Goal: Task Accomplishment & Management: Manage account settings

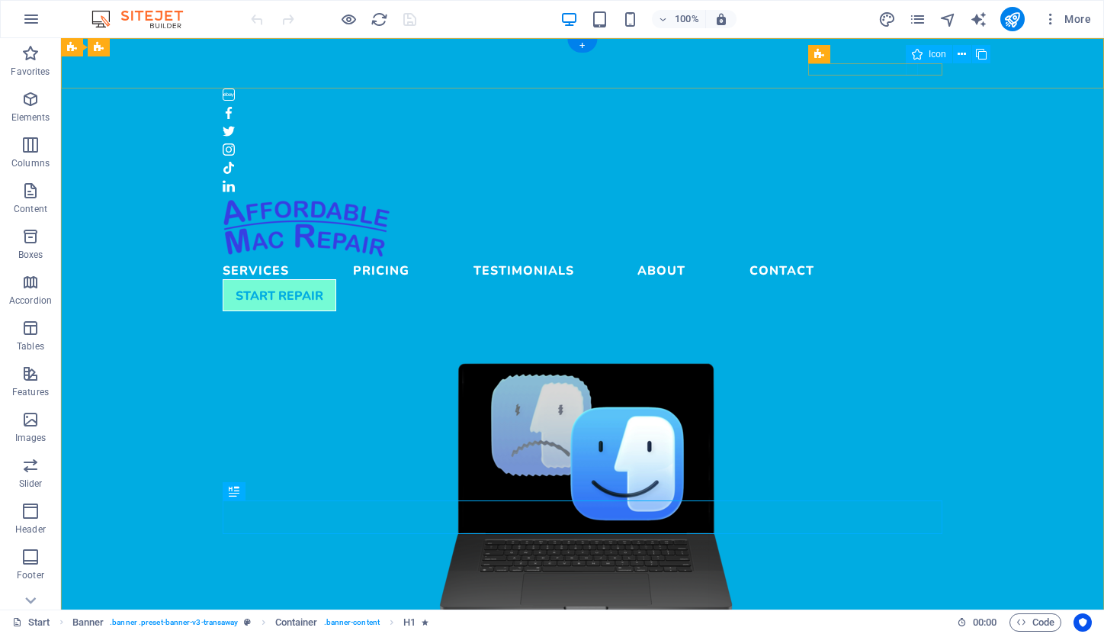
click at [911, 162] on figure at bounding box center [583, 168] width 720 height 12
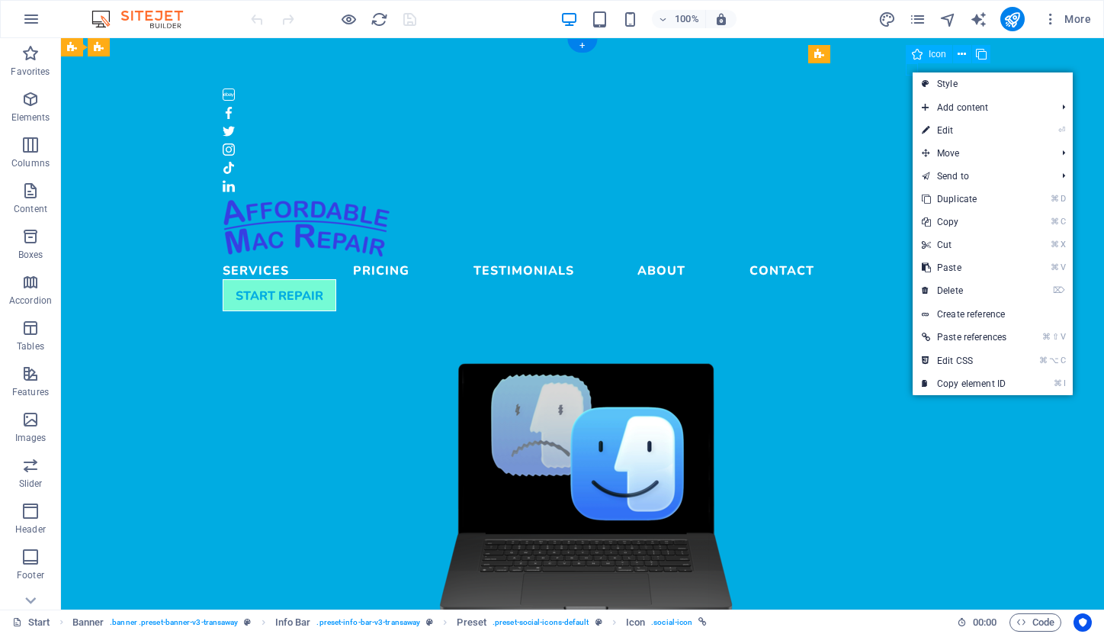
click at [911, 162] on figure at bounding box center [583, 168] width 720 height 12
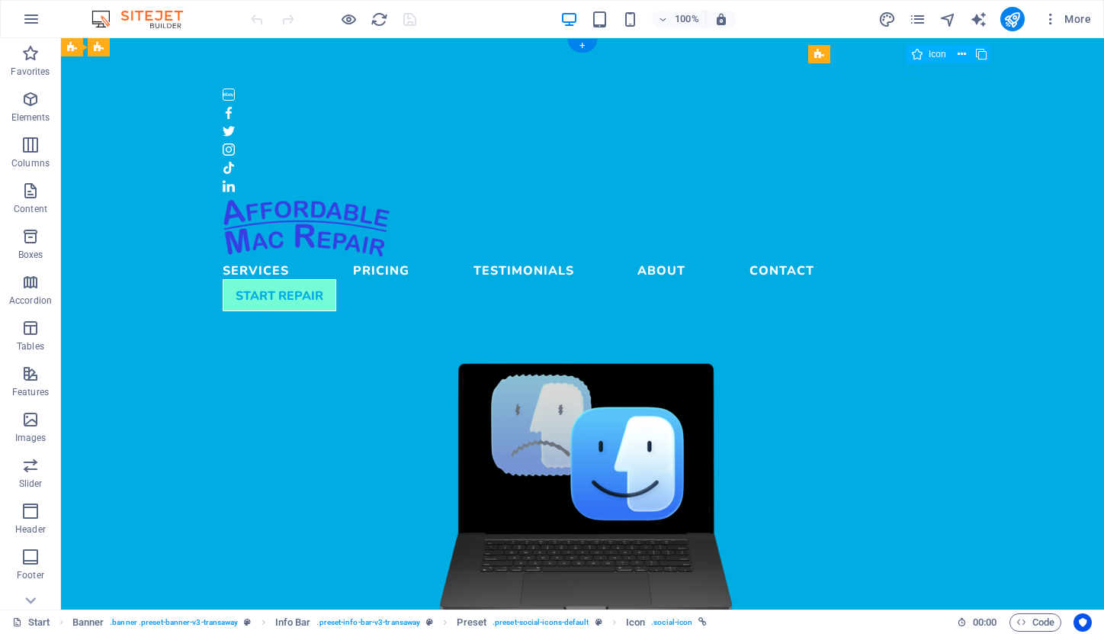
click at [911, 162] on figure at bounding box center [583, 168] width 720 height 12
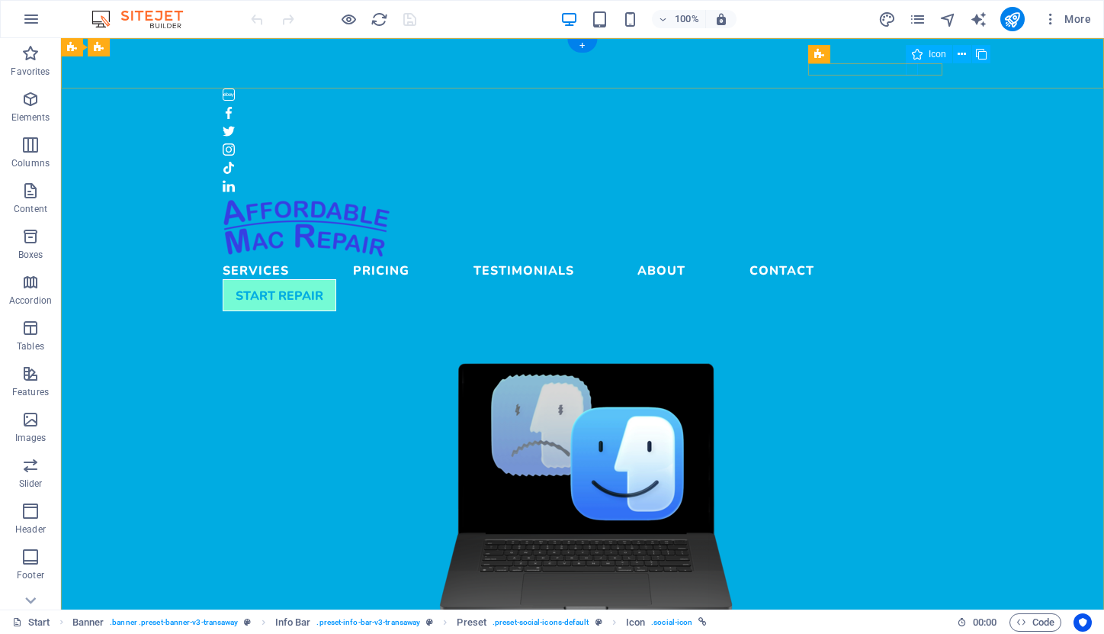
click at [910, 162] on figure at bounding box center [583, 168] width 720 height 12
select select "xMidYMid"
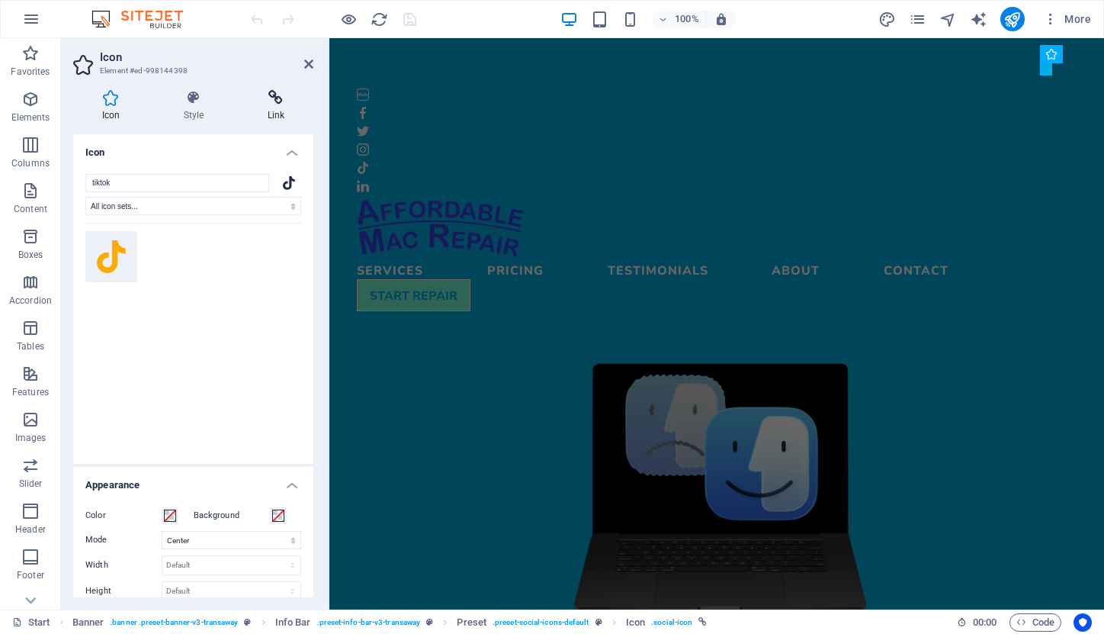
click at [281, 99] on icon at bounding box center [276, 97] width 75 height 15
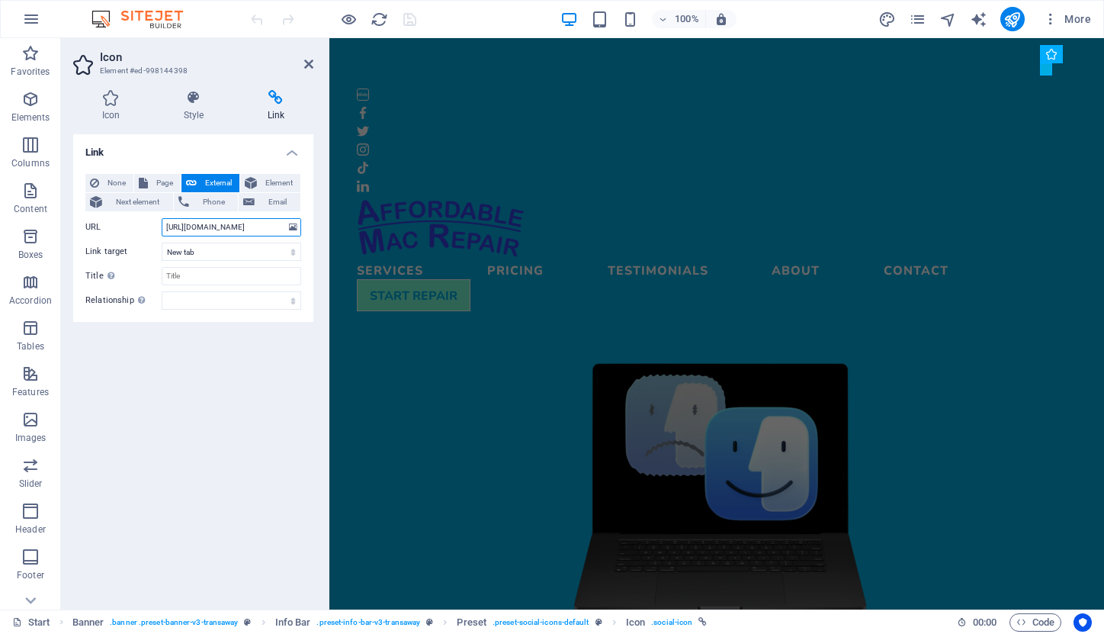
click at [271, 226] on input "[URL][DOMAIN_NAME]" at bounding box center [232, 227] width 140 height 18
paste input "[DOMAIN_NAME][URL]"
type input "[DOMAIN_NAME][URL]"
click at [209, 274] on input "Title Additional link description, should not be the same as the link text. The…" at bounding box center [232, 276] width 140 height 18
type input "TikTok"
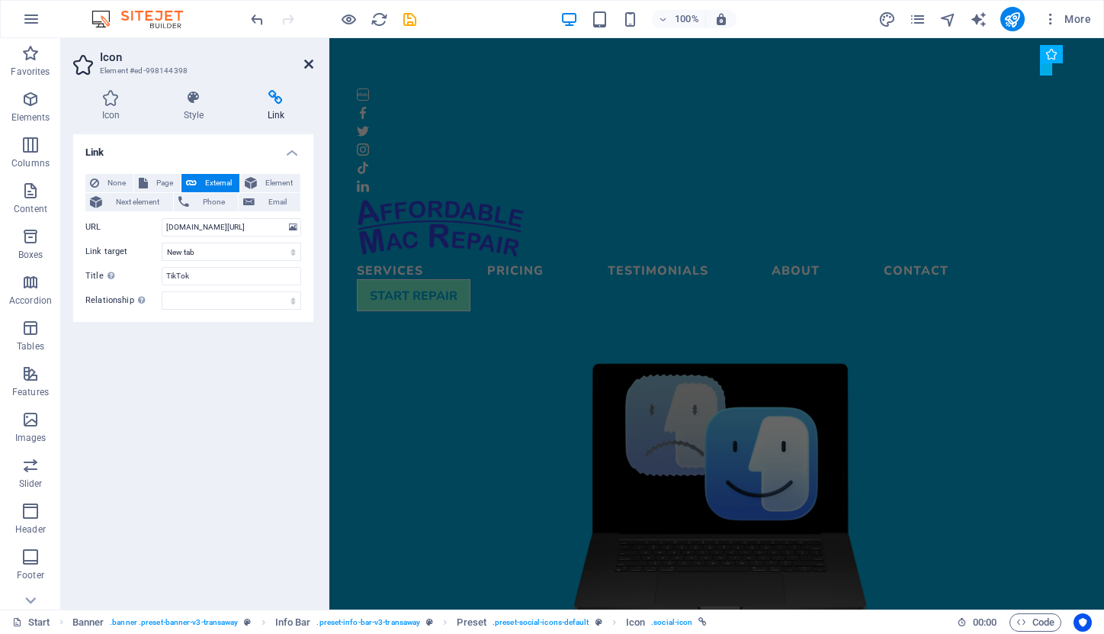
click at [310, 65] on icon at bounding box center [308, 64] width 9 height 12
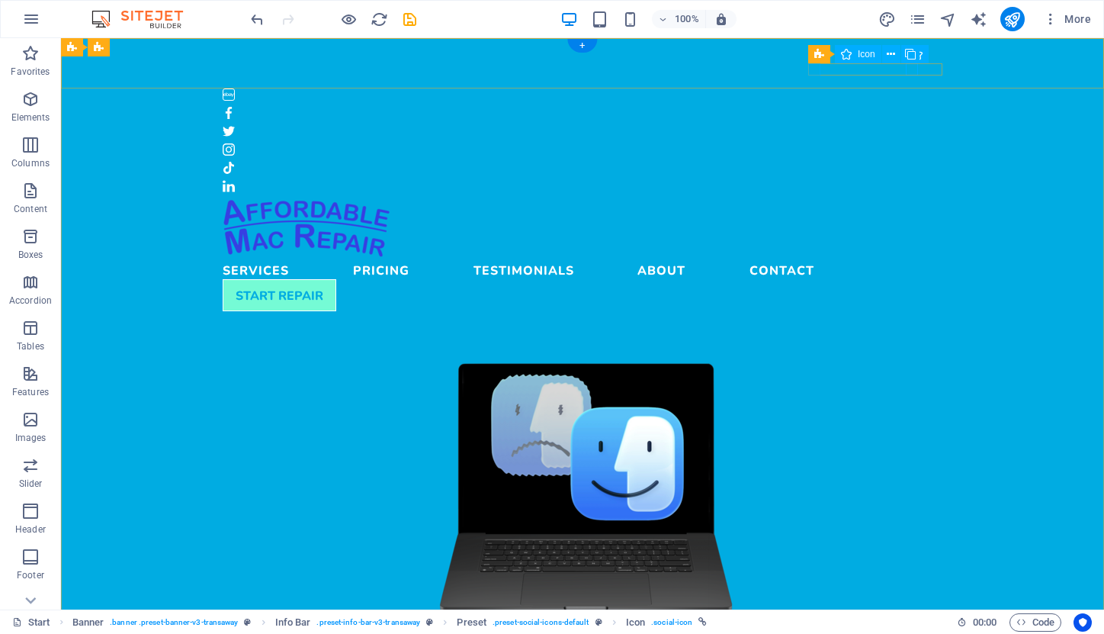
click at [816, 88] on figure at bounding box center [583, 94] width 720 height 12
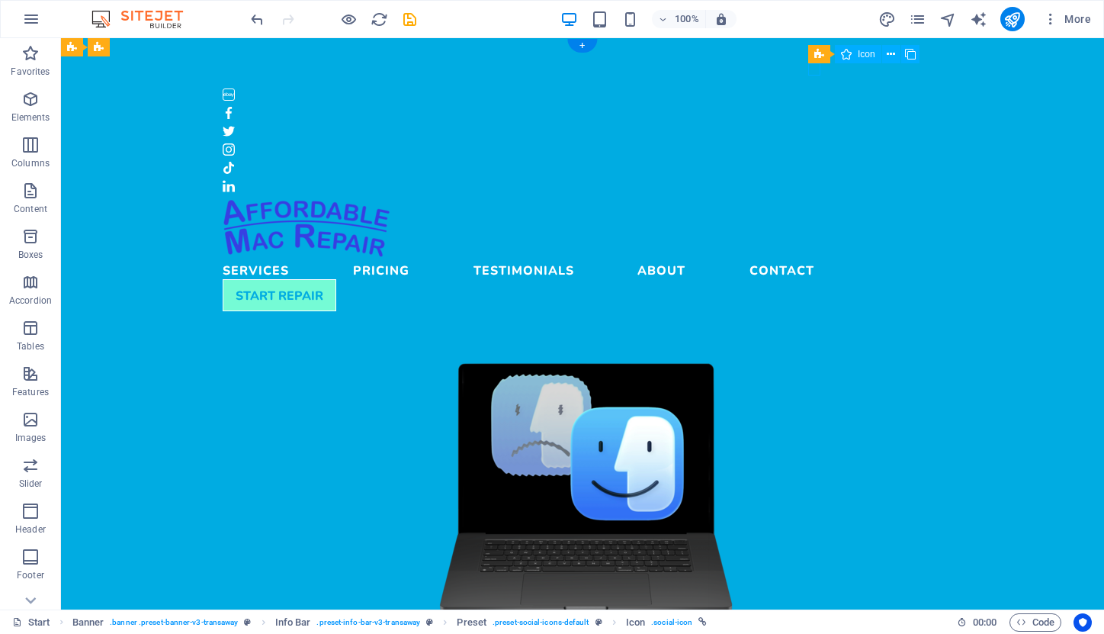
click at [816, 88] on figure at bounding box center [583, 94] width 720 height 12
select select "xMidYMid"
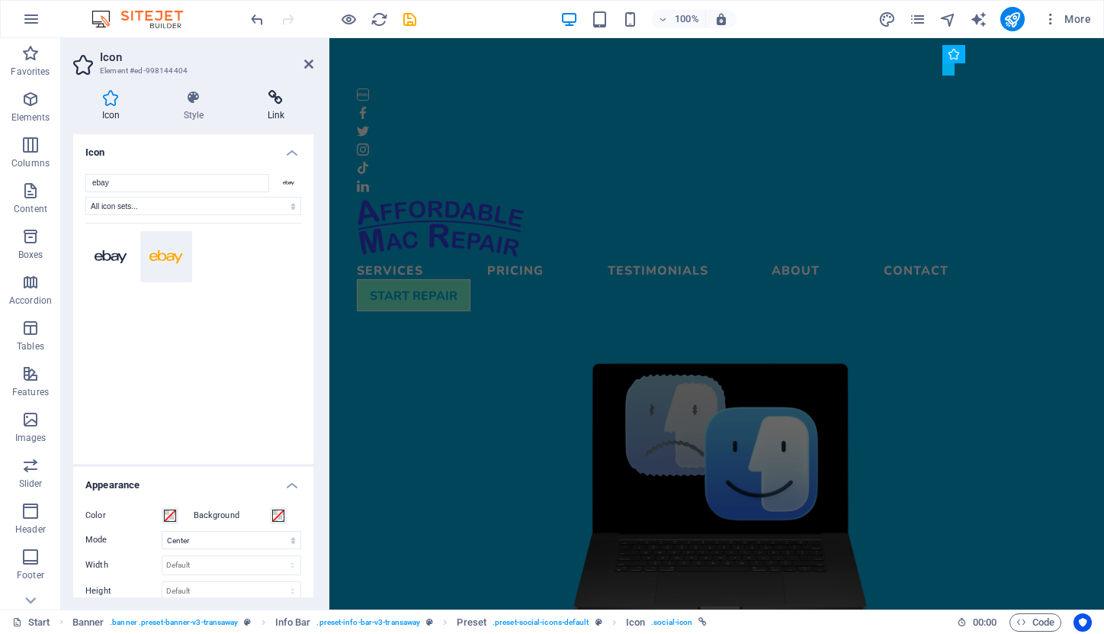
click at [275, 104] on icon at bounding box center [276, 97] width 75 height 15
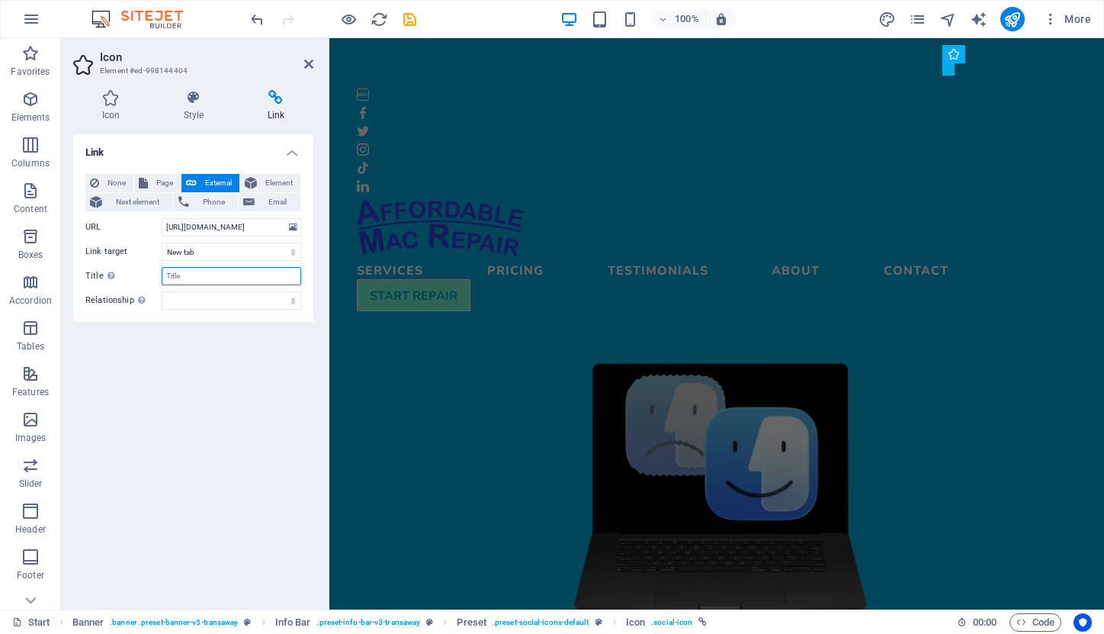
click at [207, 272] on input "Title Additional link description, should not be the same as the link text. The…" at bounding box center [232, 276] width 140 height 18
type input "eBay"
click at [307, 66] on icon at bounding box center [308, 64] width 9 height 12
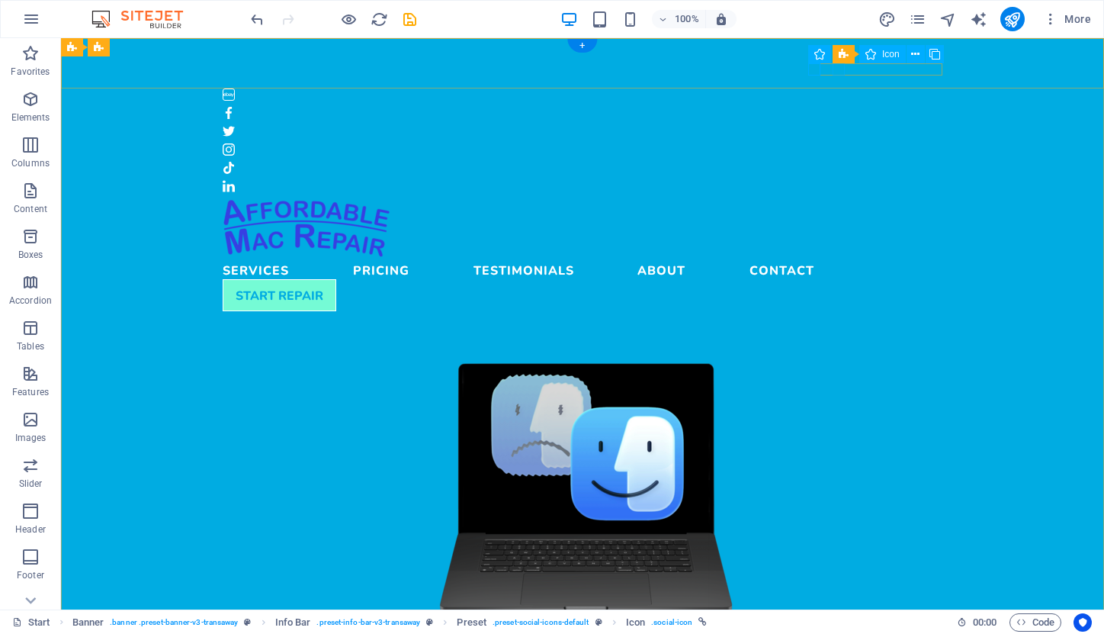
click at [837, 107] on figure at bounding box center [583, 113] width 720 height 12
select select "xMidYMid"
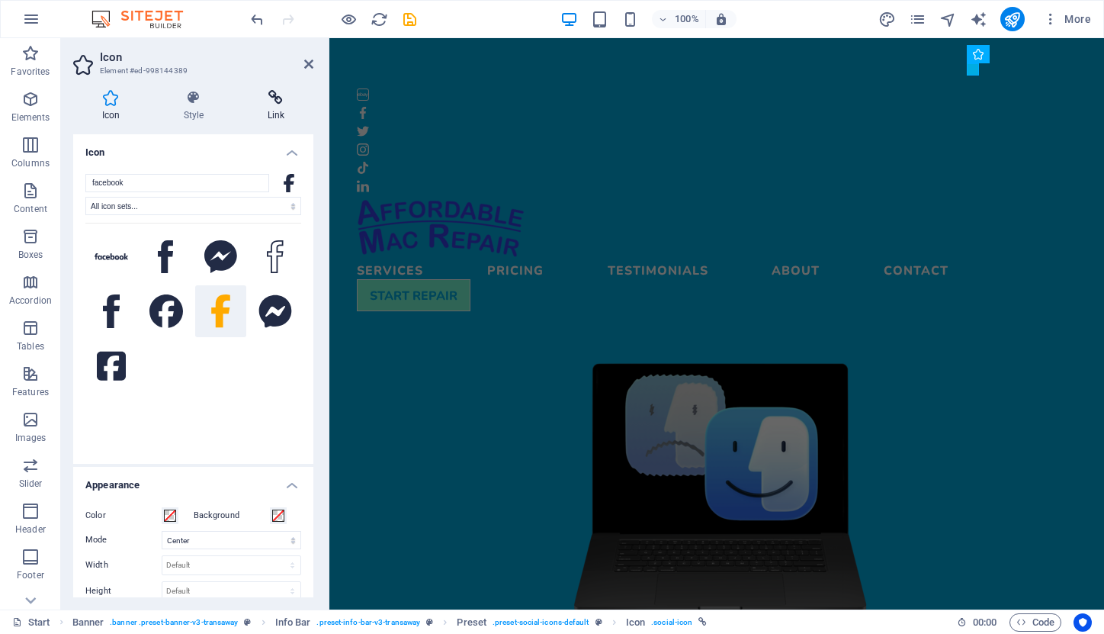
click at [277, 114] on h4 "Link" at bounding box center [276, 106] width 75 height 32
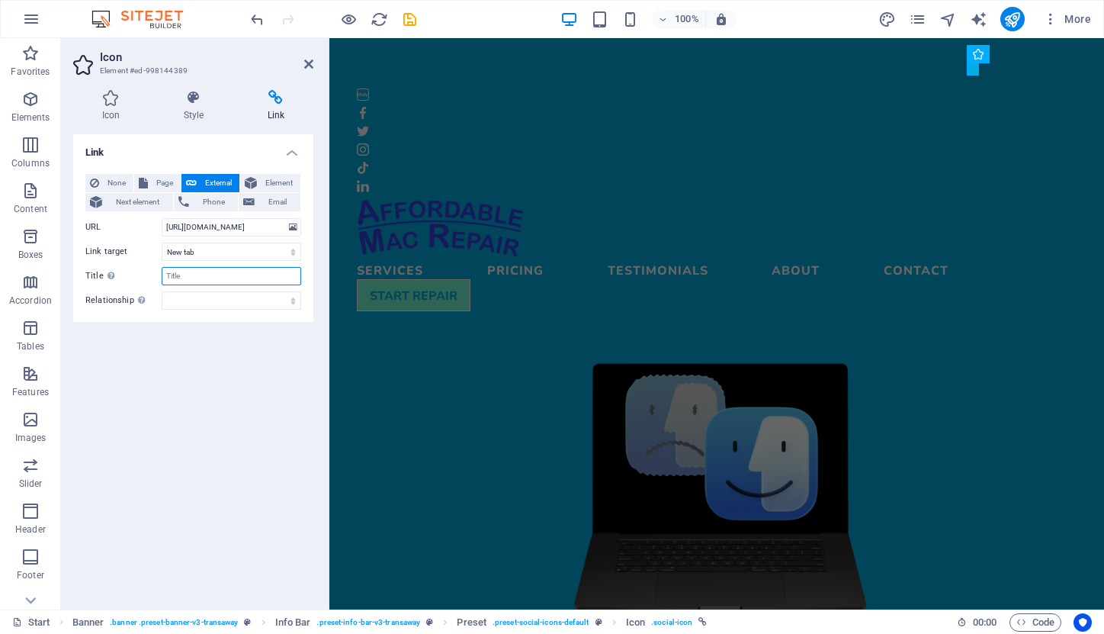
click at [222, 272] on input "Title Additional link description, should not be the same as the link text. The…" at bounding box center [232, 276] width 140 height 18
type input "facebook"
click at [306, 62] on icon at bounding box center [308, 64] width 9 height 12
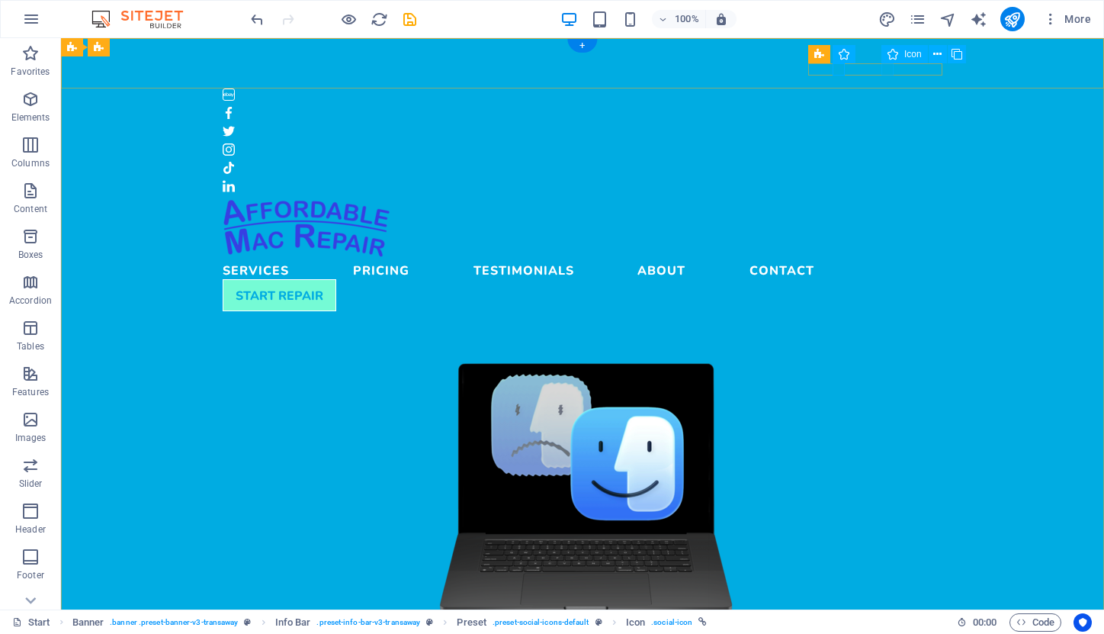
click at [885, 143] on figure at bounding box center [583, 149] width 720 height 12
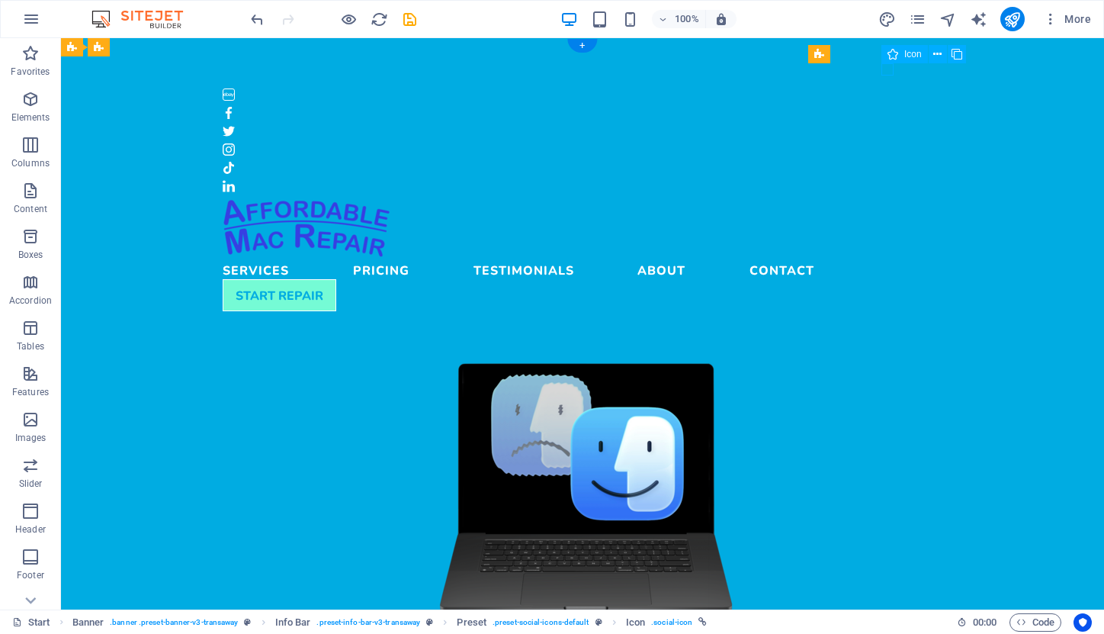
click at [885, 143] on figure at bounding box center [583, 149] width 720 height 12
select select "xMidYMid"
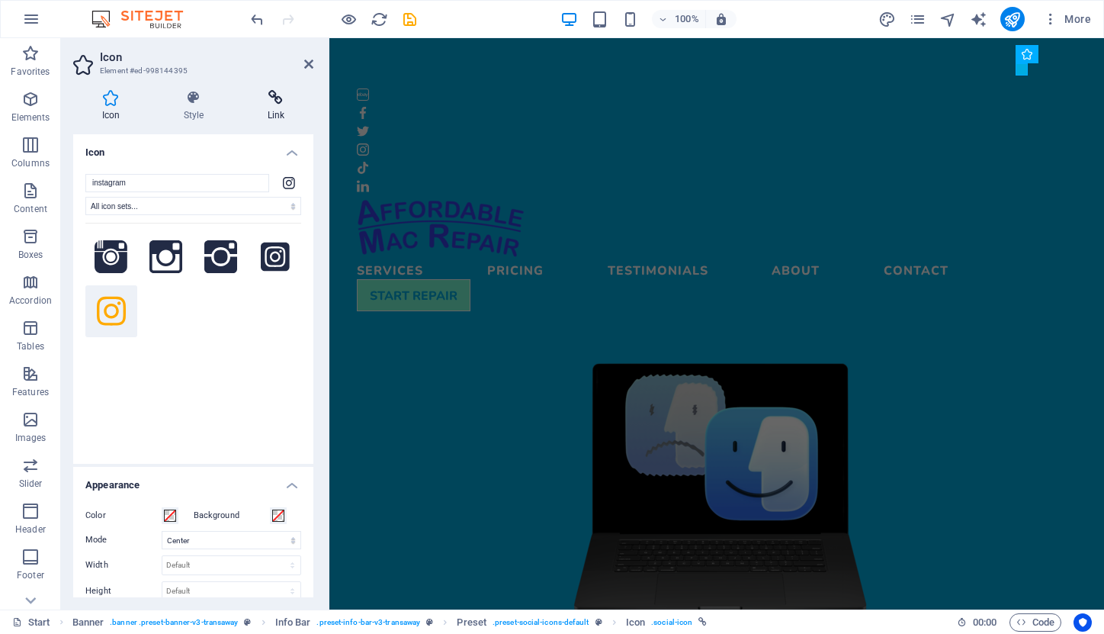
click at [281, 114] on h4 "Link" at bounding box center [276, 106] width 75 height 32
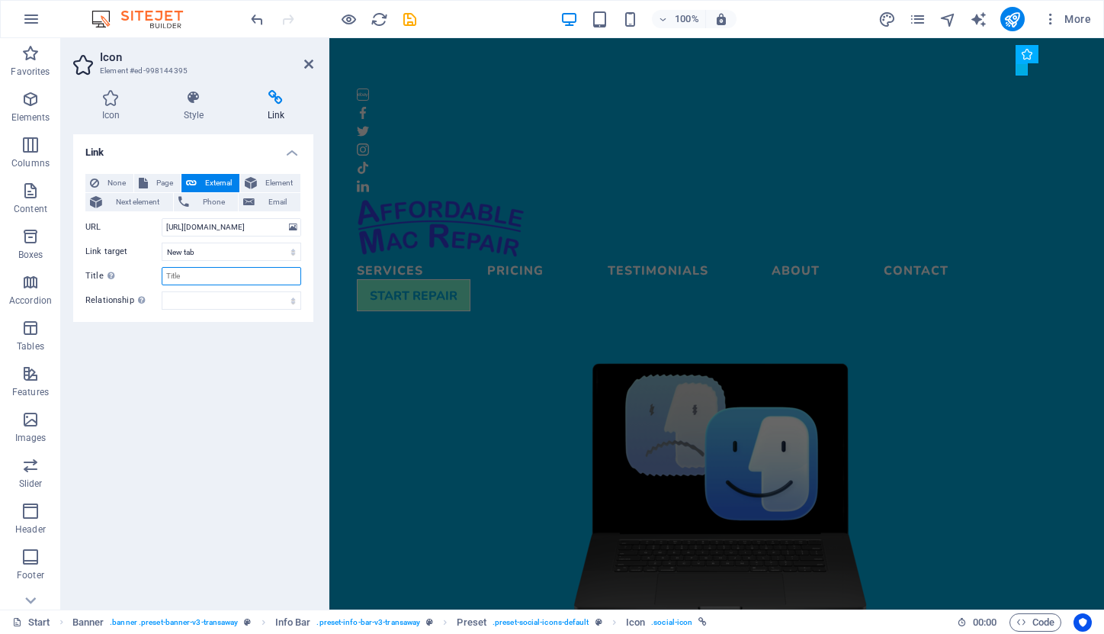
click at [207, 274] on input "Title Additional link description, should not be the same as the link text. The…" at bounding box center [232, 276] width 140 height 18
type input "Instagram"
click at [308, 63] on icon at bounding box center [308, 64] width 9 height 12
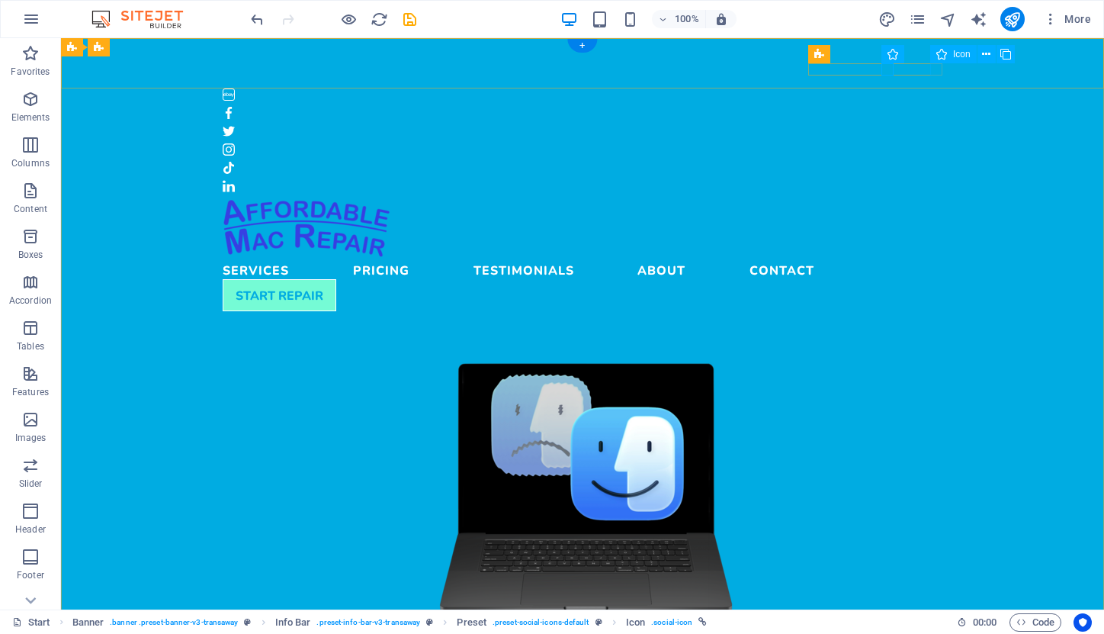
click at [938, 180] on figure at bounding box center [583, 186] width 720 height 12
click at [864, 125] on figure at bounding box center [583, 131] width 720 height 12
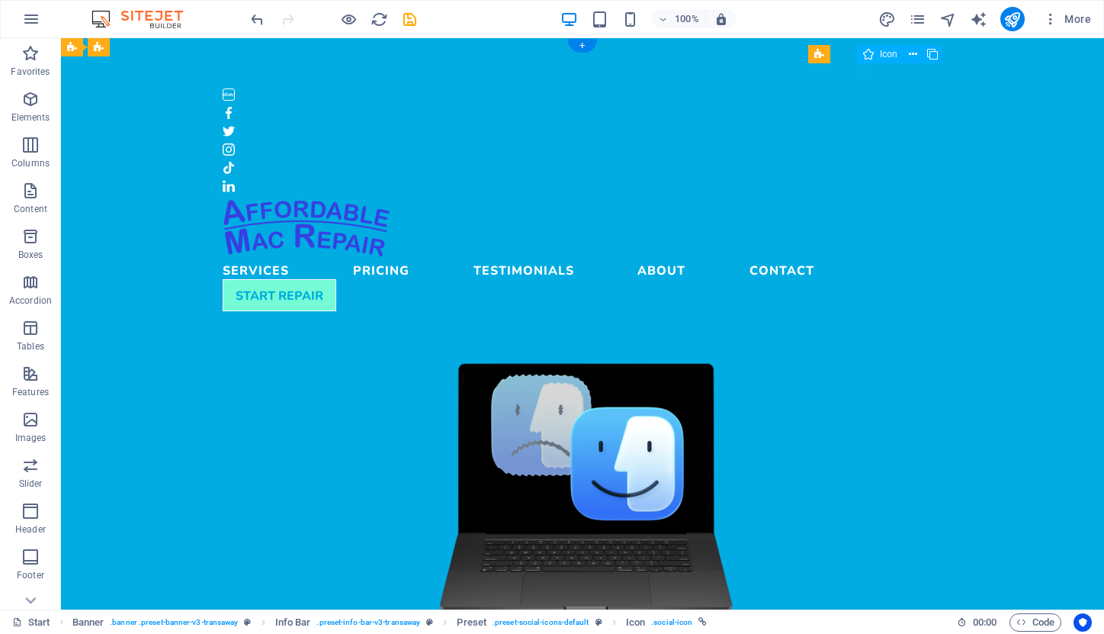
click at [864, 125] on figure at bounding box center [583, 131] width 720 height 12
select select "xMidYMid"
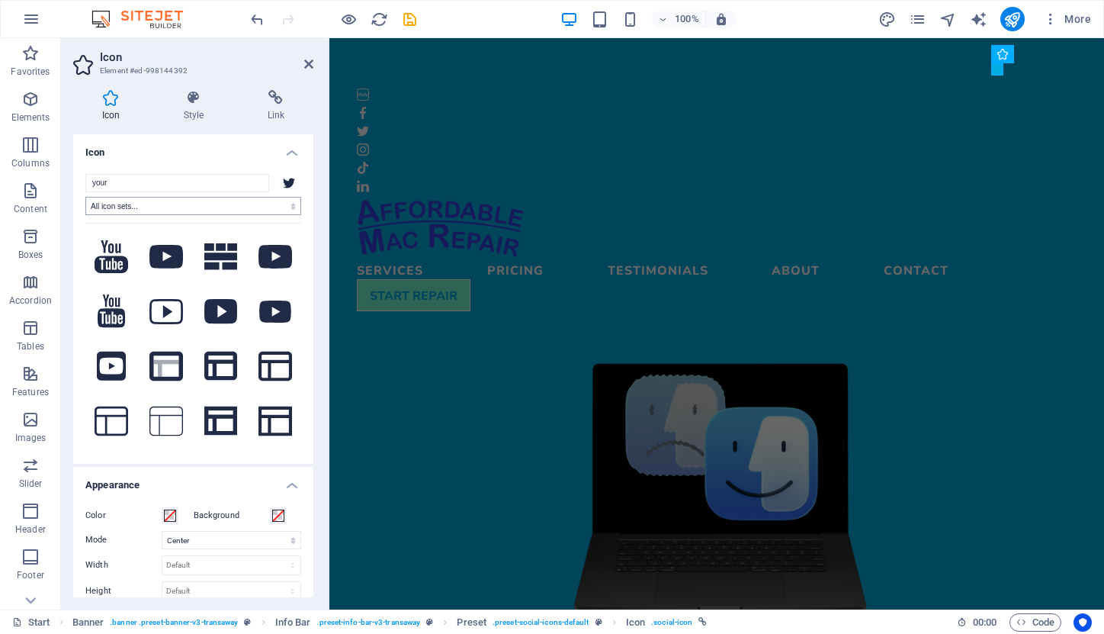
type input "your"
drag, startPoint x: 178, startPoint y: 199, endPoint x: 108, endPoint y: 261, distance: 94.0
click at [108, 261] on icon at bounding box center [112, 256] width 34 height 33
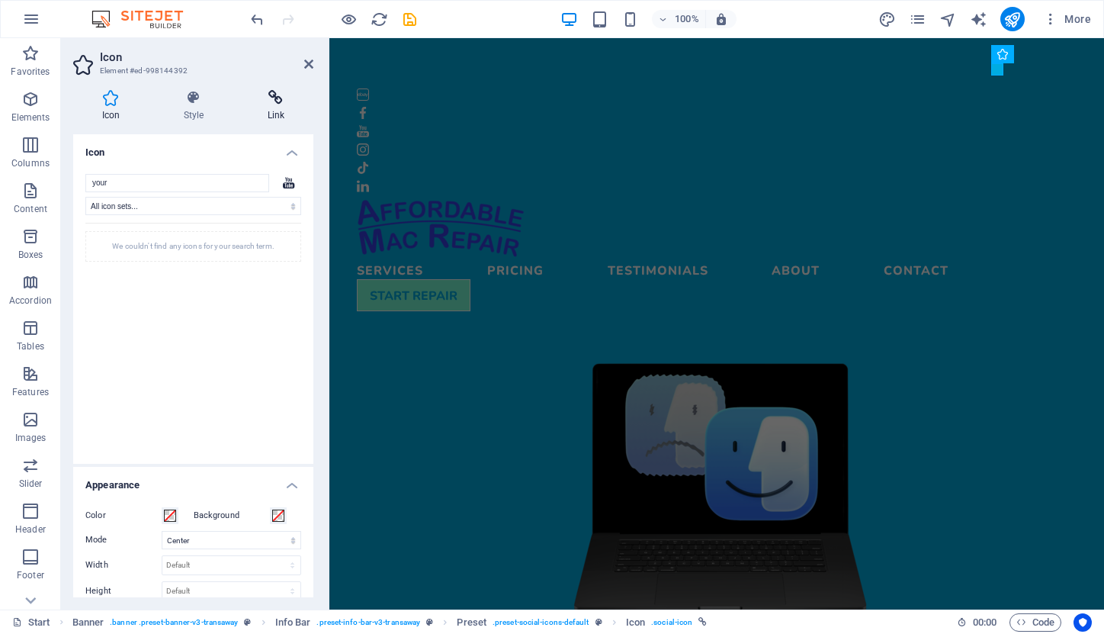
click at [281, 100] on icon at bounding box center [276, 97] width 75 height 15
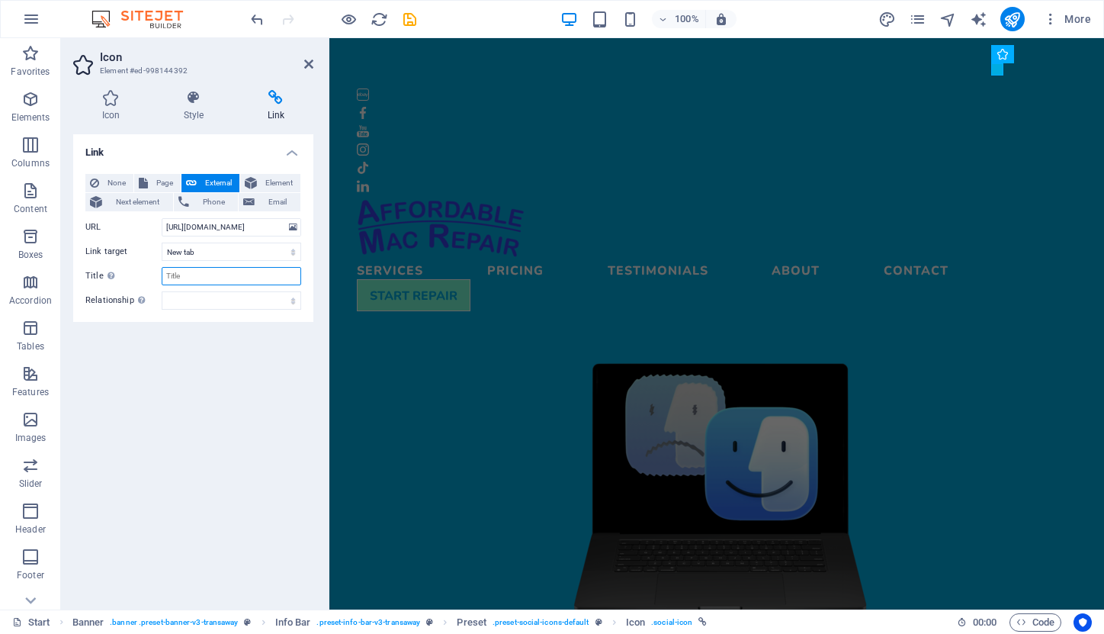
click at [199, 278] on input "Title Additional link description, should not be the same as the link text. The…" at bounding box center [232, 276] width 140 height 18
type input "YouTube"
drag, startPoint x: 191, startPoint y: 228, endPoint x: 214, endPoint y: 227, distance: 22.9
click at [214, 227] on input "[URL][DOMAIN_NAME]" at bounding box center [232, 227] width 140 height 18
type input "[URL][DOMAIN_NAME]"
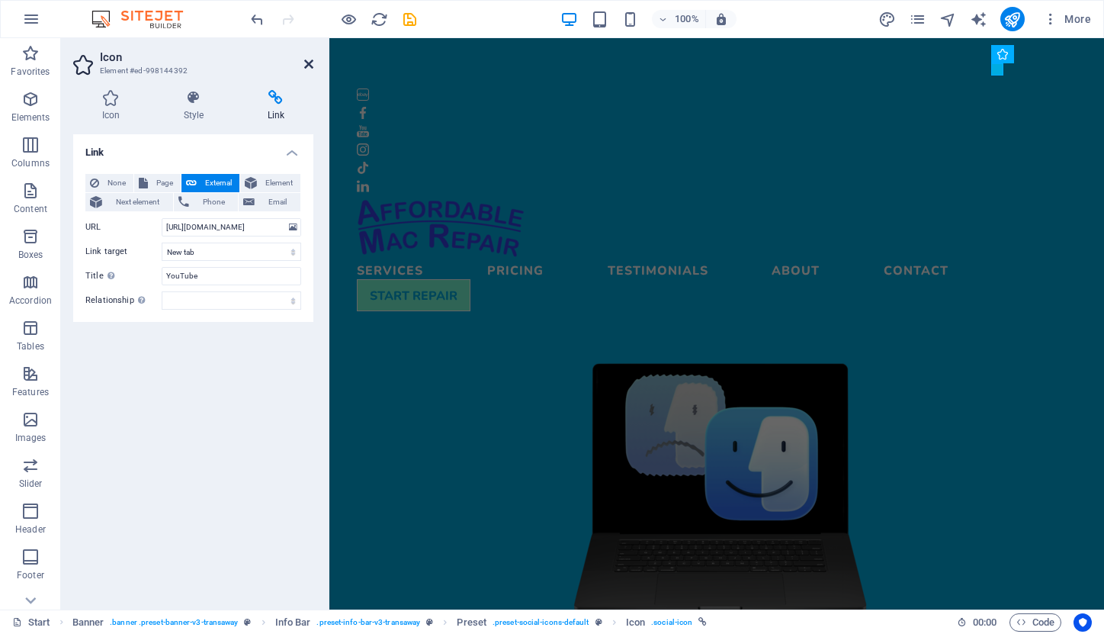
click at [306, 66] on icon at bounding box center [308, 64] width 9 height 12
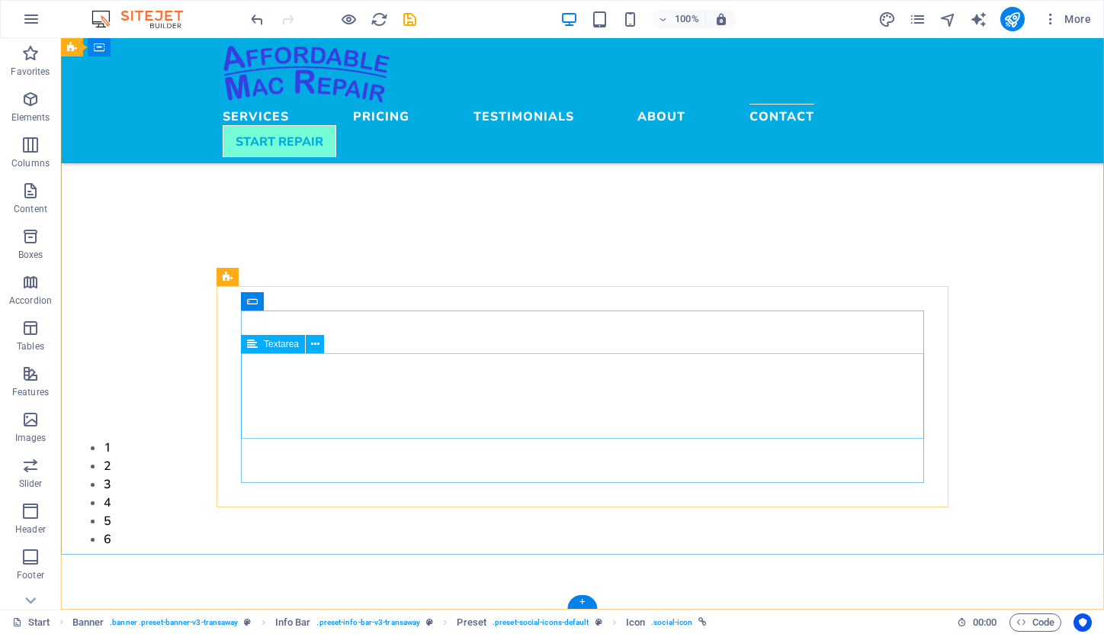
scroll to position [4644, 0]
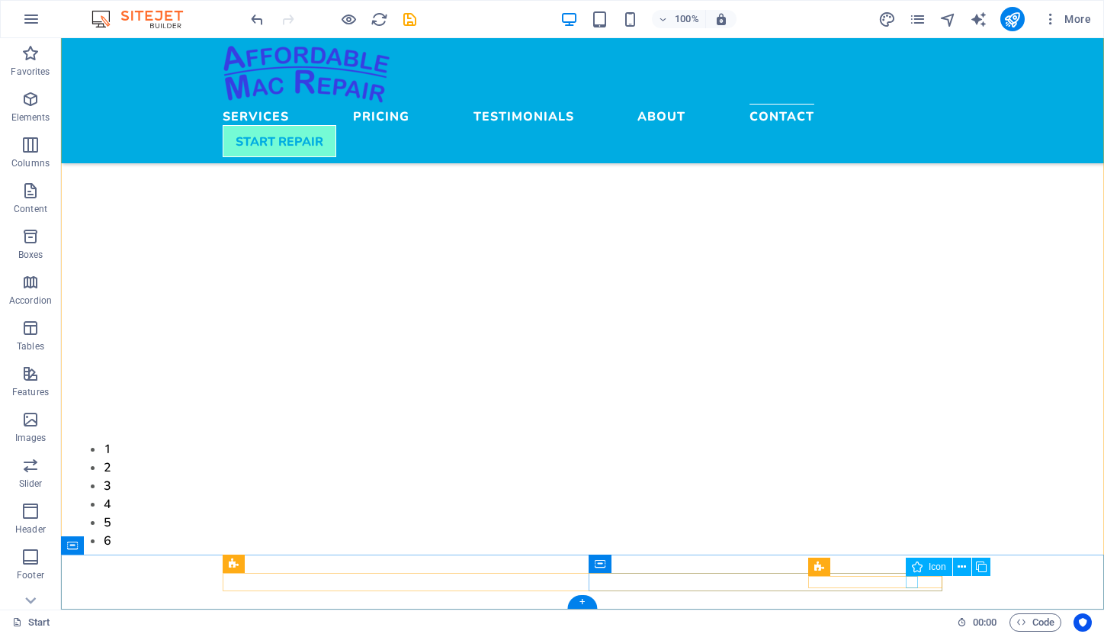
select select "xMidYMid"
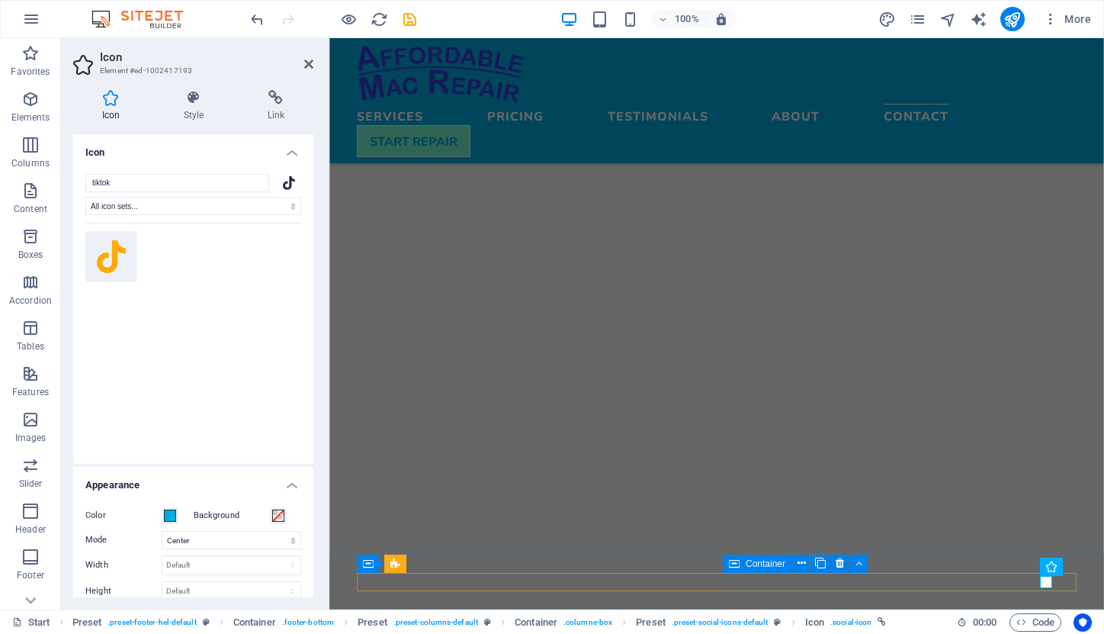
scroll to position [4631, 0]
click at [277, 94] on icon at bounding box center [276, 97] width 75 height 15
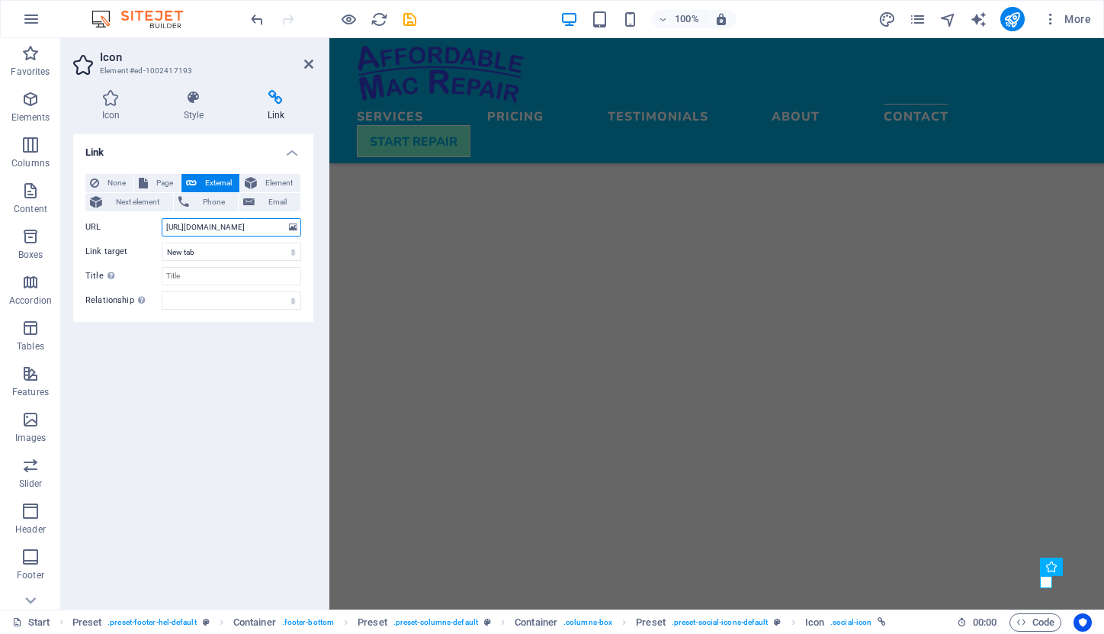
click at [231, 226] on input "[URL][DOMAIN_NAME]" at bounding box center [232, 227] width 140 height 18
paste input "[DOMAIN_NAME][URL]"
type input "[DOMAIN_NAME][URL]"
click at [207, 280] on input "Title Additional link description, should not be the same as the link text. The…" at bounding box center [232, 276] width 140 height 18
type input "TikTok"
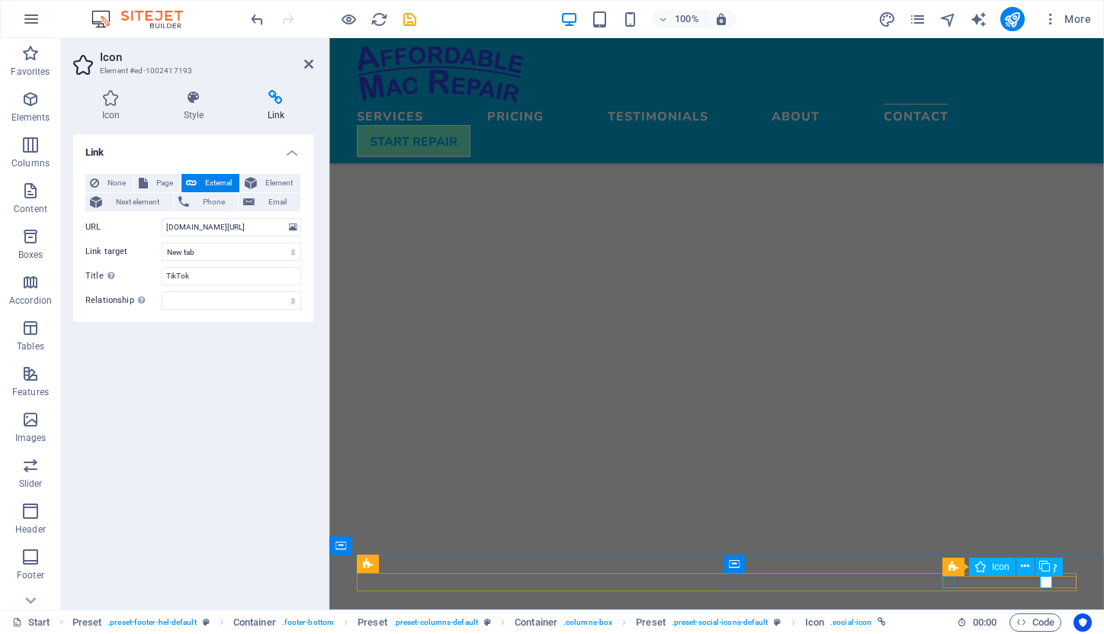
select select "xMidYMid"
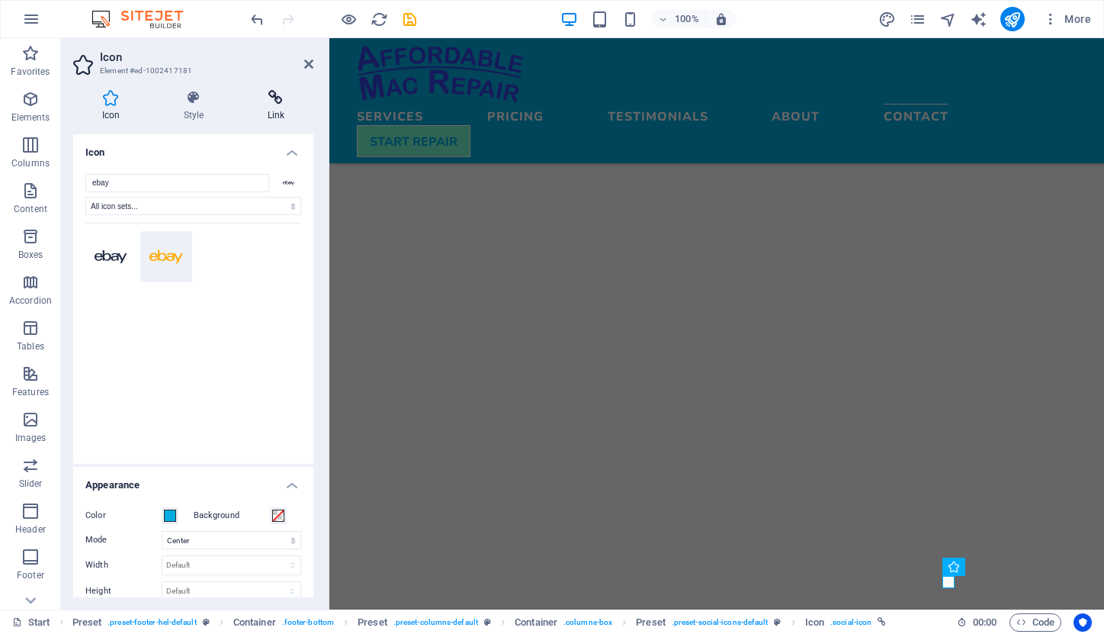
click at [278, 107] on h4 "Link" at bounding box center [276, 106] width 75 height 32
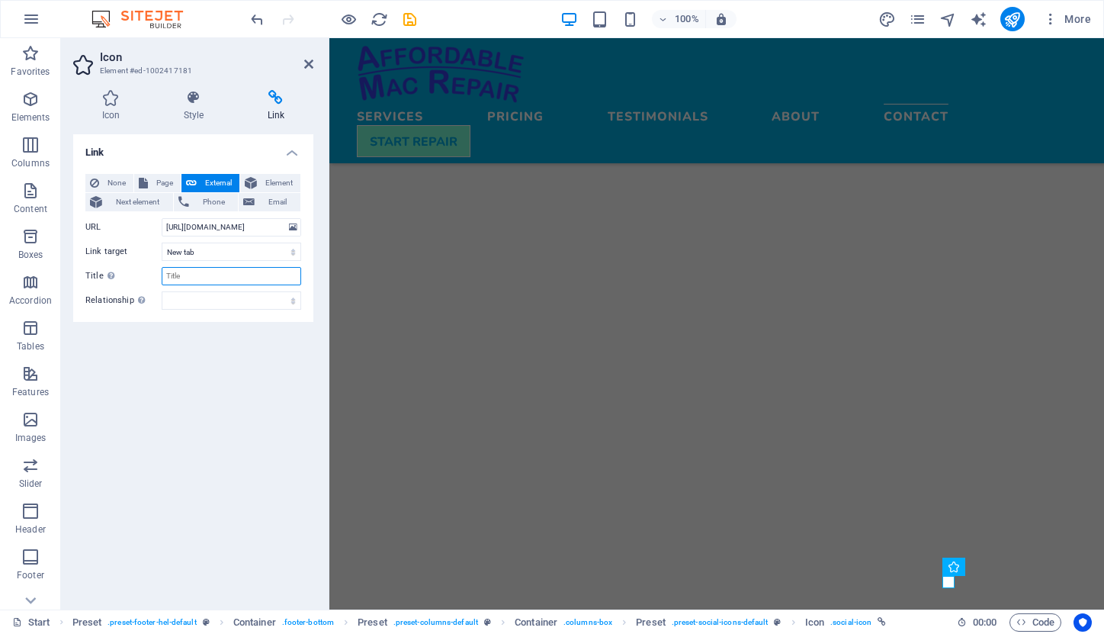
click at [202, 278] on input "Title Additional link description, should not be the same as the link text. The…" at bounding box center [232, 276] width 140 height 18
type input "eBay"
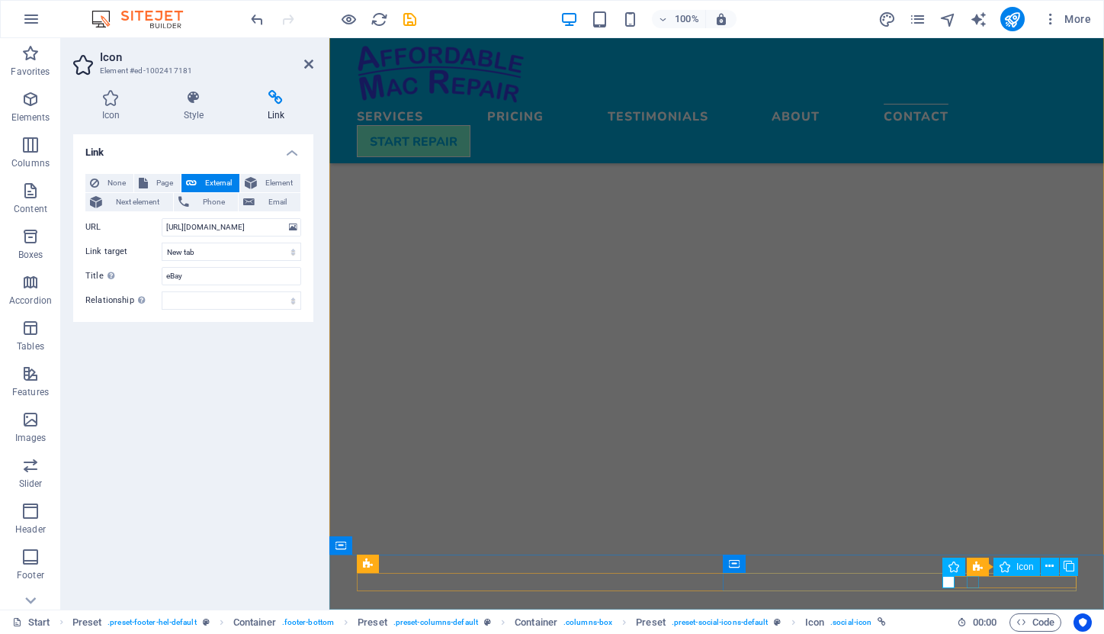
select select "xMidYMid"
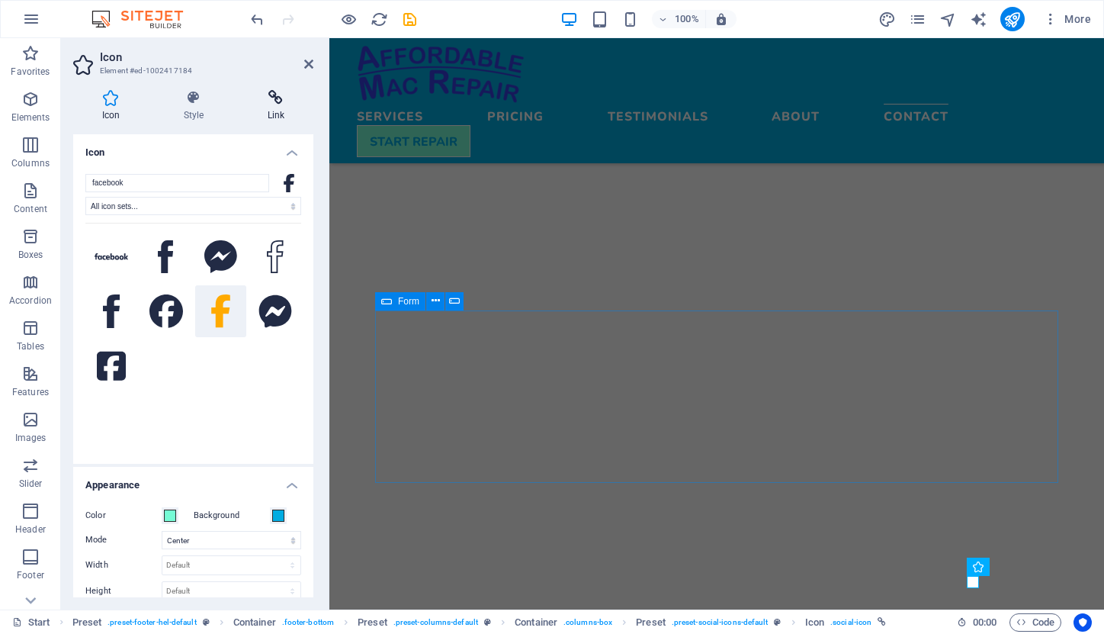
click at [275, 108] on h4 "Link" at bounding box center [276, 106] width 75 height 32
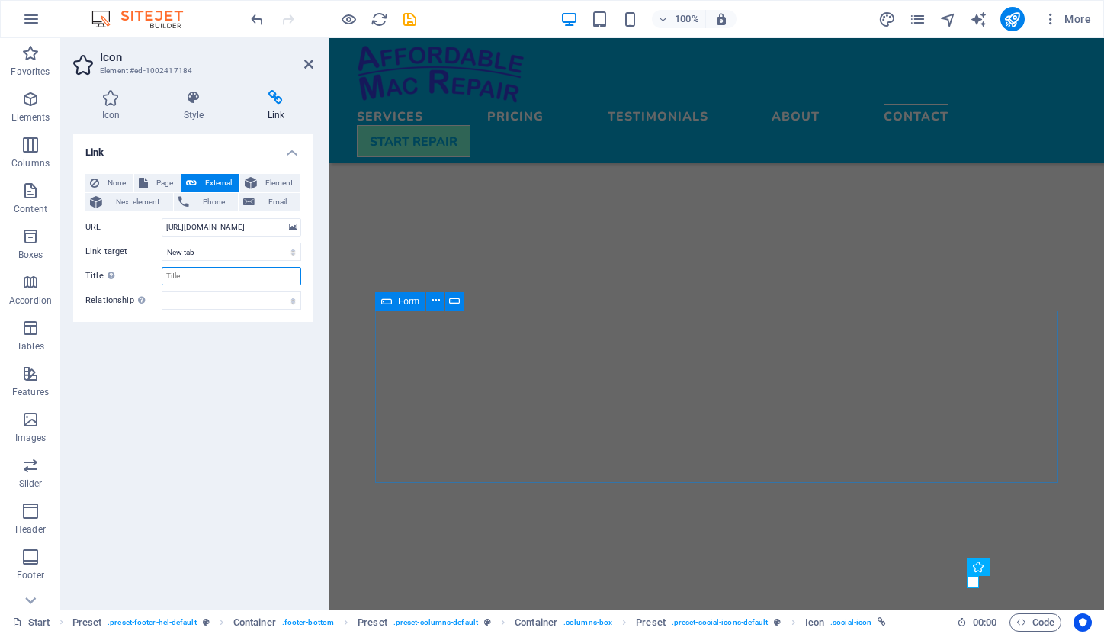
click at [207, 276] on input "Title Additional link description, should not be the same as the link text. The…" at bounding box center [232, 276] width 140 height 18
type input "F"
type input "facebook"
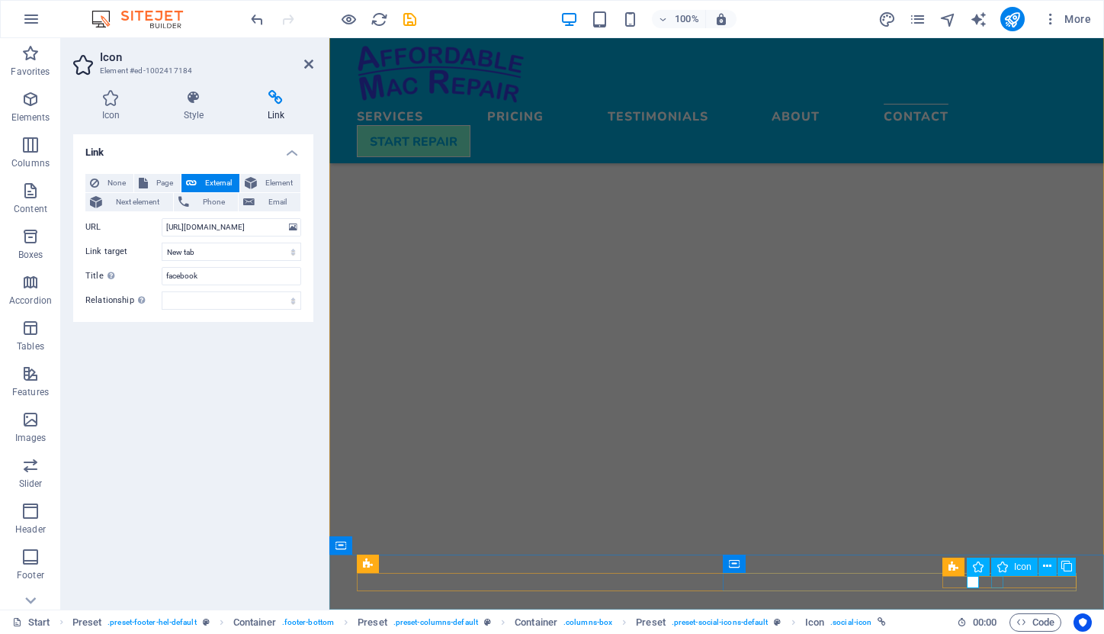
select select "xMidYMid"
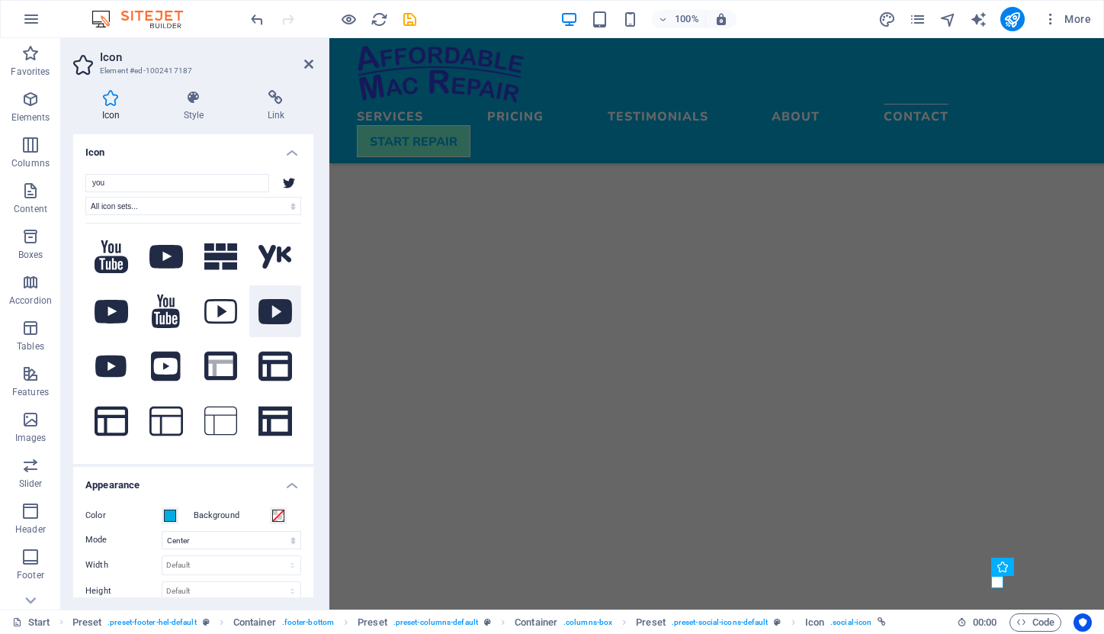
type input "you"
click at [269, 314] on icon at bounding box center [275, 311] width 34 height 25
click at [274, 99] on icon at bounding box center [276, 97] width 75 height 15
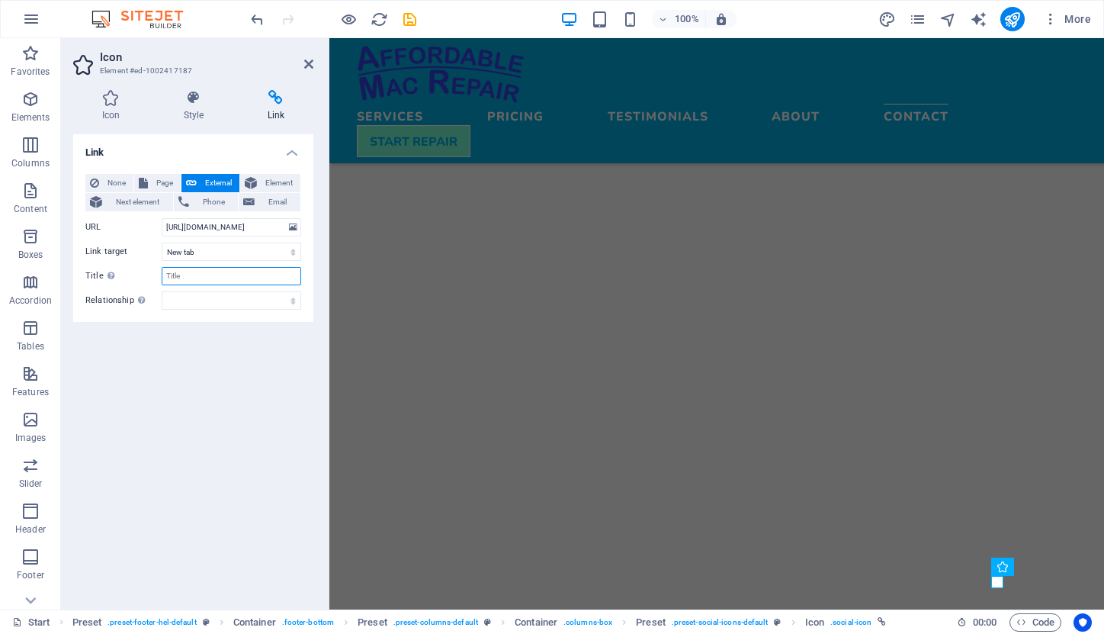
click at [219, 281] on input "Title Additional link description, should not be the same as the link text. The…" at bounding box center [232, 276] width 140 height 18
type input "y"
type input "YouTube"
click at [201, 227] on input "[URL][DOMAIN_NAME]" at bounding box center [232, 227] width 140 height 18
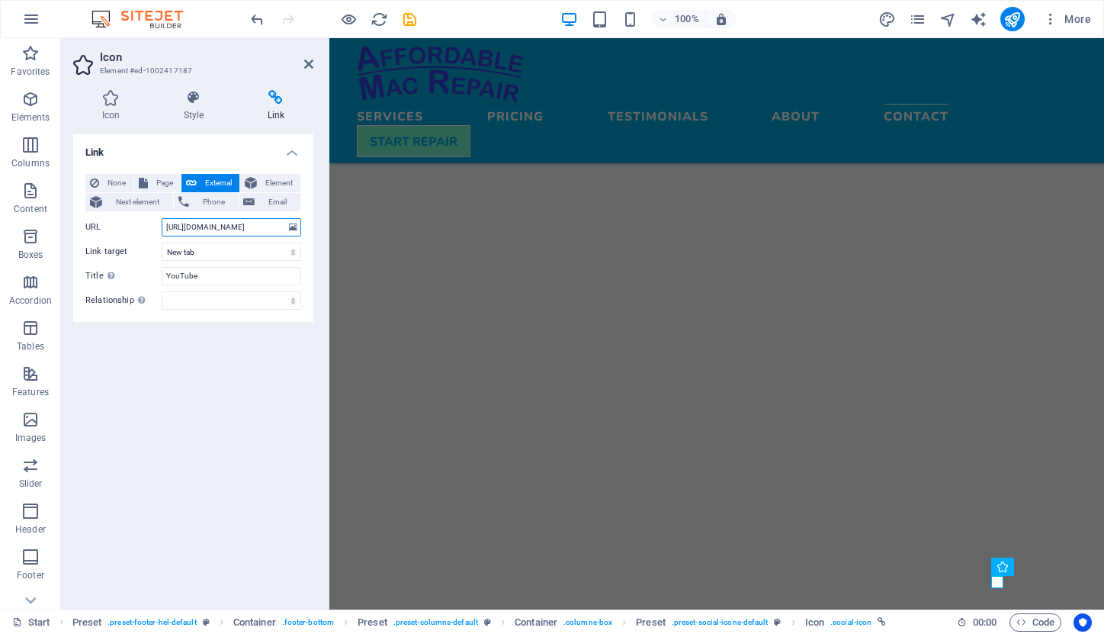
type input "[URL][DOMAIN_NAME]"
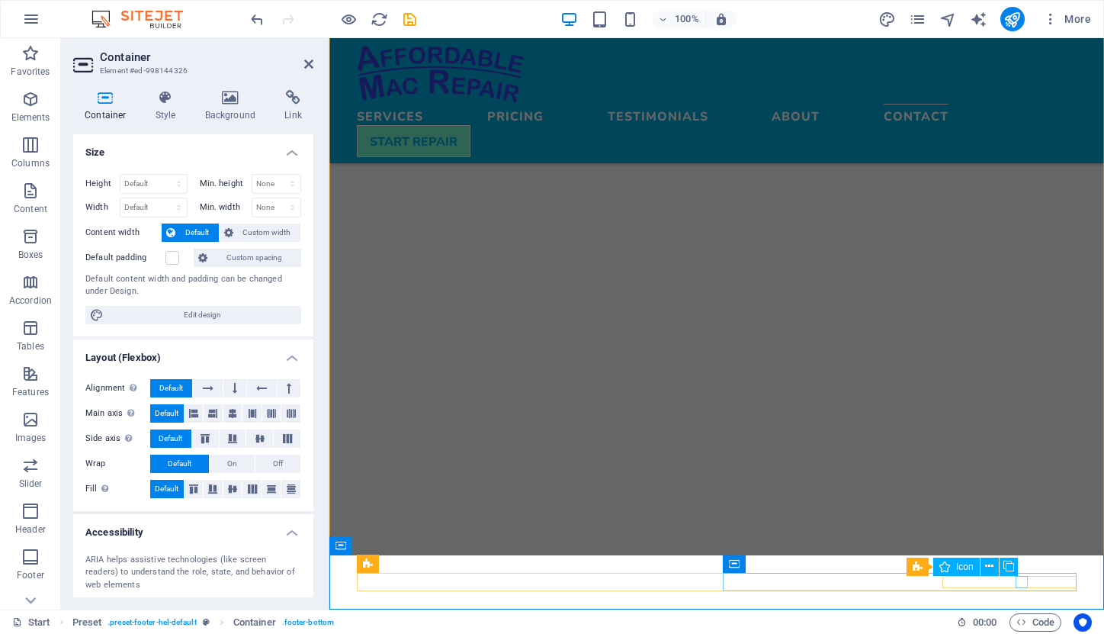
select select "xMidYMid"
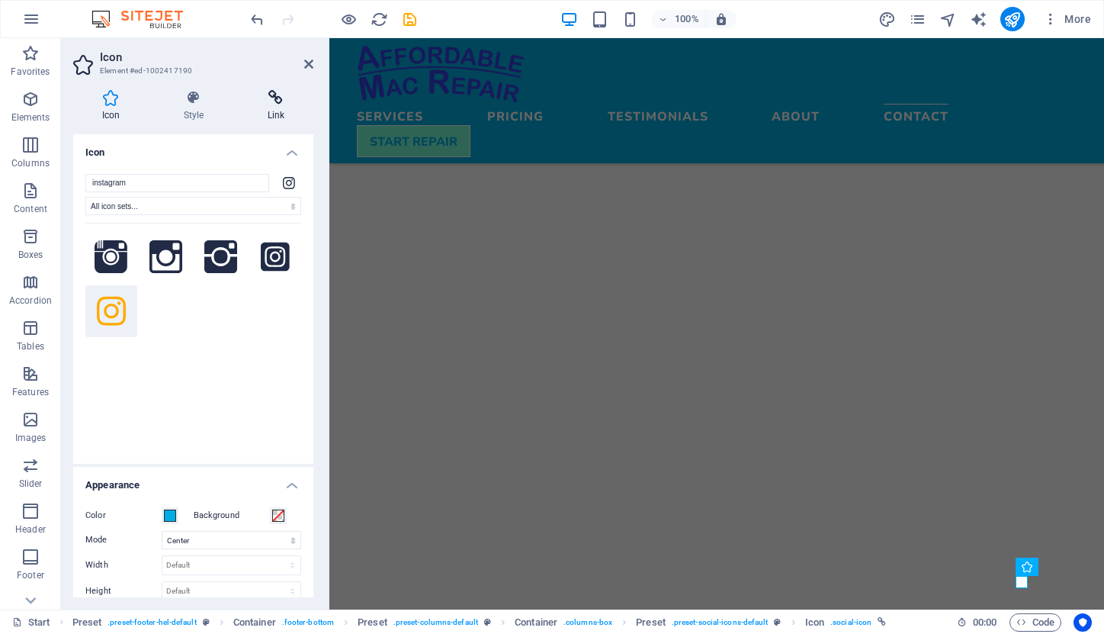
click at [278, 97] on icon at bounding box center [276, 97] width 75 height 15
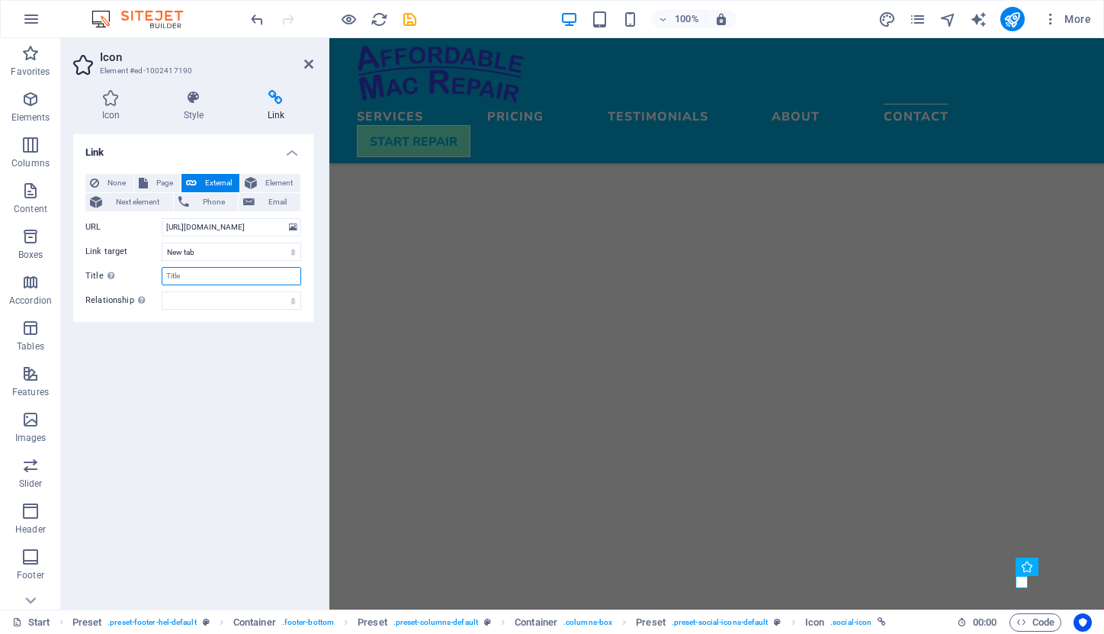
click at [201, 278] on input "Title Additional link description, should not be the same as the link text. The…" at bounding box center [232, 276] width 140 height 18
click at [179, 275] on input "Instgram" at bounding box center [232, 276] width 140 height 18
type input "Instagram"
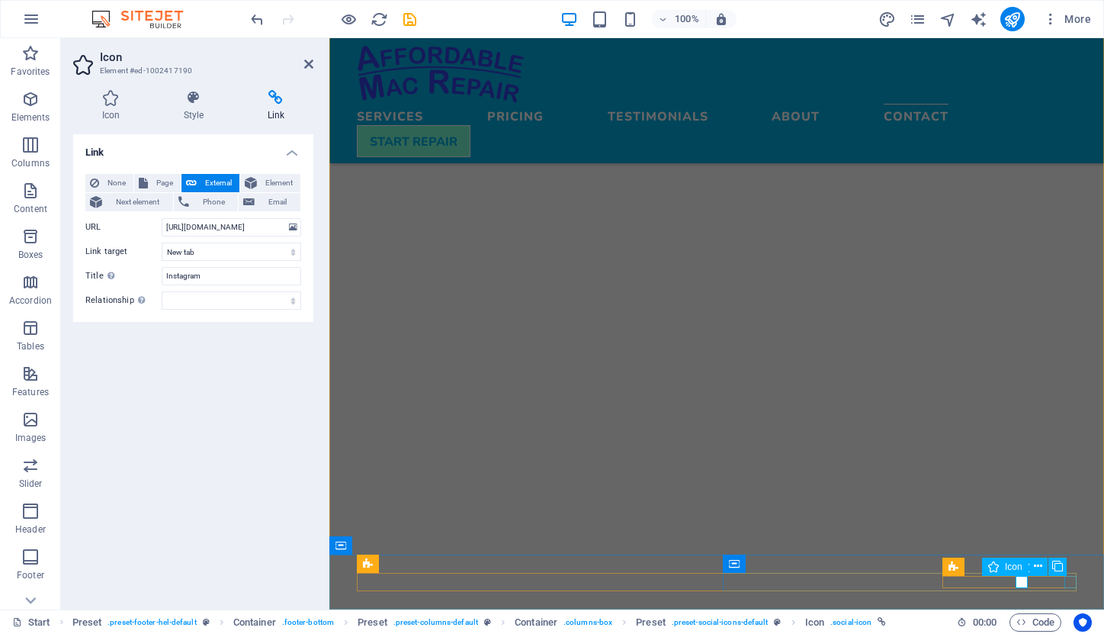
select select "xMidYMid"
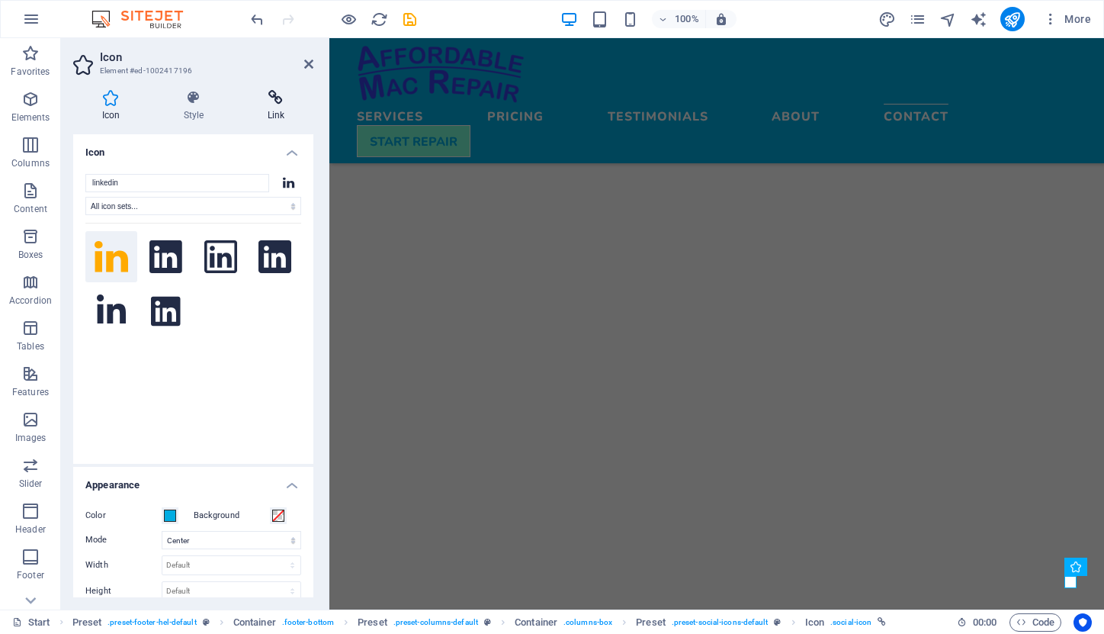
click at [278, 100] on icon at bounding box center [276, 97] width 75 height 15
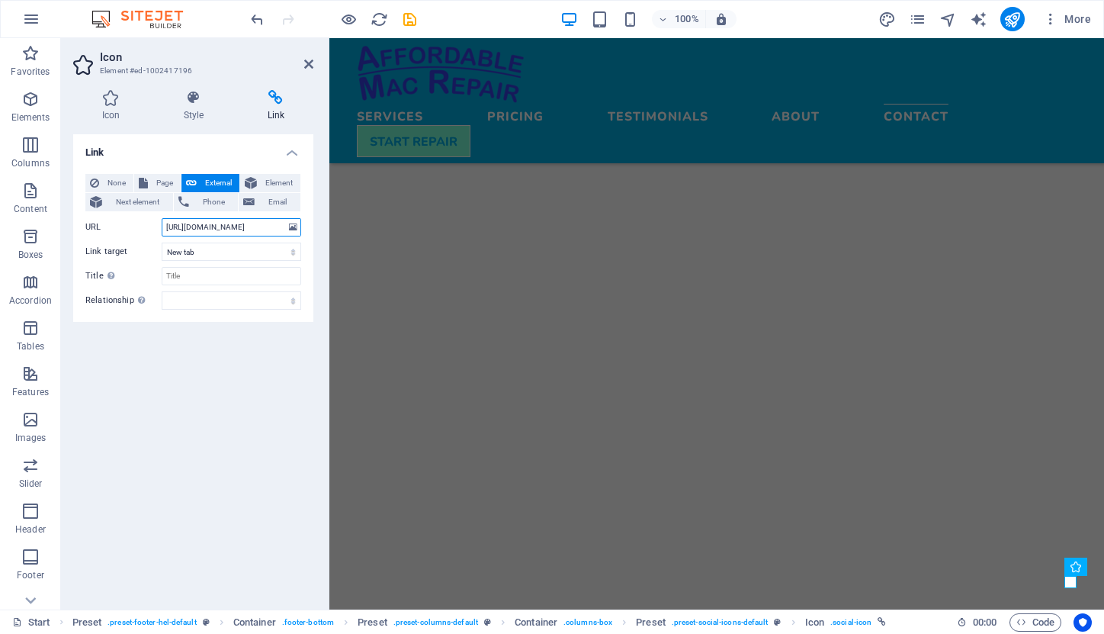
click at [203, 227] on input "[URL][DOMAIN_NAME]" at bounding box center [232, 227] width 140 height 18
type input "[URL][DOMAIN_NAME]"
click at [199, 277] on input "Title Additional link description, should not be the same as the link text. The…" at bounding box center [232, 276] width 140 height 18
type input "LinkedIn"
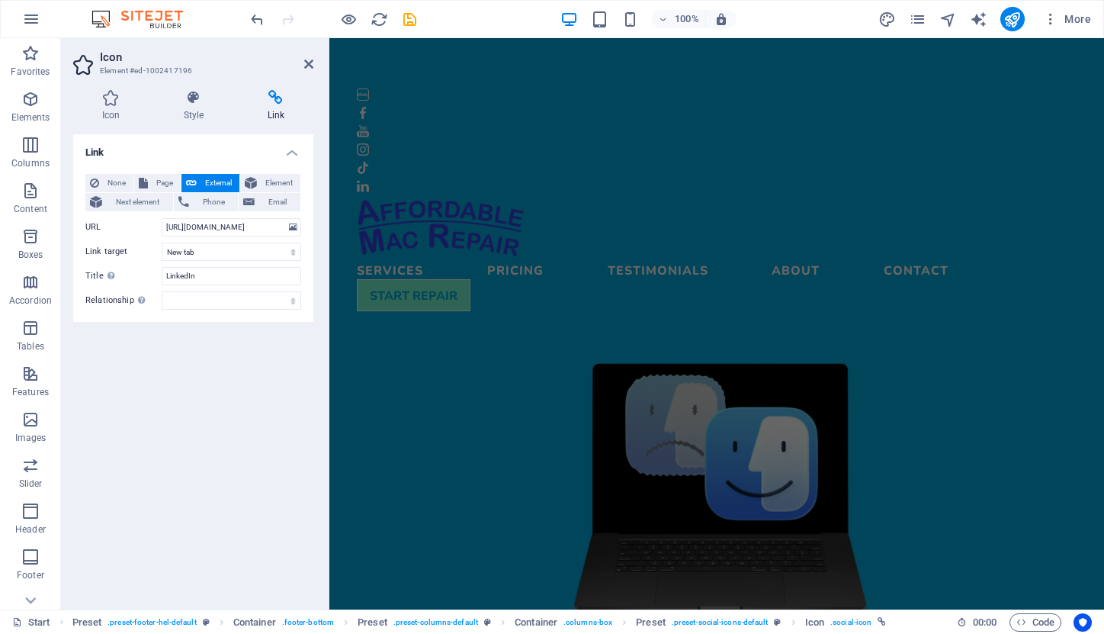
scroll to position [0, 0]
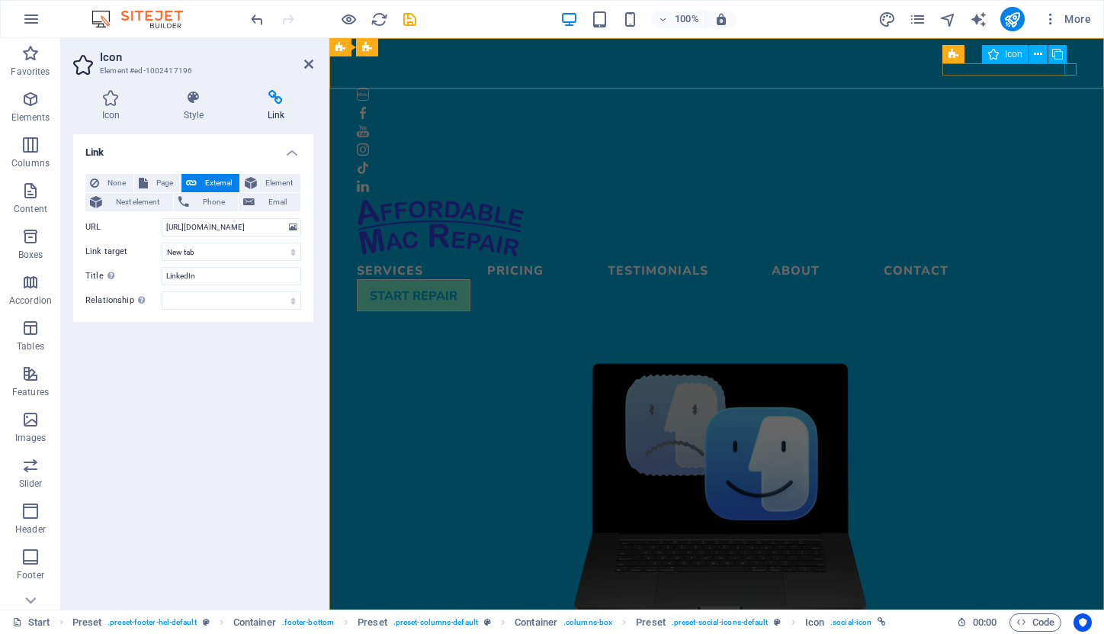
click at [1071, 180] on figure at bounding box center [717, 186] width 720 height 12
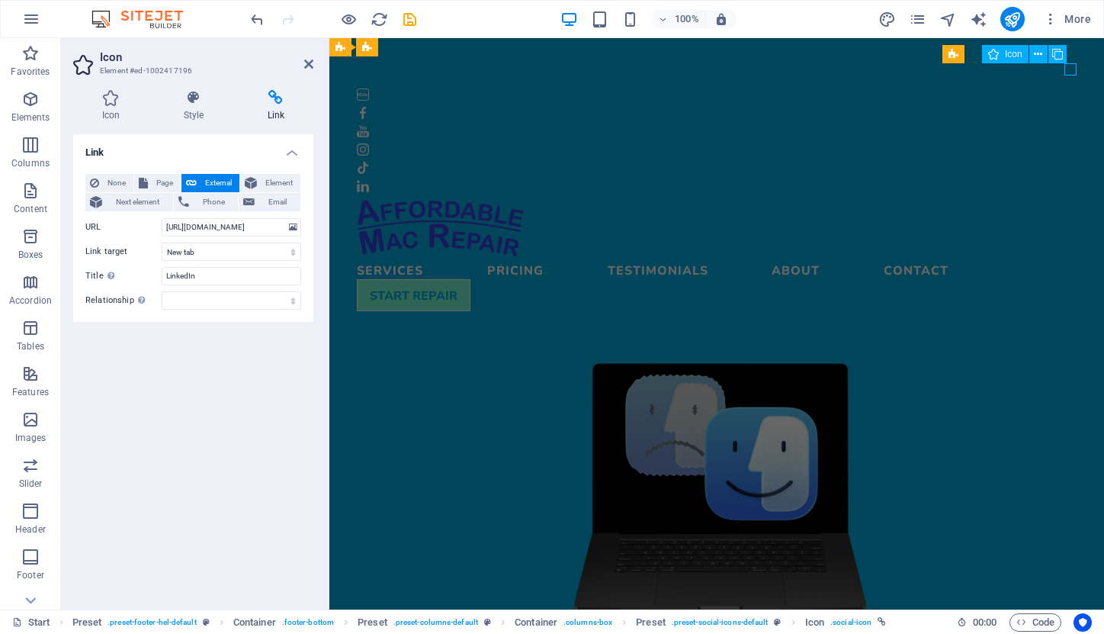
click at [1071, 180] on figure at bounding box center [717, 186] width 720 height 12
select select "xMidYMid"
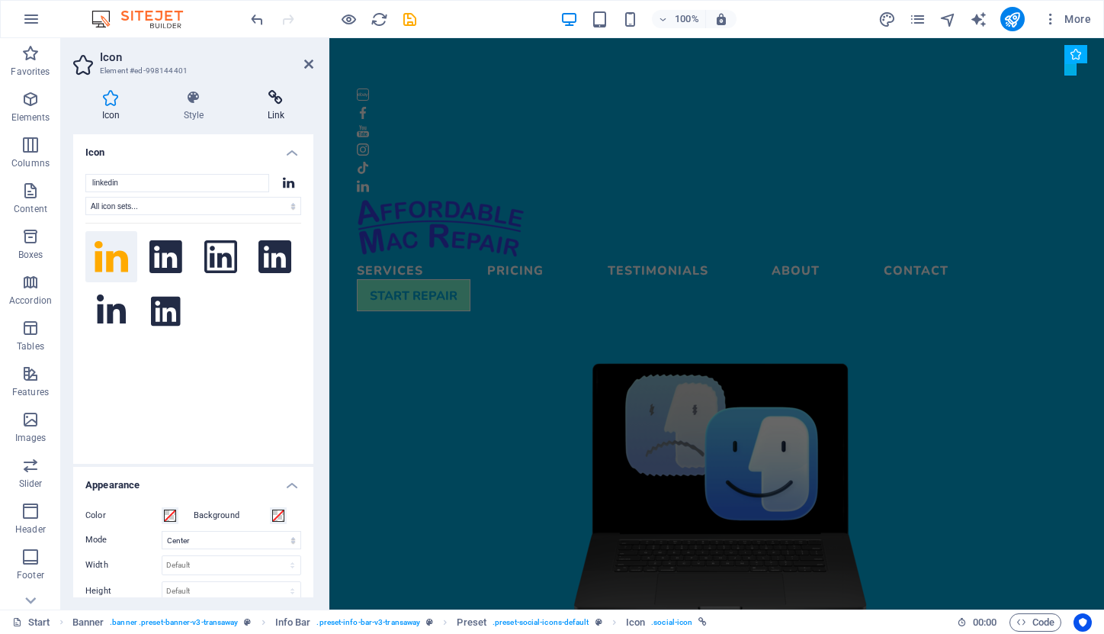
click at [278, 95] on icon at bounding box center [276, 97] width 75 height 15
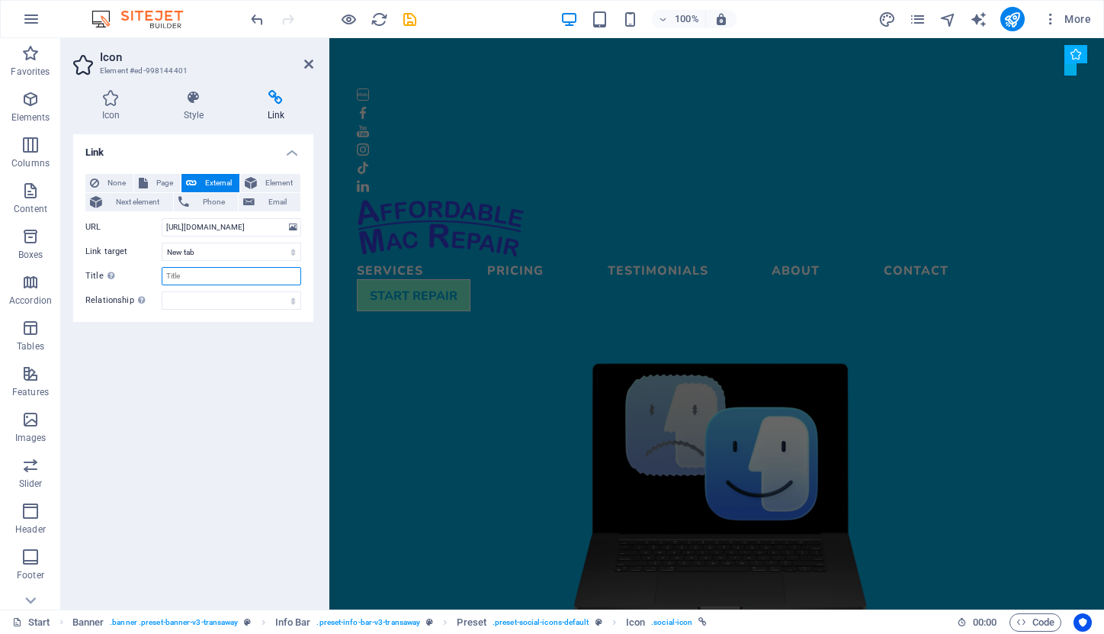
click at [194, 278] on input "Title Additional link description, should not be the same as the link text. The…" at bounding box center [232, 276] width 140 height 18
type input "LinkedIn"
click at [204, 229] on input "[URL][DOMAIN_NAME]" at bounding box center [232, 227] width 140 height 18
click at [202, 229] on input "[URL][DOMAIN_NAME]" at bounding box center [232, 227] width 140 height 18
type input "[URL][DOMAIN_NAME]"
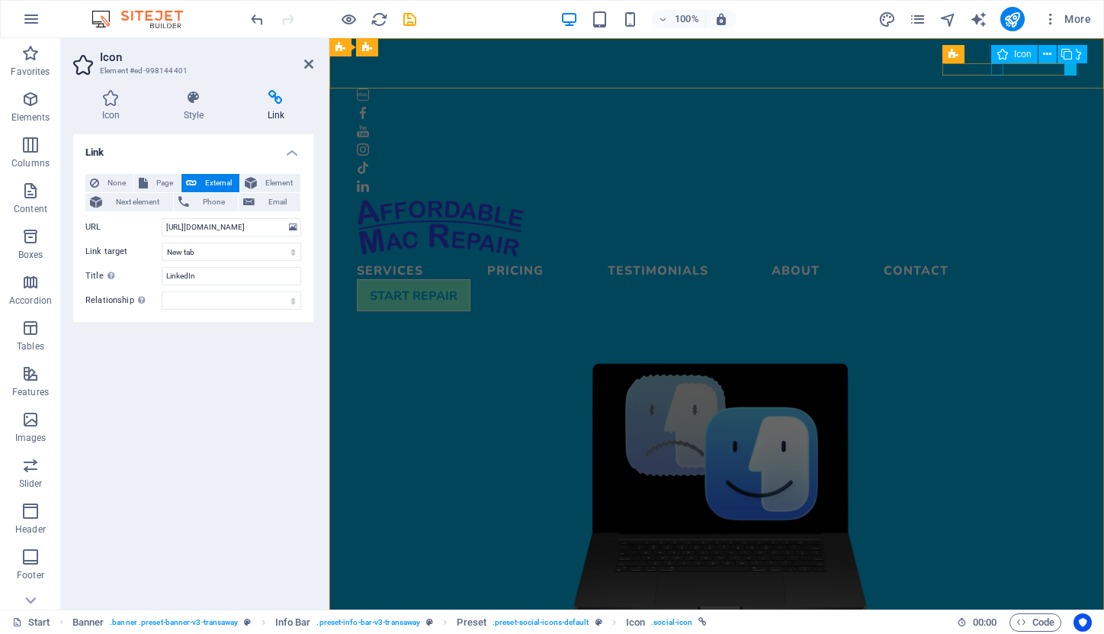
click at [999, 125] on figure at bounding box center [717, 131] width 720 height 12
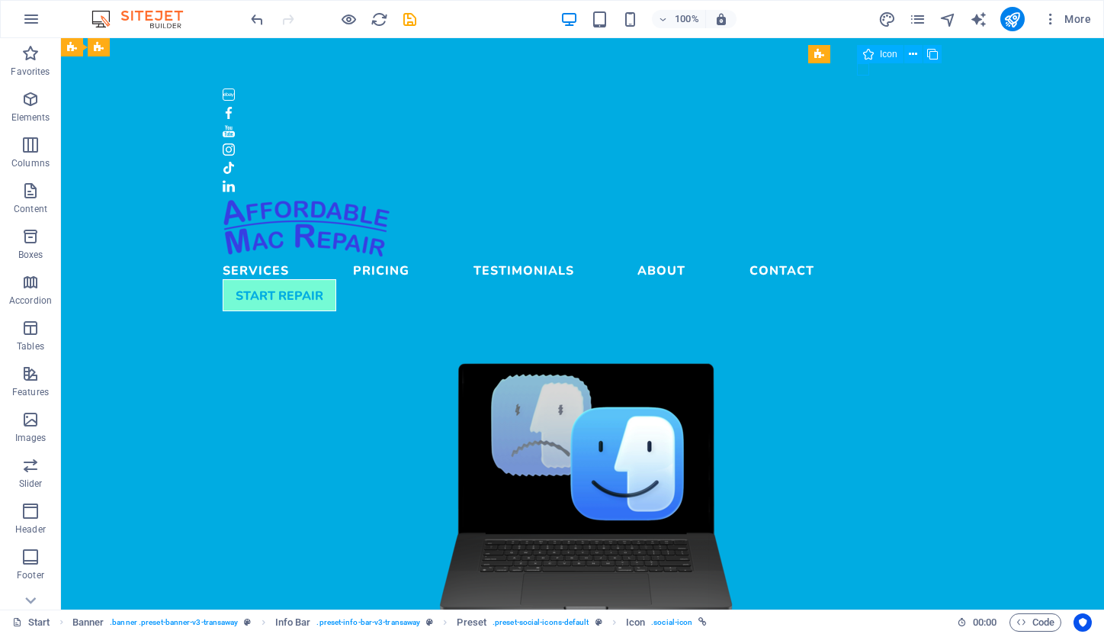
click at [999, 74] on div at bounding box center [582, 115] width 1043 height 154
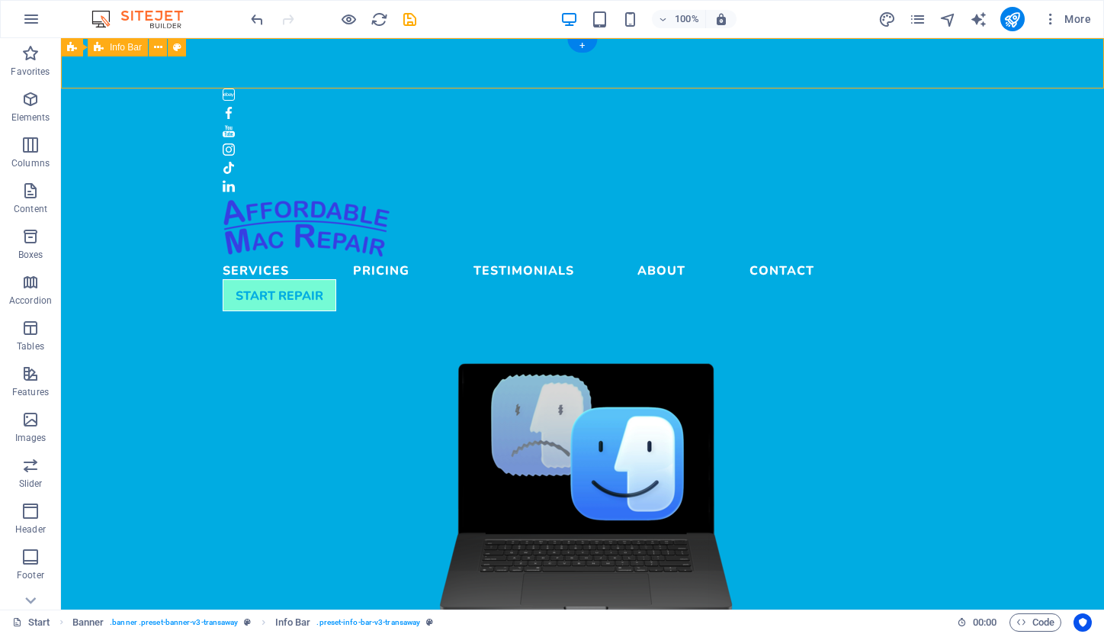
click at [999, 74] on div at bounding box center [582, 115] width 1043 height 154
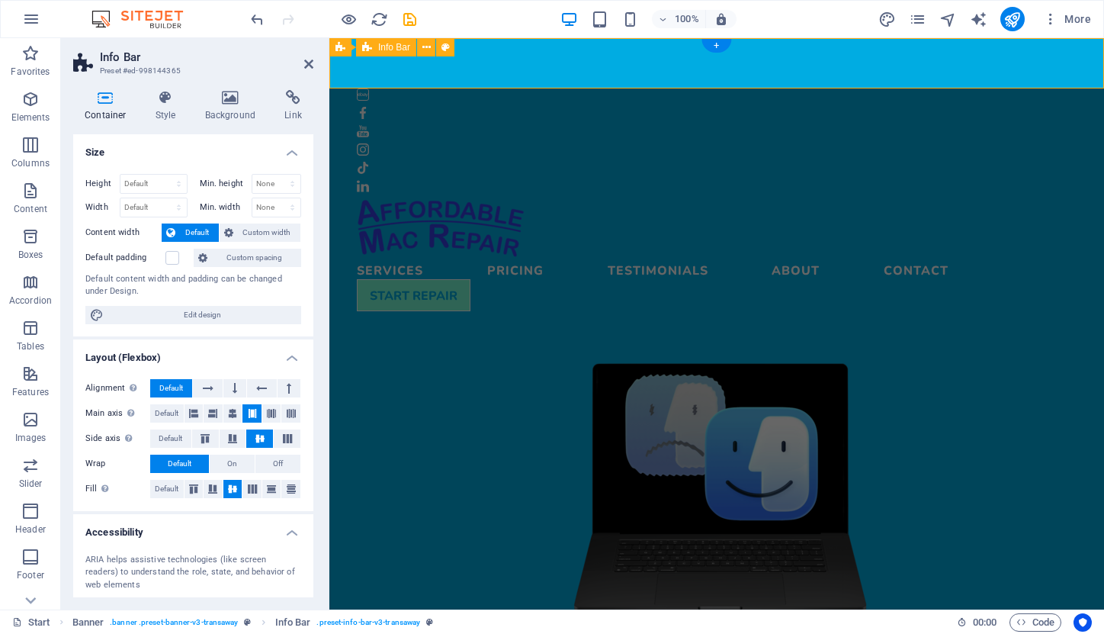
click at [997, 125] on figure at bounding box center [717, 131] width 720 height 12
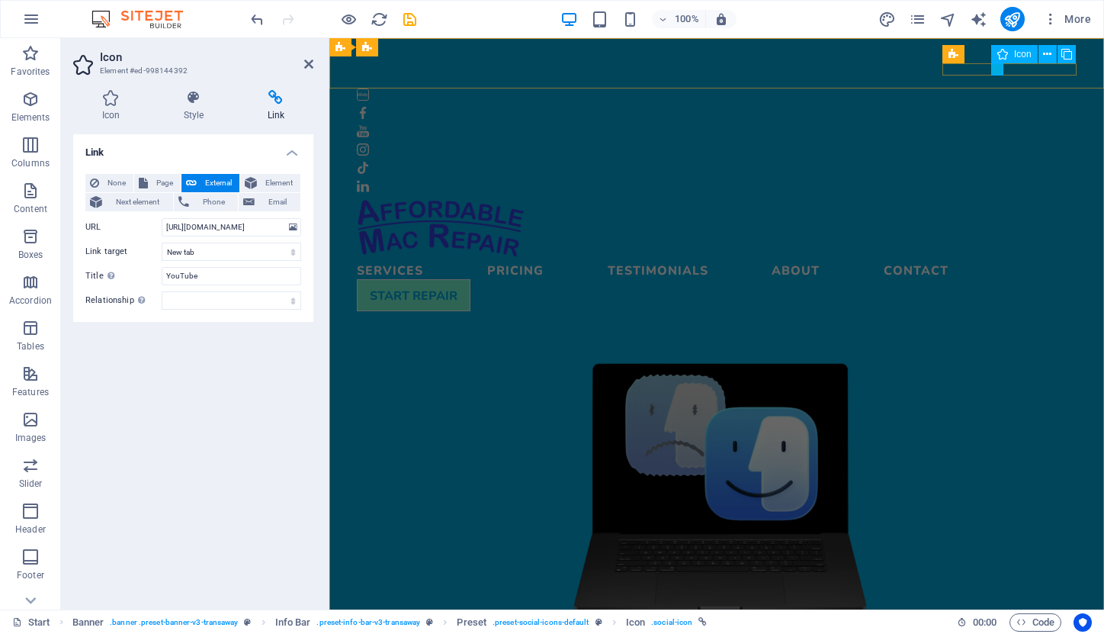
click at [995, 125] on figure at bounding box center [717, 131] width 720 height 12
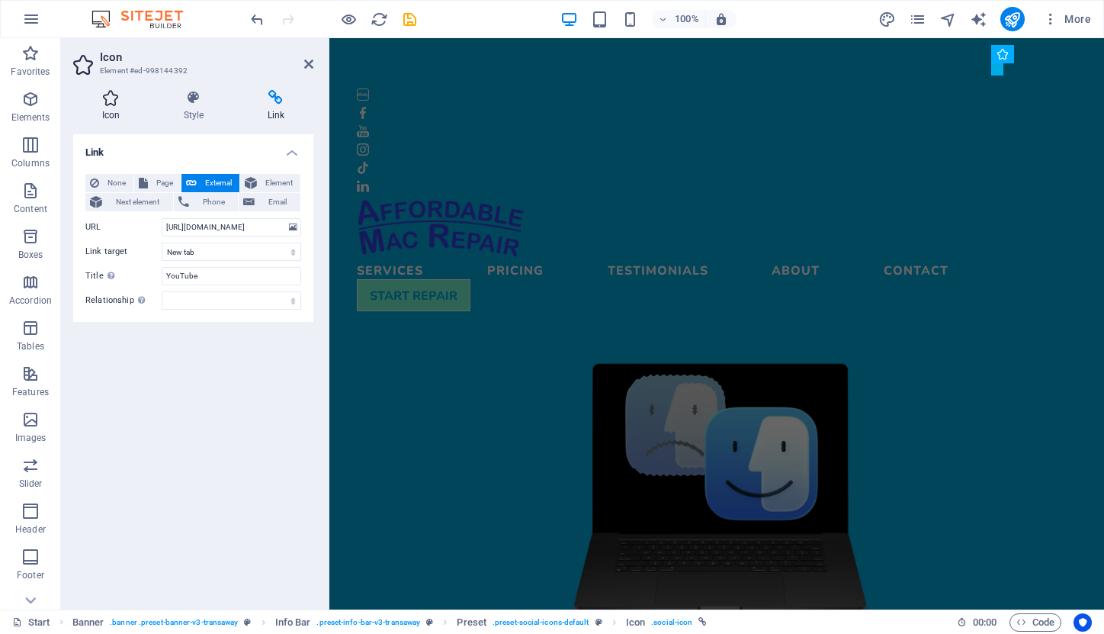
click at [105, 109] on h4 "Icon" at bounding box center [114, 106] width 82 height 32
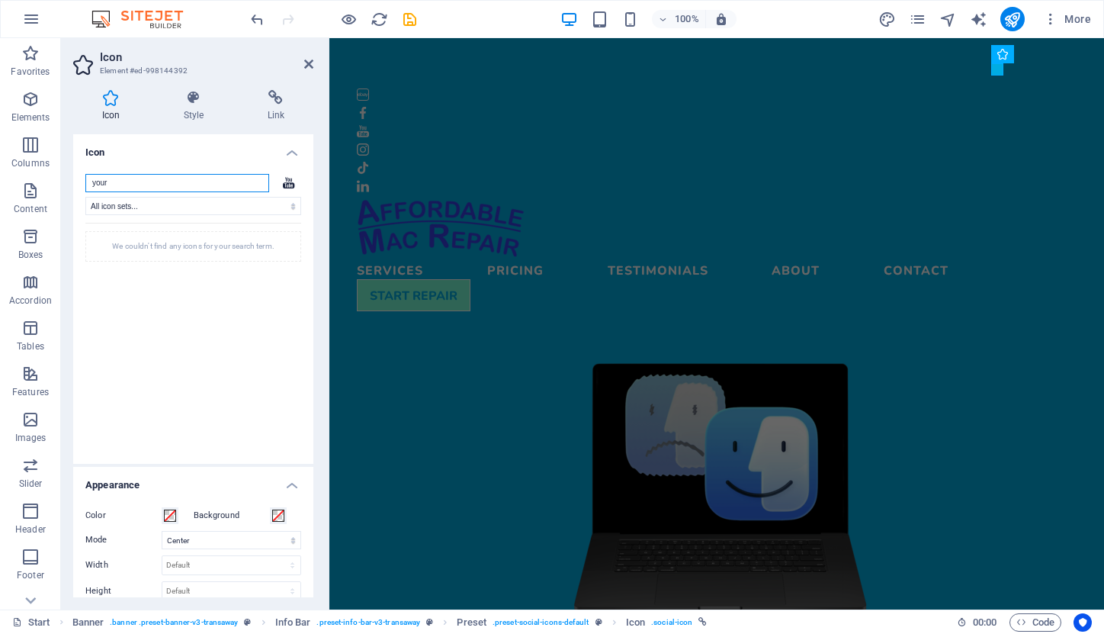
click at [124, 181] on input "your" at bounding box center [177, 183] width 184 height 18
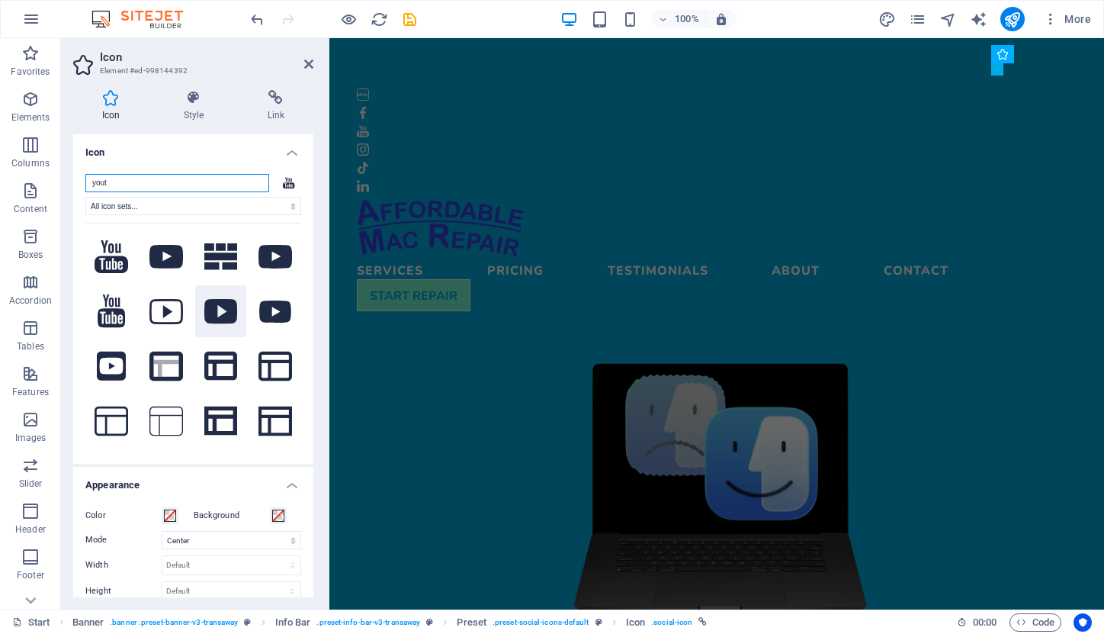
type input "yout"
click at [218, 310] on icon at bounding box center [221, 311] width 34 height 25
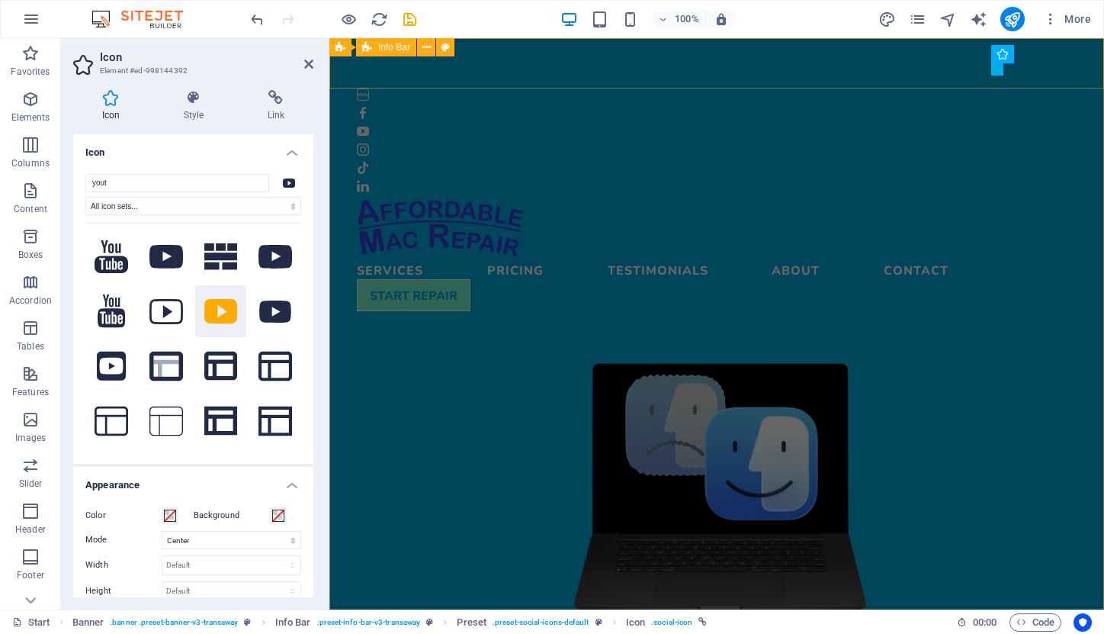
click at [798, 62] on div at bounding box center [716, 115] width 775 height 154
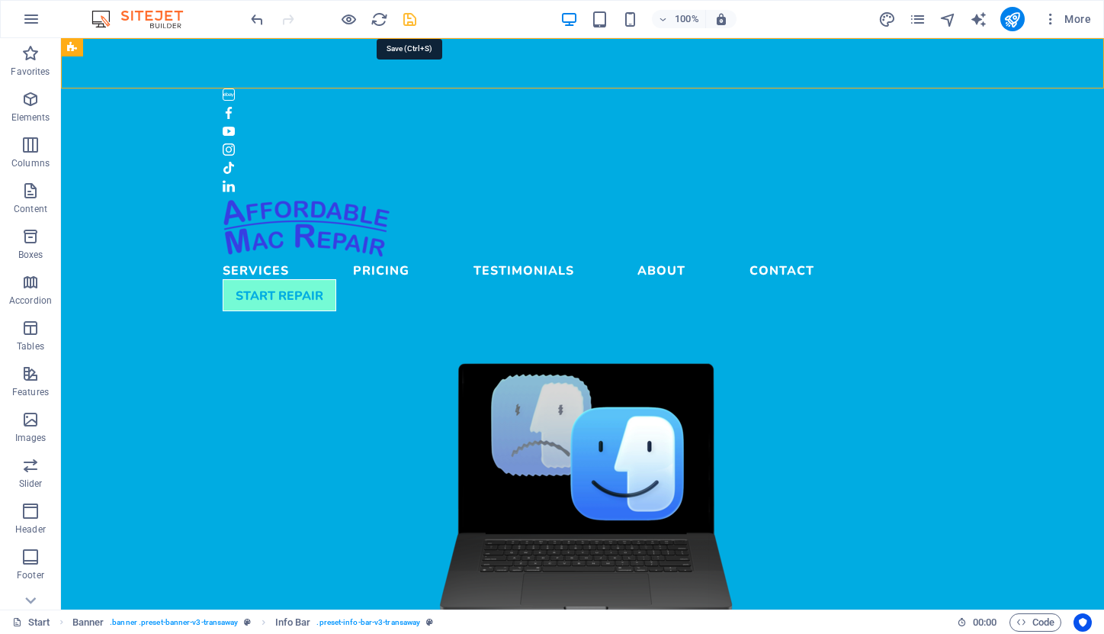
click at [409, 17] on icon "save" at bounding box center [410, 20] width 18 height 18
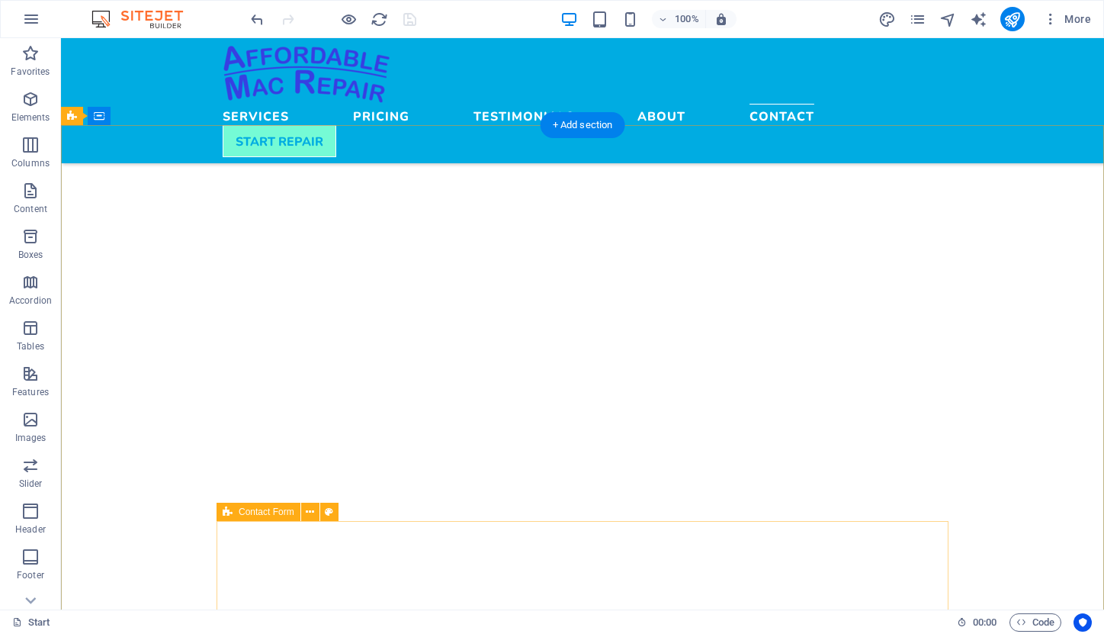
scroll to position [4389, 0]
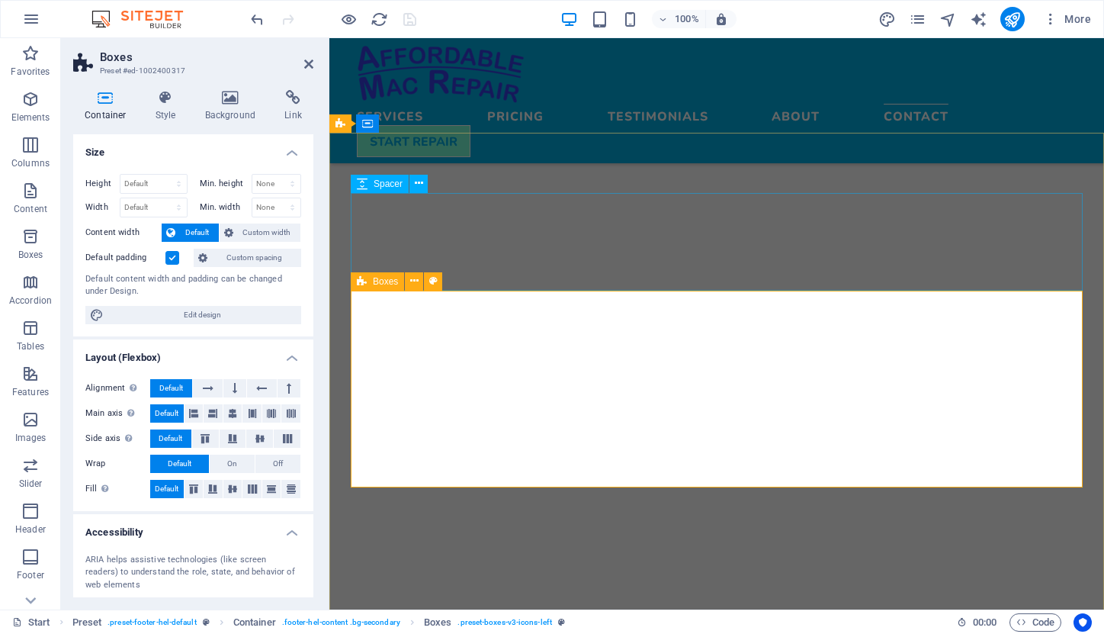
click at [366, 284] on icon at bounding box center [362, 281] width 10 height 18
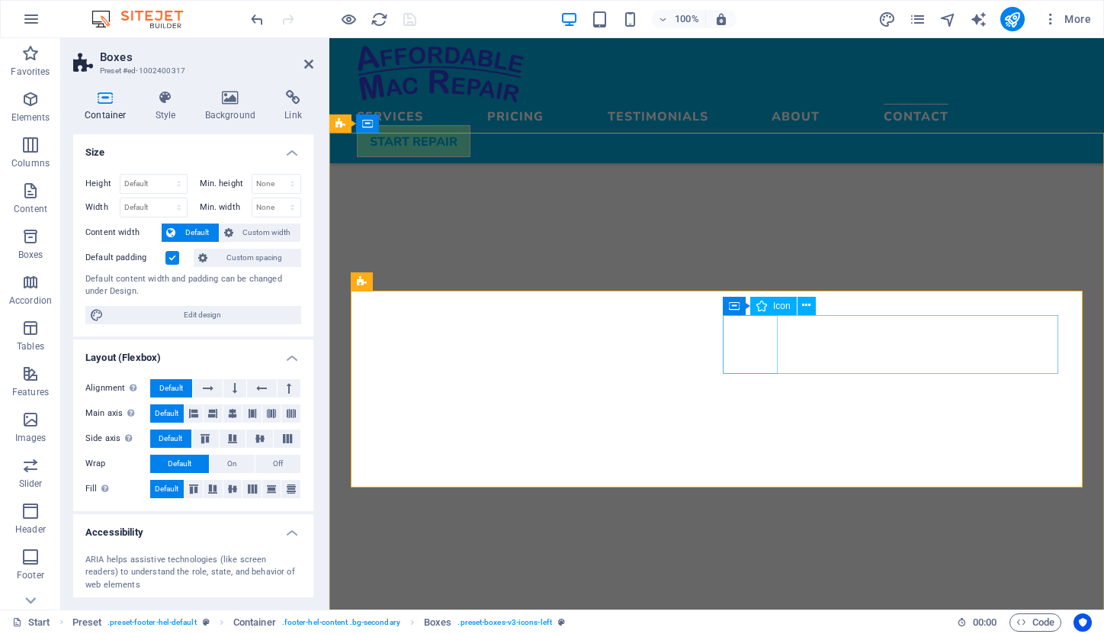
click at [735, 307] on icon at bounding box center [734, 306] width 11 height 18
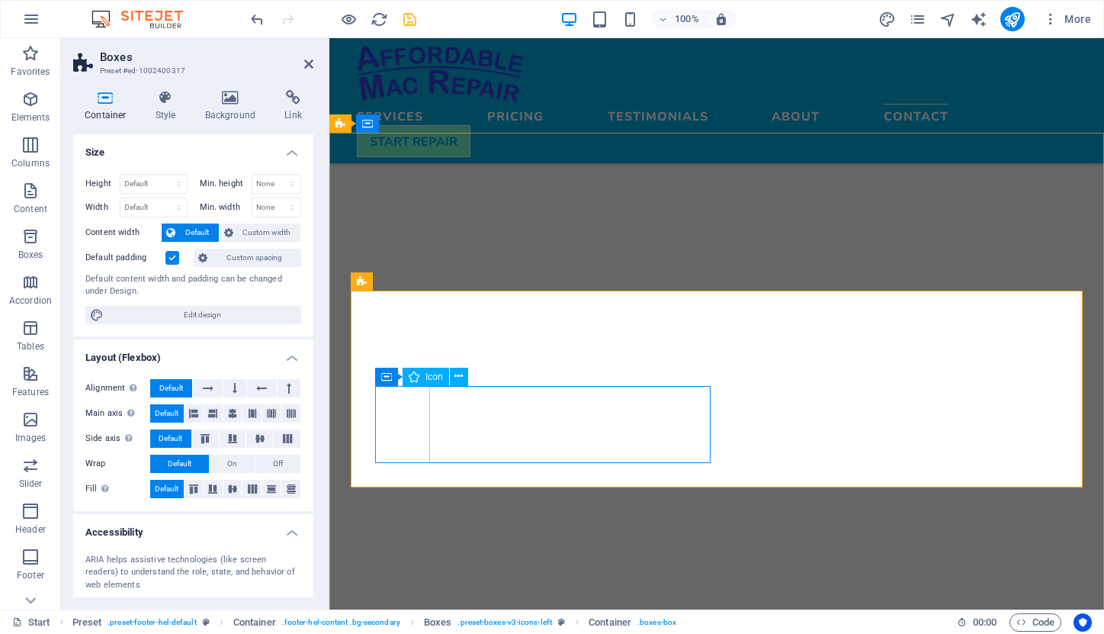
select select "xMidYMid"
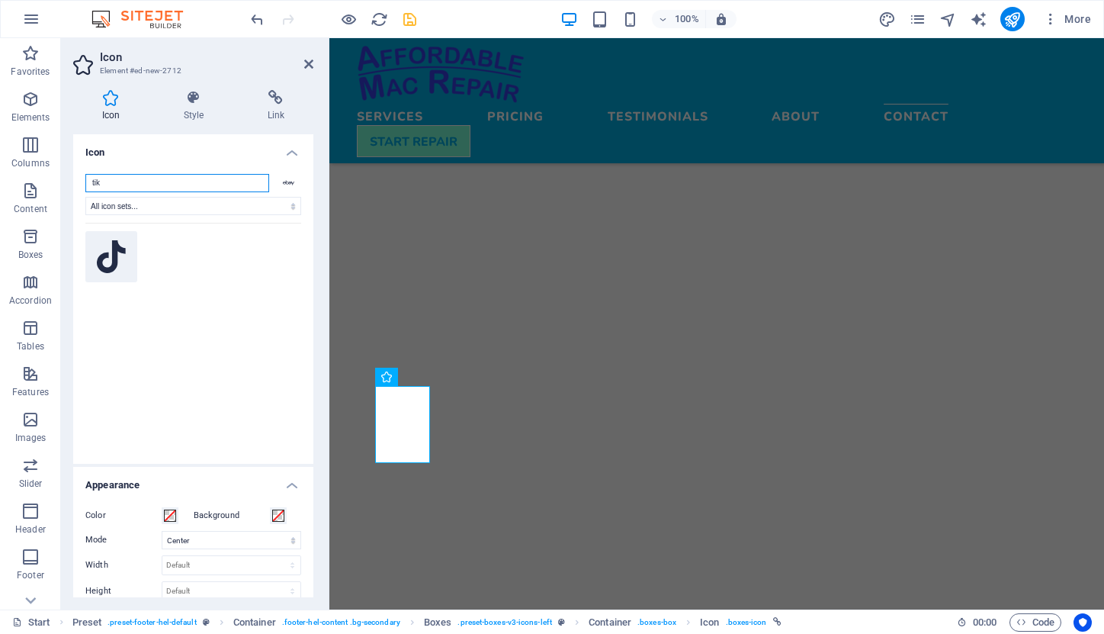
type input "tik"
click at [117, 264] on icon at bounding box center [111, 257] width 29 height 34
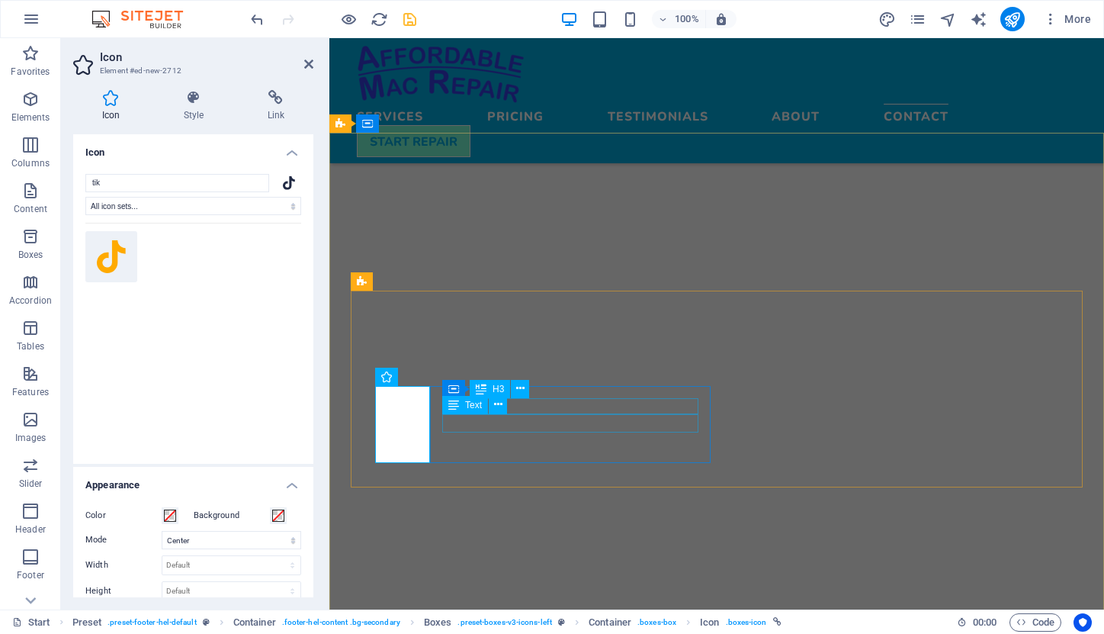
click at [489, 414] on div "Text" at bounding box center [479, 405] width 75 height 19
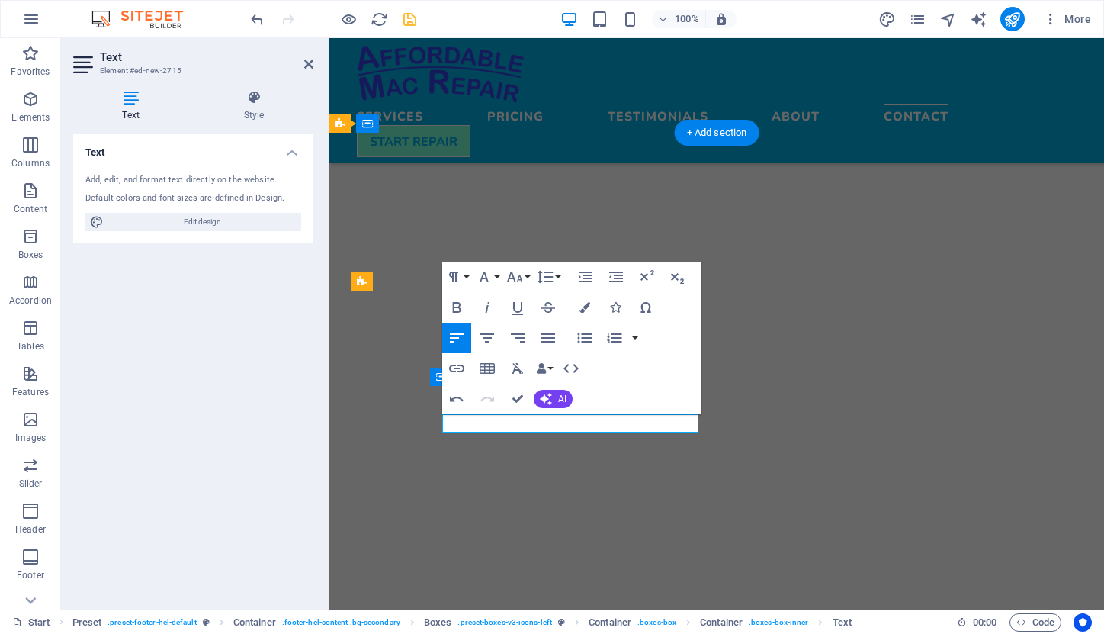
scroll to position [0, 3]
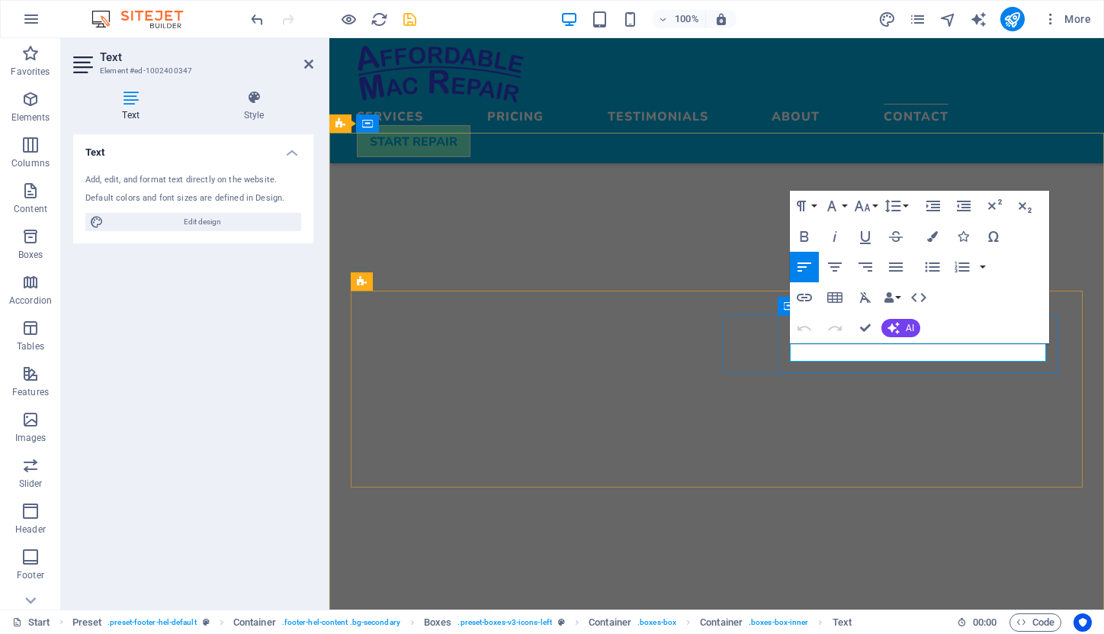
drag, startPoint x: 882, startPoint y: 355, endPoint x: 801, endPoint y: 352, distance: 81.6
click at [803, 292] on icon "button" at bounding box center [804, 297] width 18 height 18
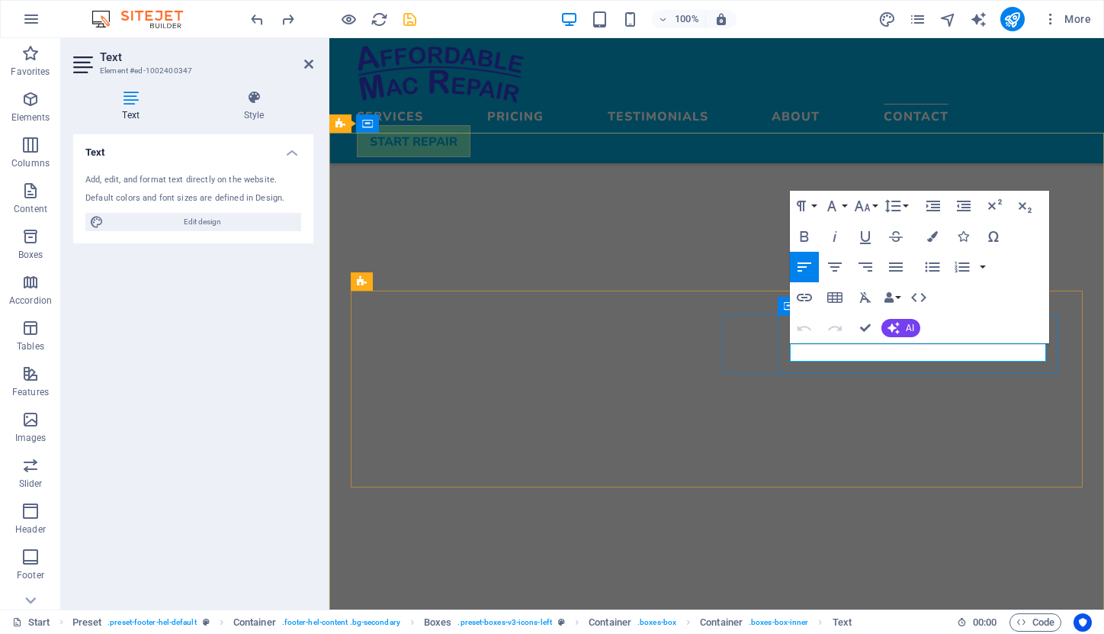
copy link "[URL][DOMAIN_NAME]"
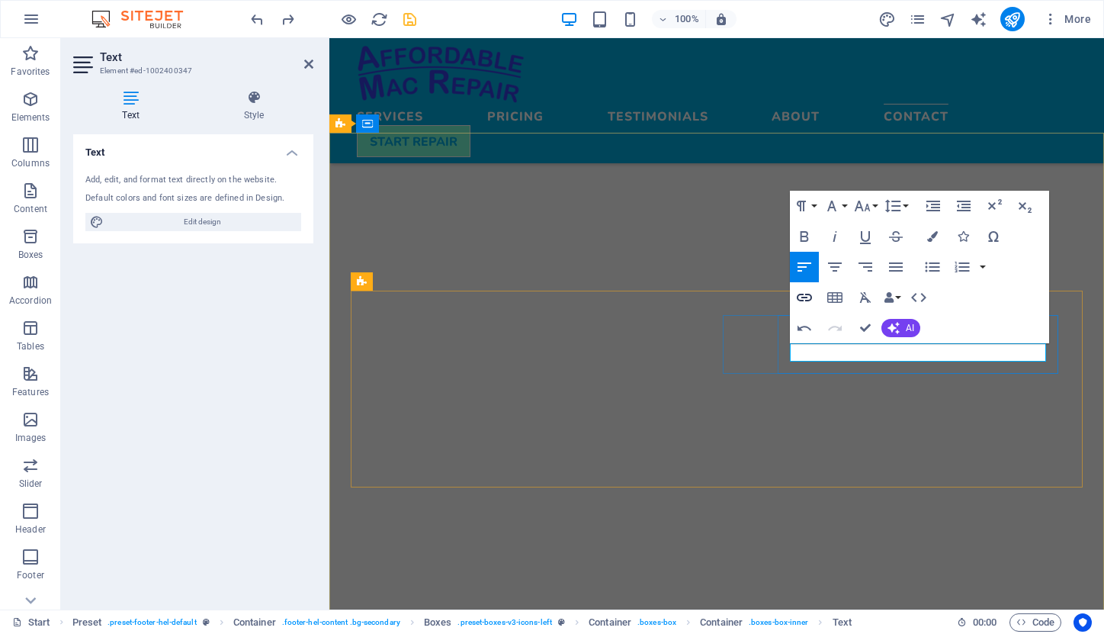
click at [807, 294] on icon "button" at bounding box center [804, 298] width 15 height 8
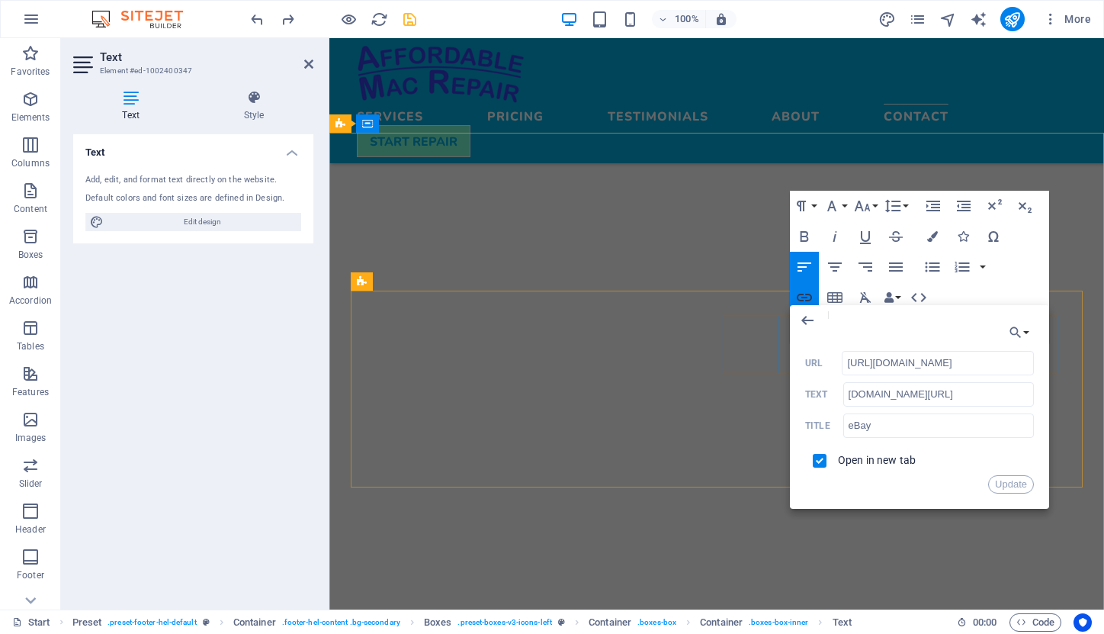
scroll to position [0, 6]
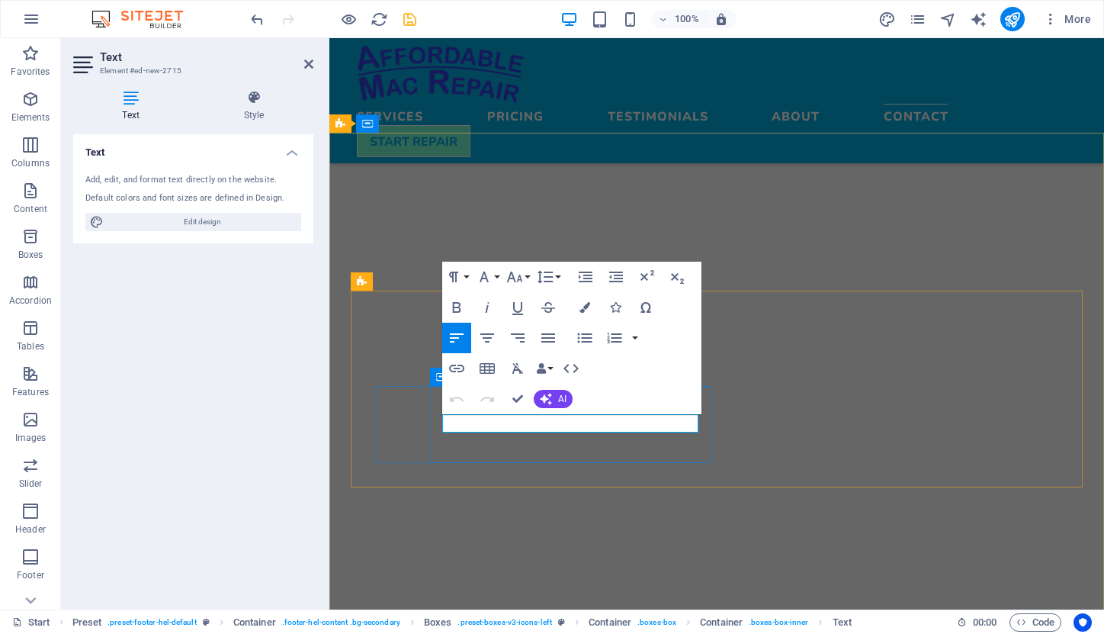
copy link "[DOMAIN_NAME][URL]"
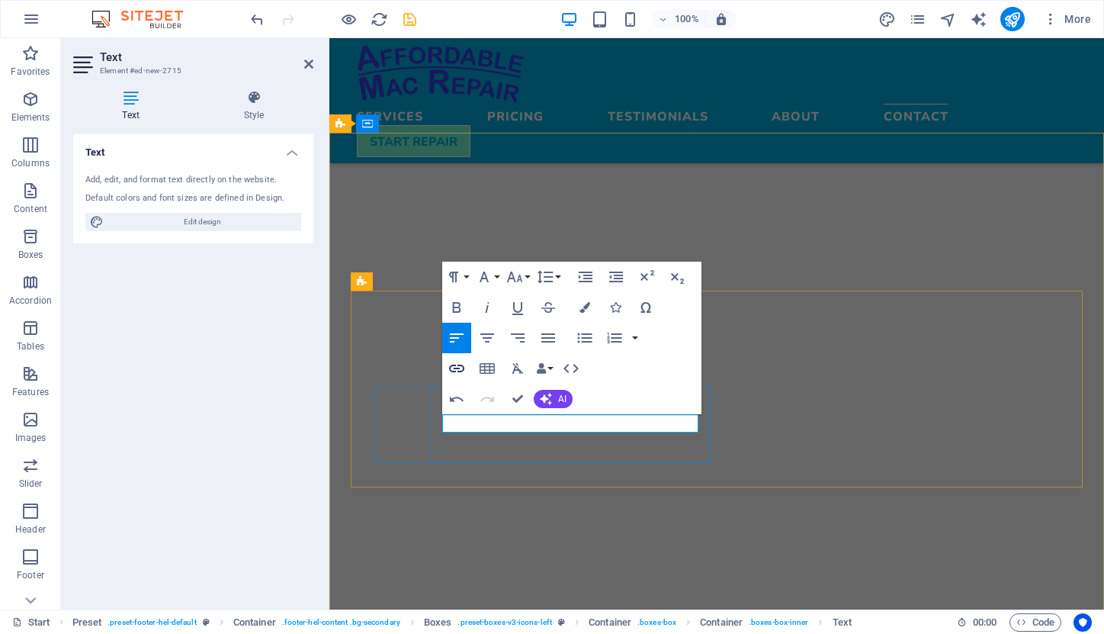
click at [458, 365] on icon "button" at bounding box center [456, 368] width 15 height 8
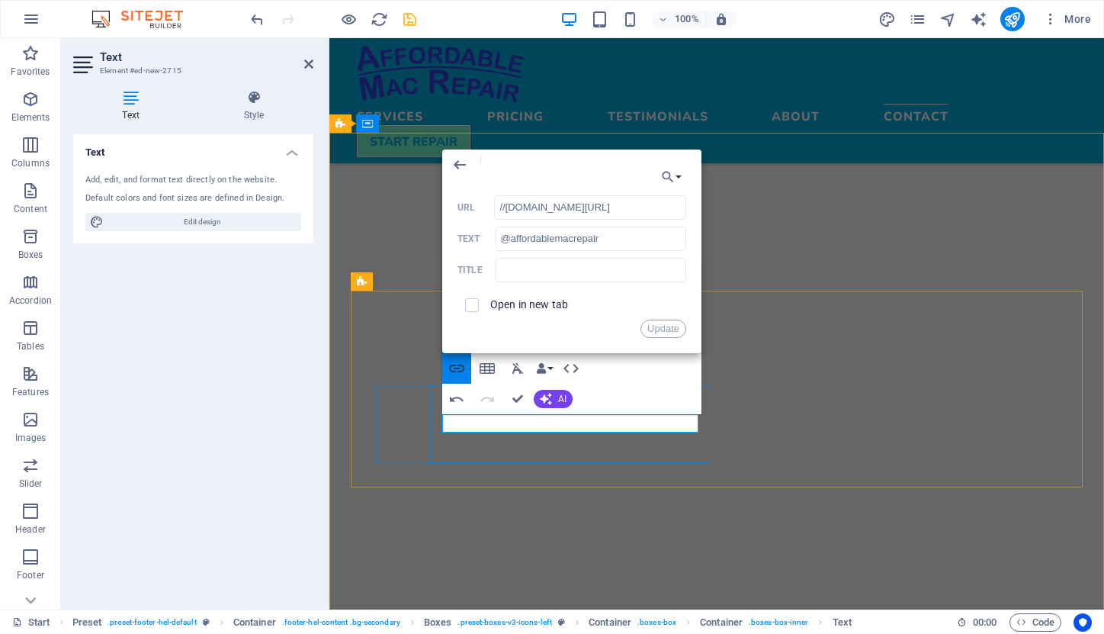
scroll to position [0, 32]
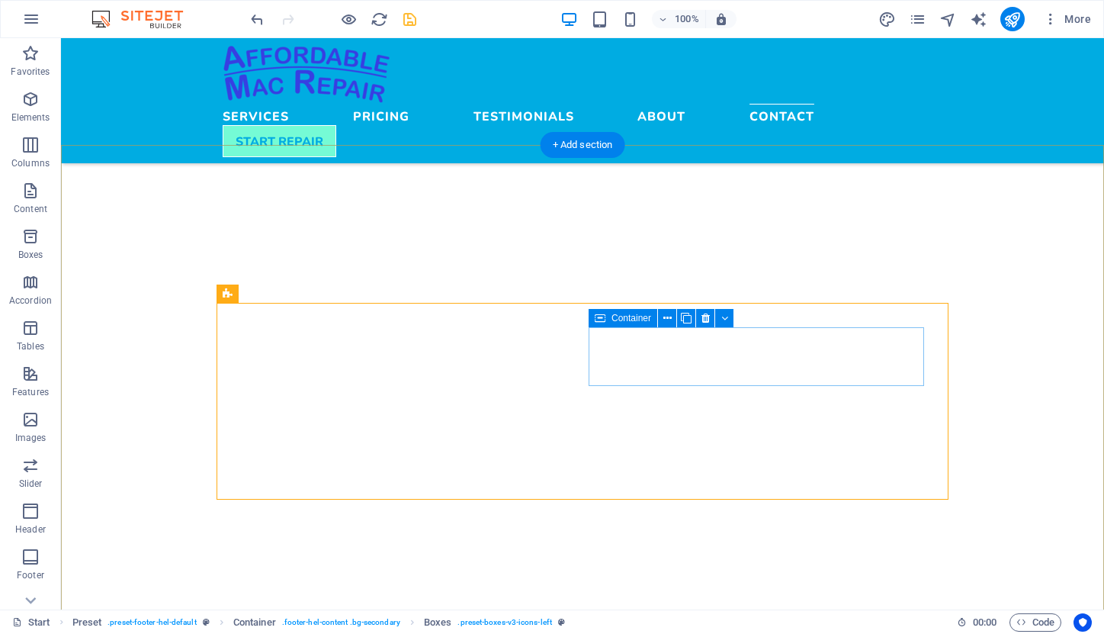
click at [599, 316] on icon at bounding box center [600, 318] width 11 height 18
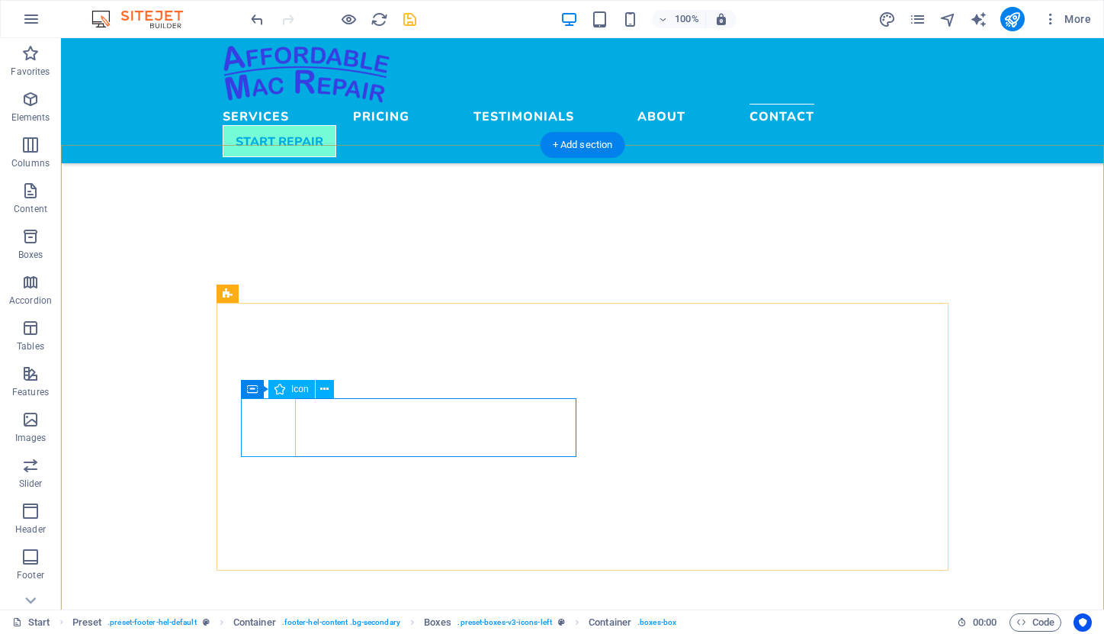
select select "xMidYMid"
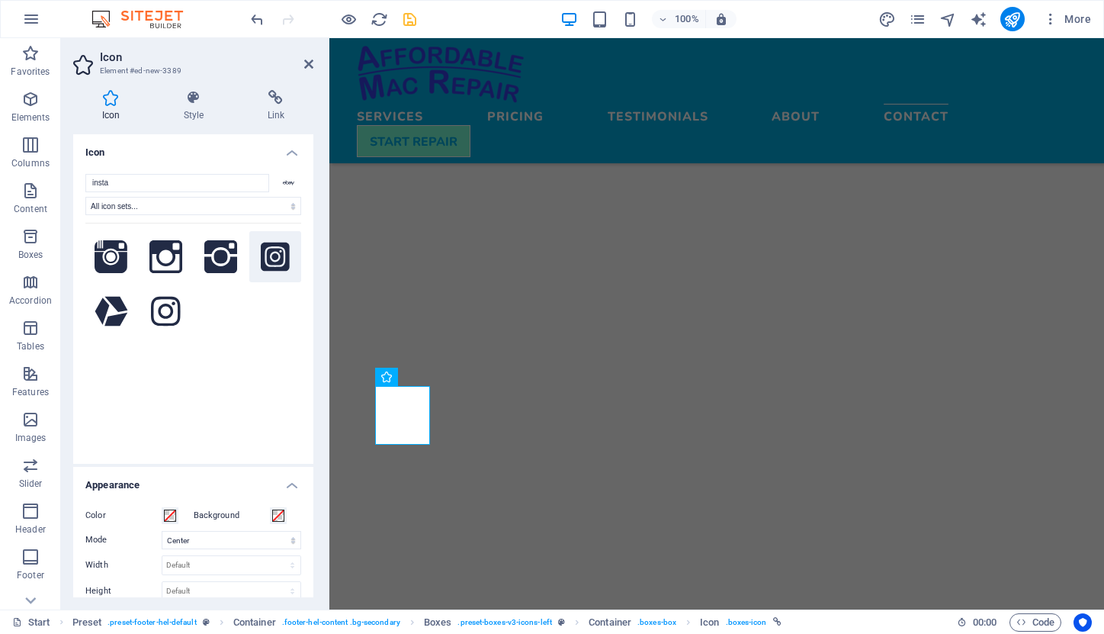
type input "insta"
click at [268, 259] on icon at bounding box center [275, 257] width 29 height 34
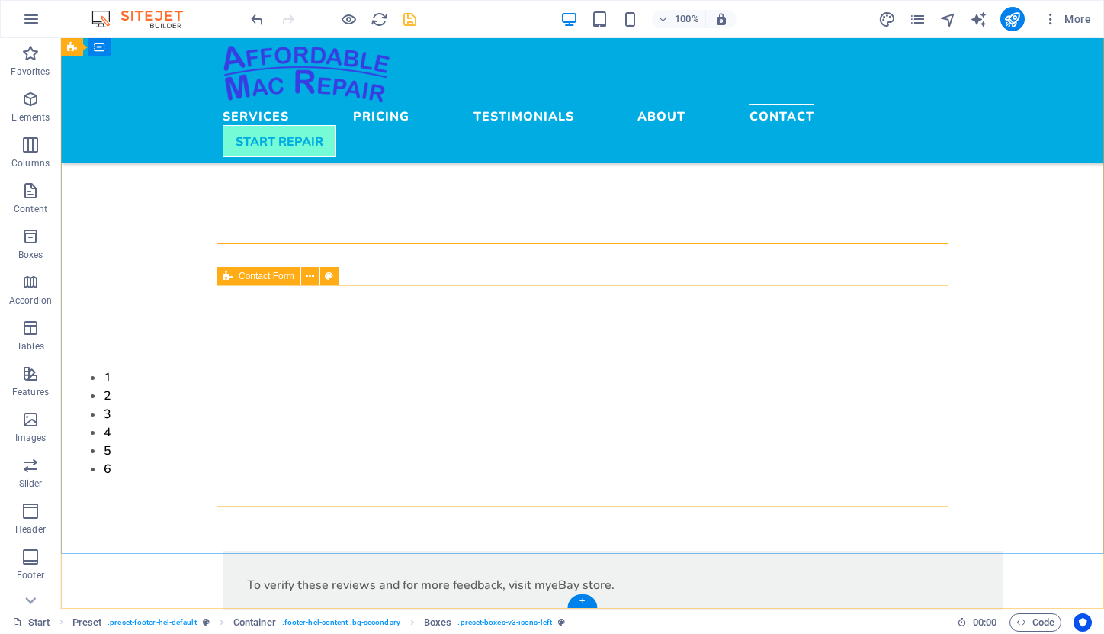
scroll to position [4715, 0]
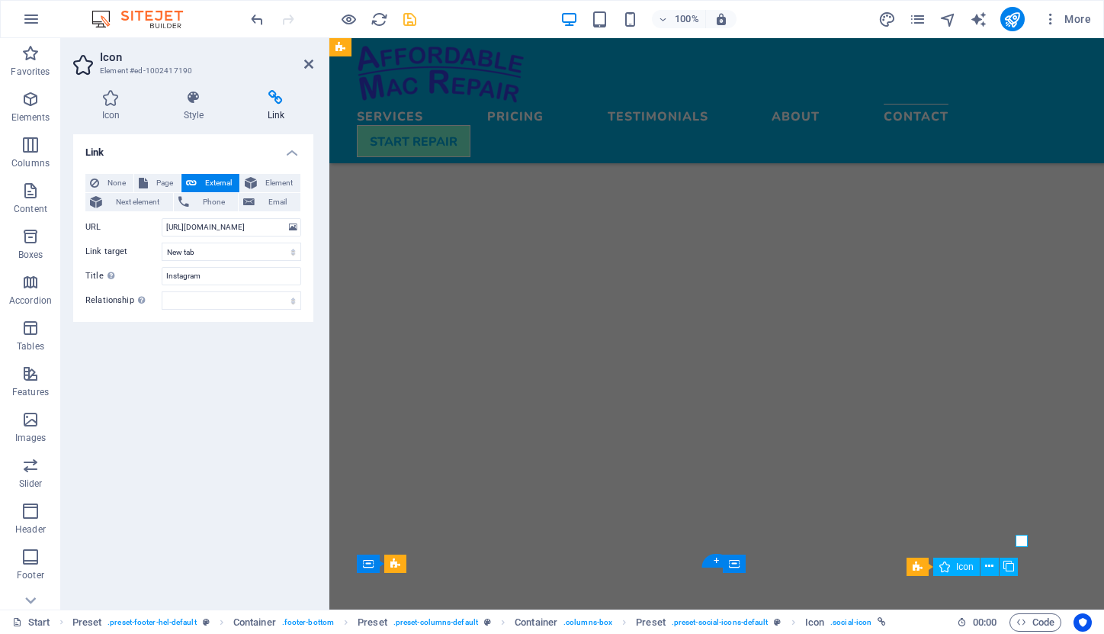
scroll to position [4702, 0]
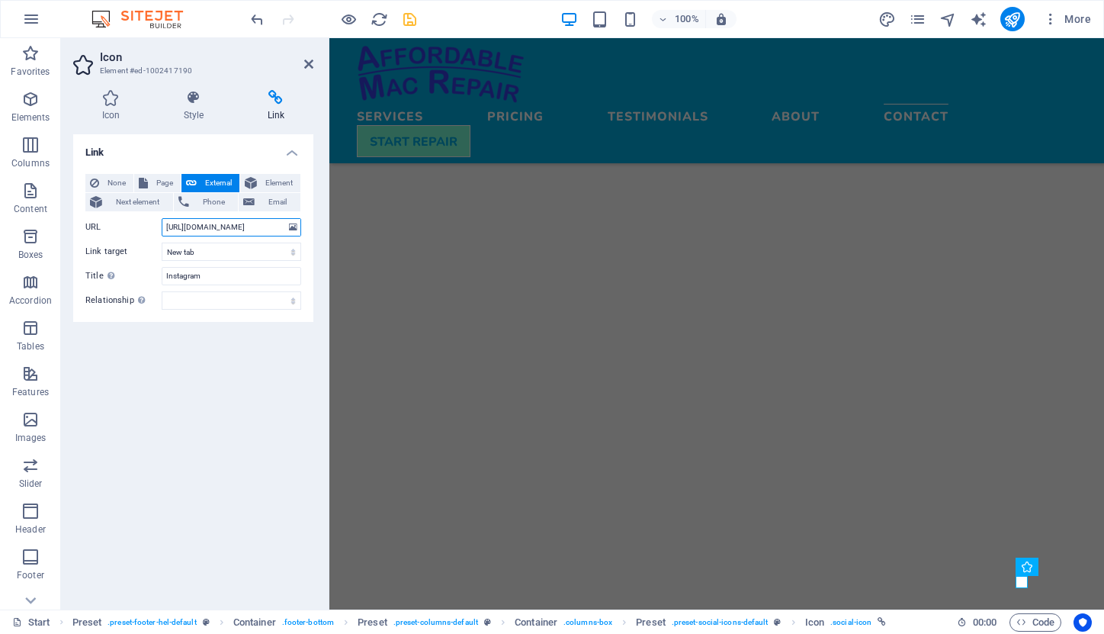
click at [196, 230] on input "[URL][DOMAIN_NAME]" at bounding box center [232, 227] width 140 height 18
click at [309, 64] on icon at bounding box center [308, 64] width 9 height 12
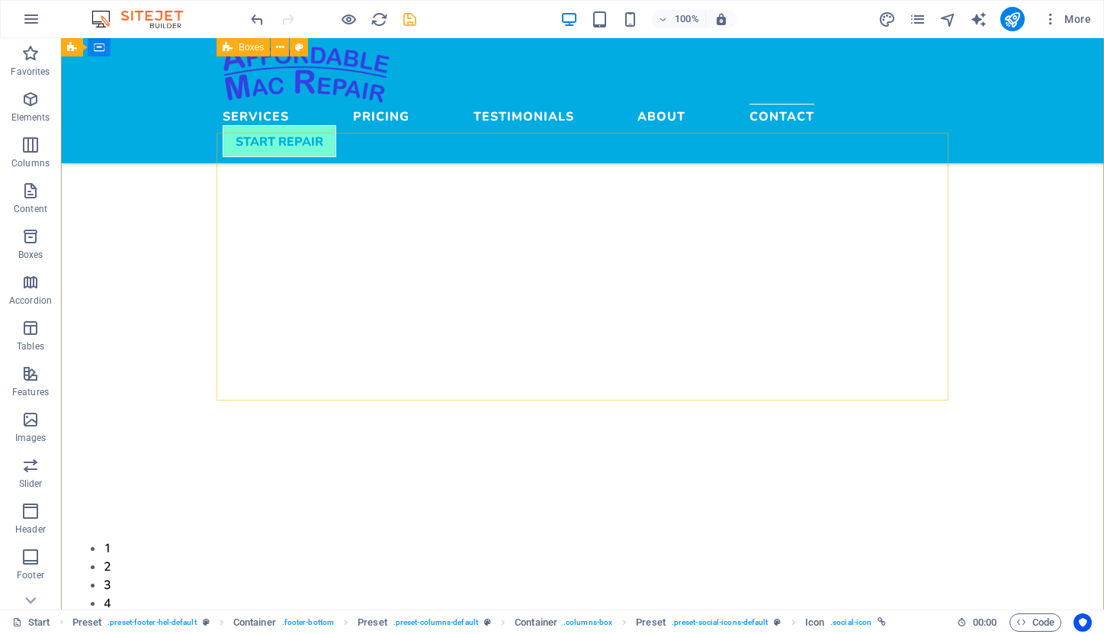
scroll to position [4536, 0]
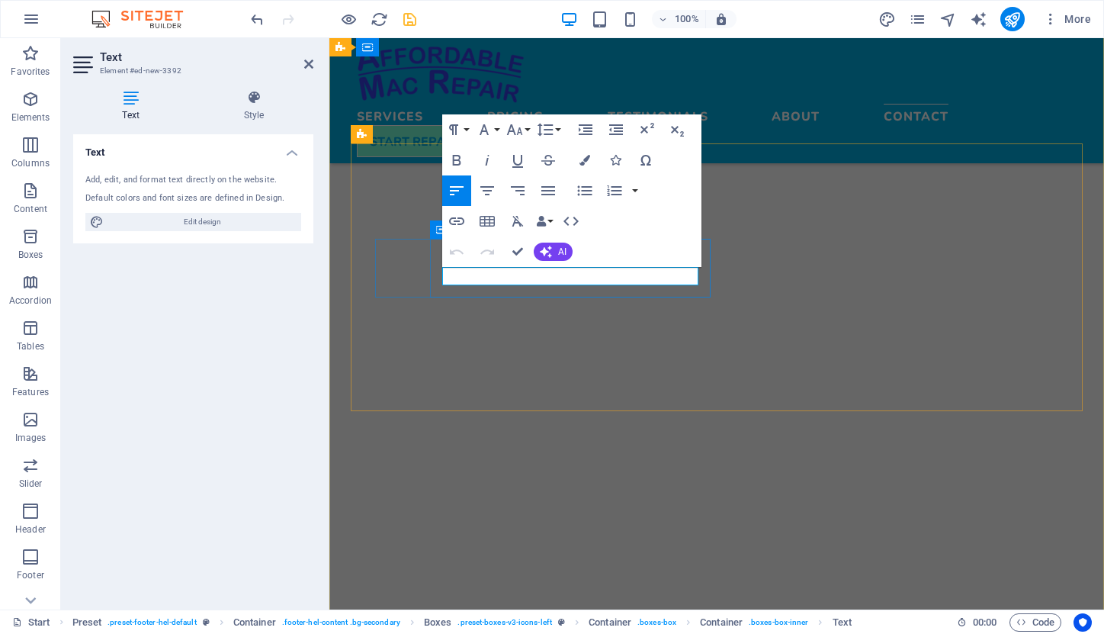
drag, startPoint x: 586, startPoint y: 276, endPoint x: 436, endPoint y: 275, distance: 150.2
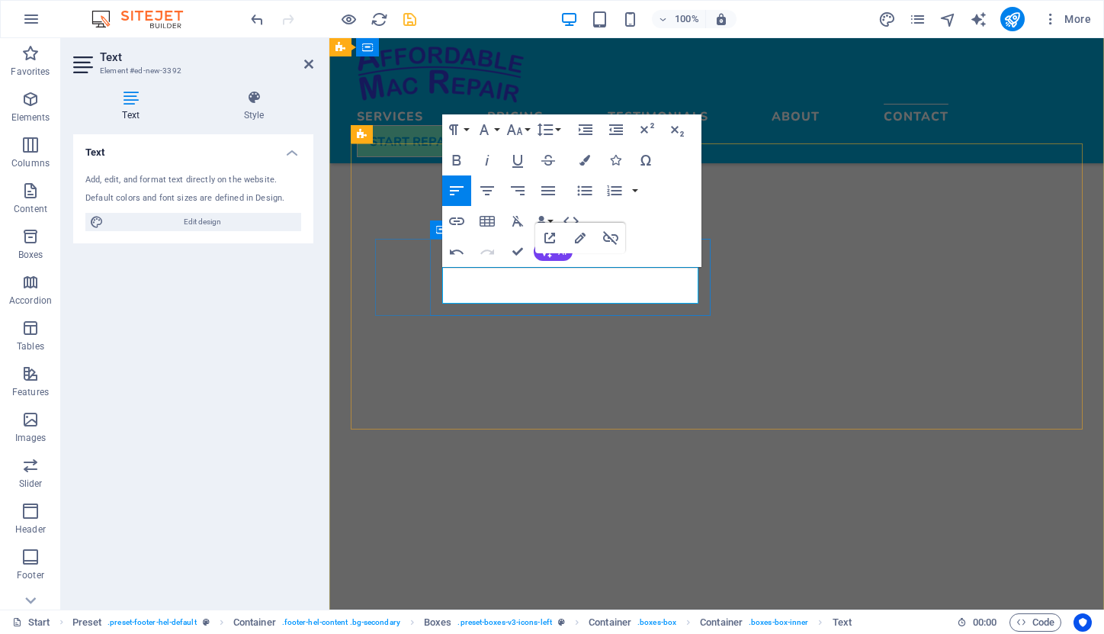
drag, startPoint x: 621, startPoint y: 278, endPoint x: 450, endPoint y: 272, distance: 170.9
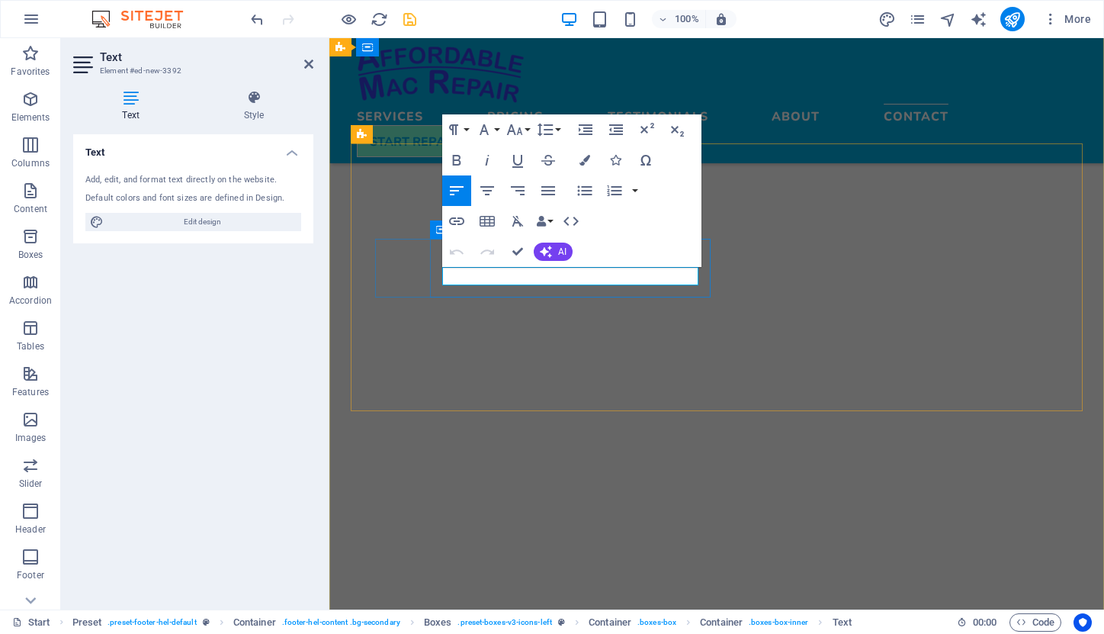
click at [460, 223] on icon "button" at bounding box center [457, 221] width 18 height 18
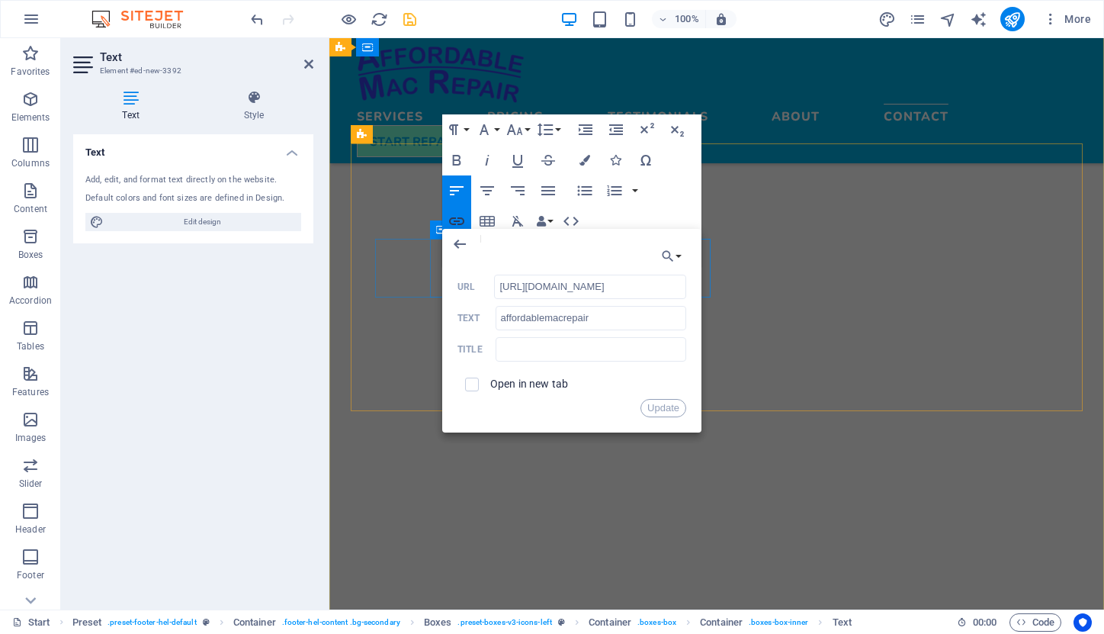
scroll to position [0, 70]
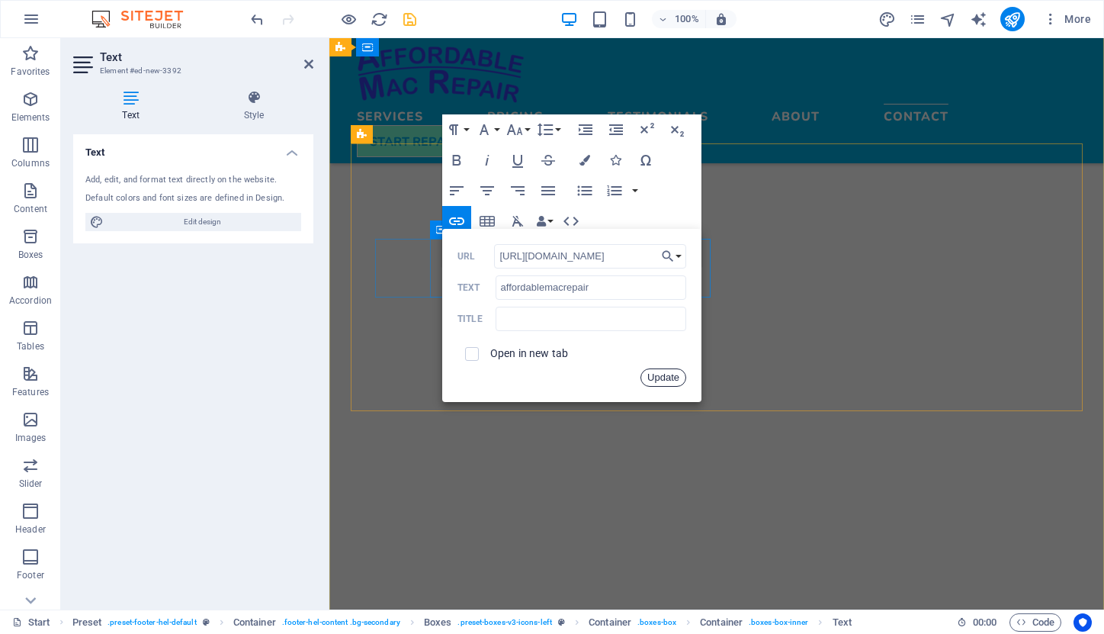
click at [663, 379] on button "Update" at bounding box center [664, 377] width 46 height 18
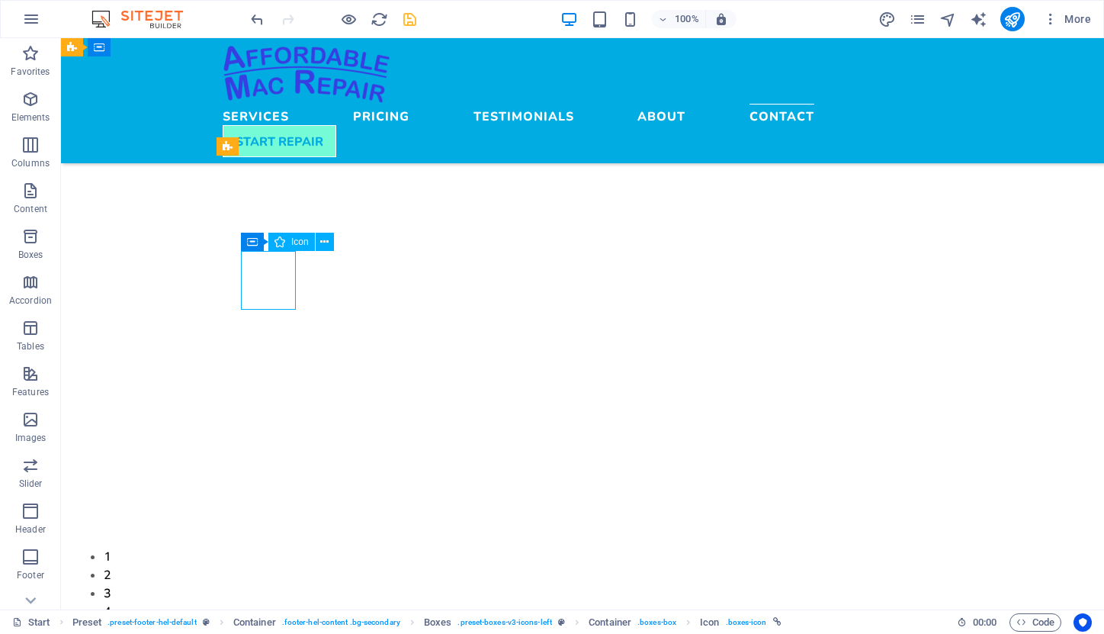
select select "xMidYMid"
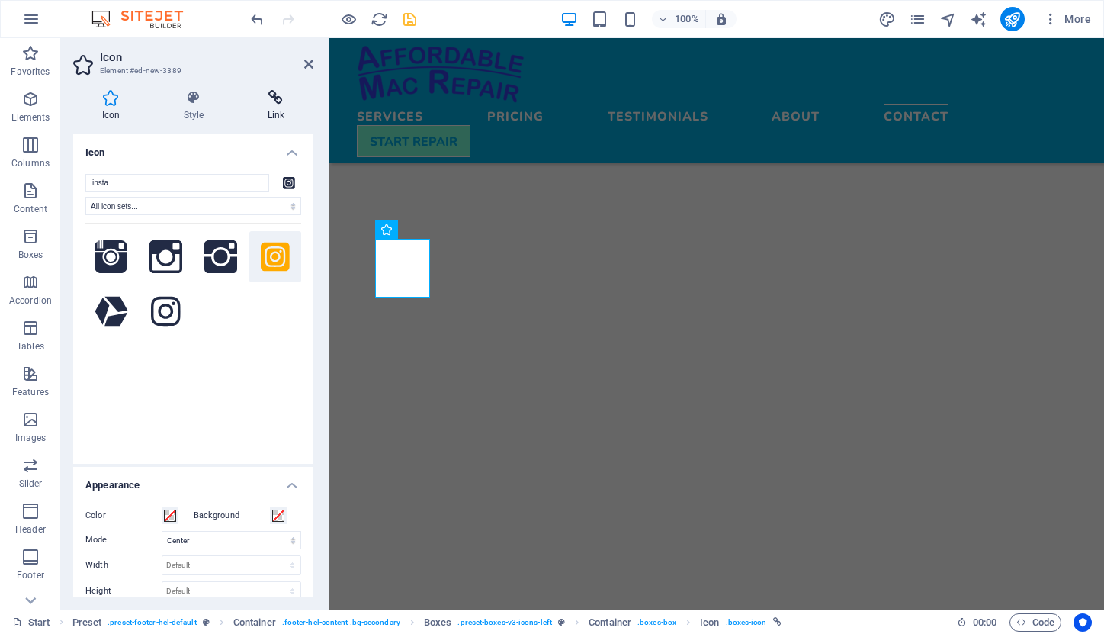
click at [270, 105] on h4 "Link" at bounding box center [276, 106] width 75 height 32
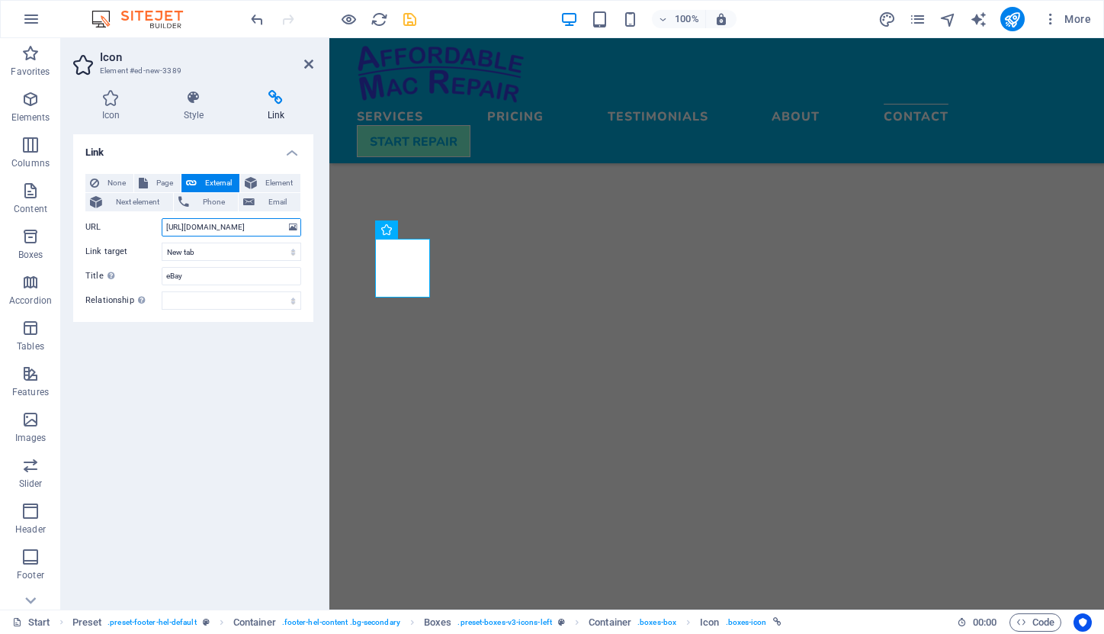
click at [212, 230] on input "[URL][DOMAIN_NAME]" at bounding box center [232, 227] width 140 height 18
paste input "[DOMAIN_NAME][URL]"
type input "[URL][DOMAIN_NAME]"
drag, startPoint x: 193, startPoint y: 278, endPoint x: 156, endPoint y: 277, distance: 37.4
click at [156, 277] on div "Title Additional link description, should not be the same as the link text. The…" at bounding box center [193, 276] width 216 height 18
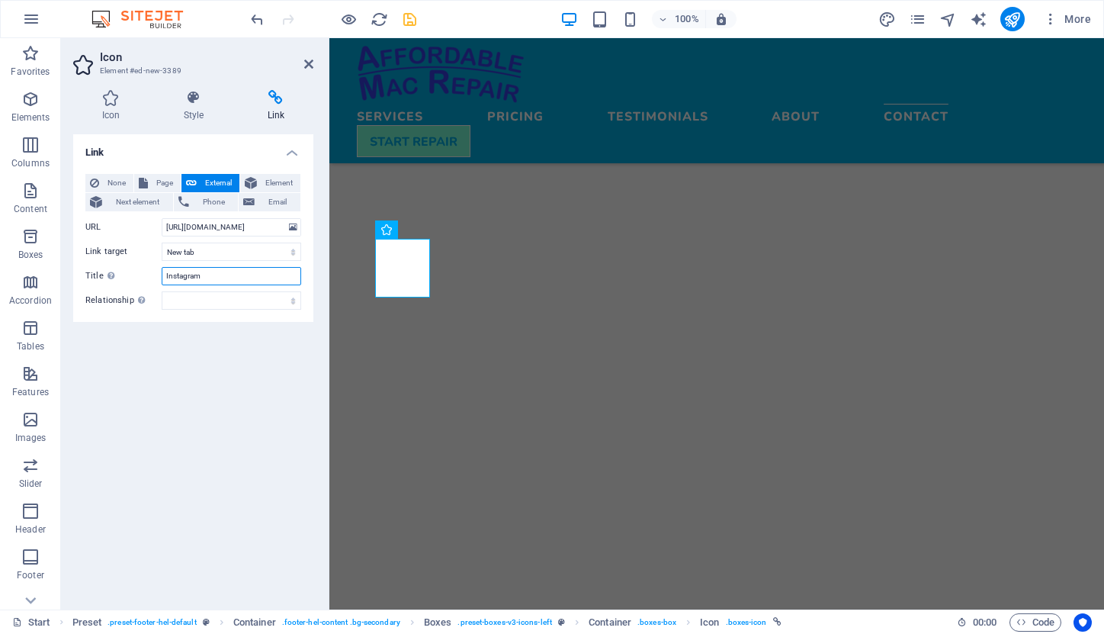
type input "Instagram"
click at [184, 377] on div "Link None Page External Element Next element Phone Email Page Start Subpage Pri…" at bounding box center [193, 365] width 240 height 463
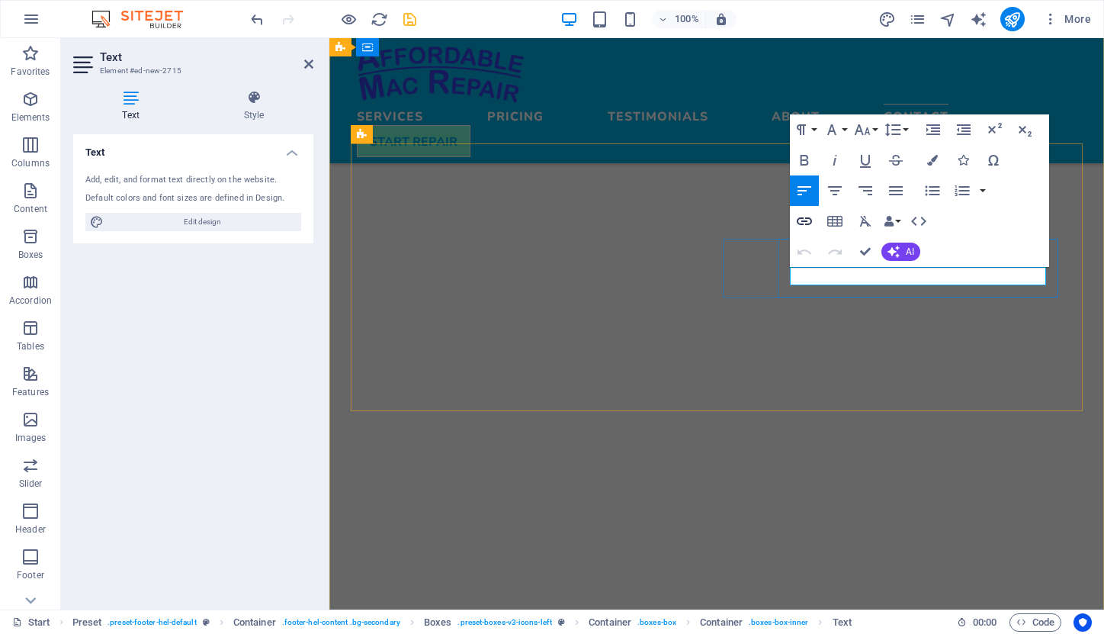
click at [807, 221] on icon "button" at bounding box center [804, 221] width 15 height 8
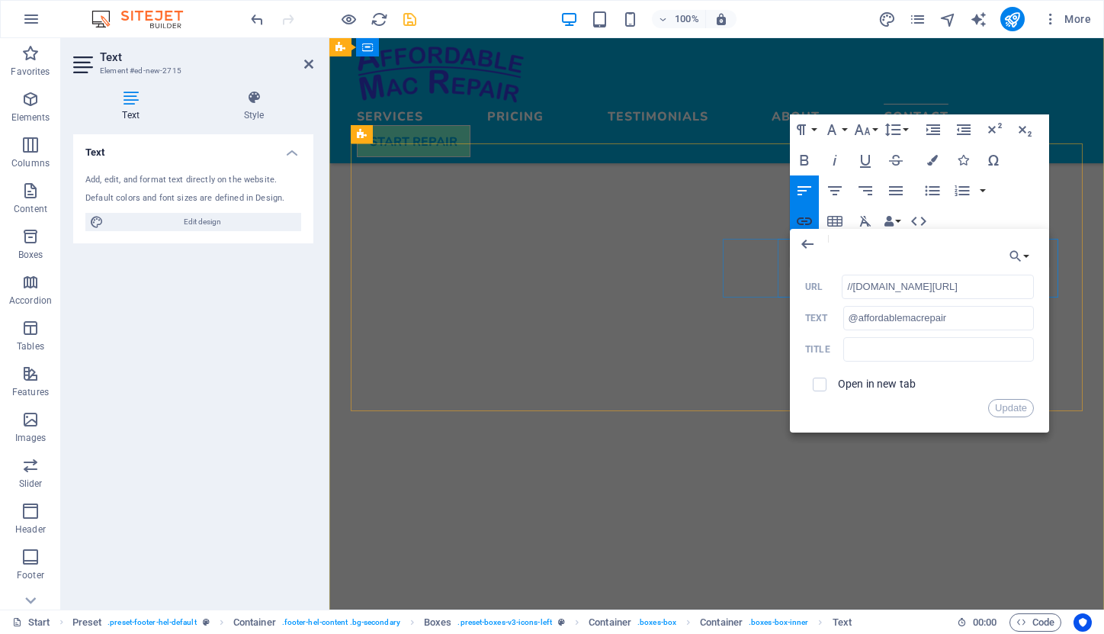
scroll to position [0, 32]
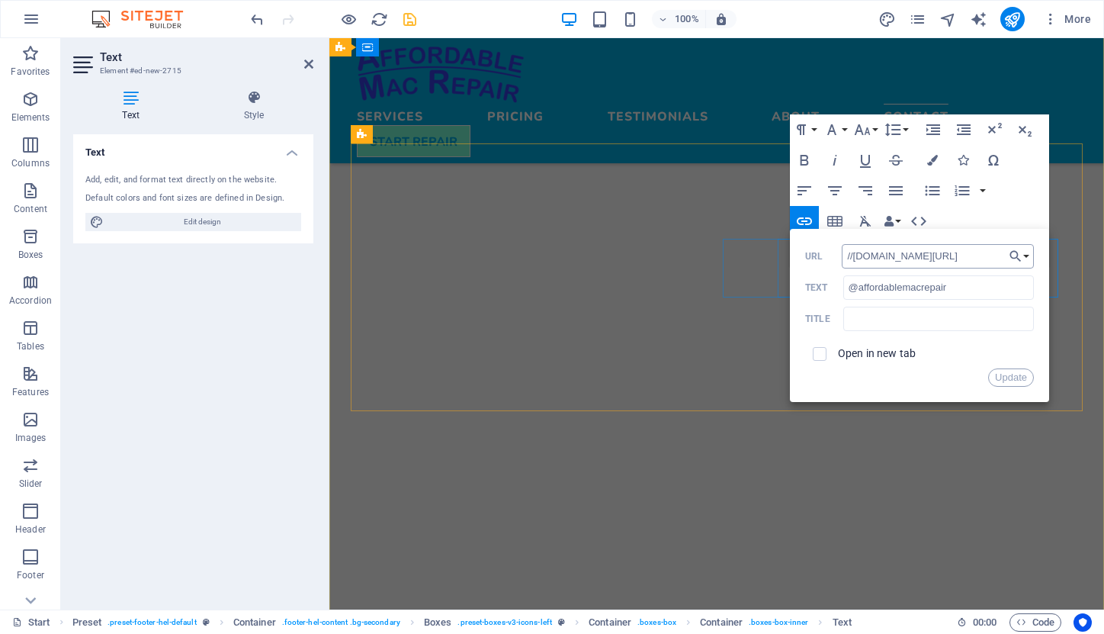
click at [883, 256] on input "//[DOMAIN_NAME][URL]" at bounding box center [938, 256] width 192 height 24
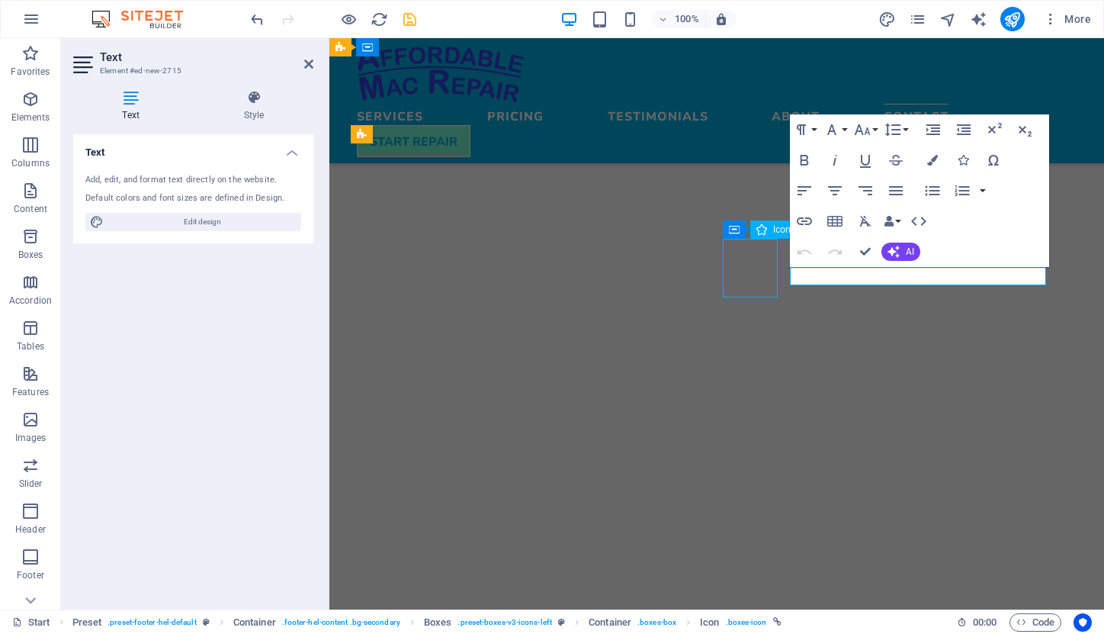
select select "xMidYMid"
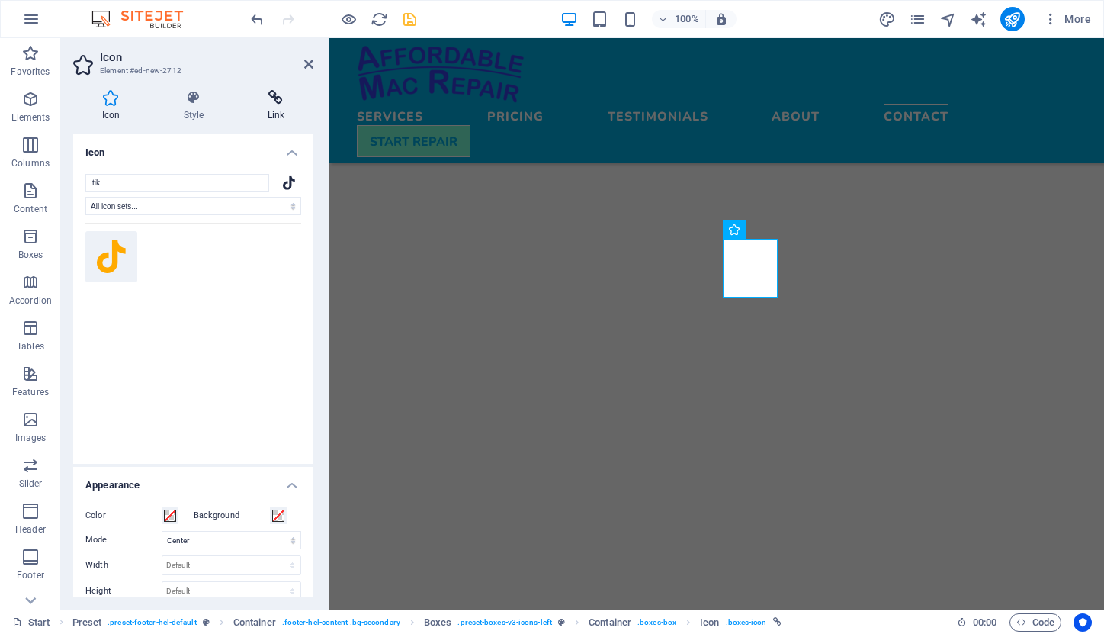
click at [276, 98] on icon at bounding box center [276, 97] width 75 height 15
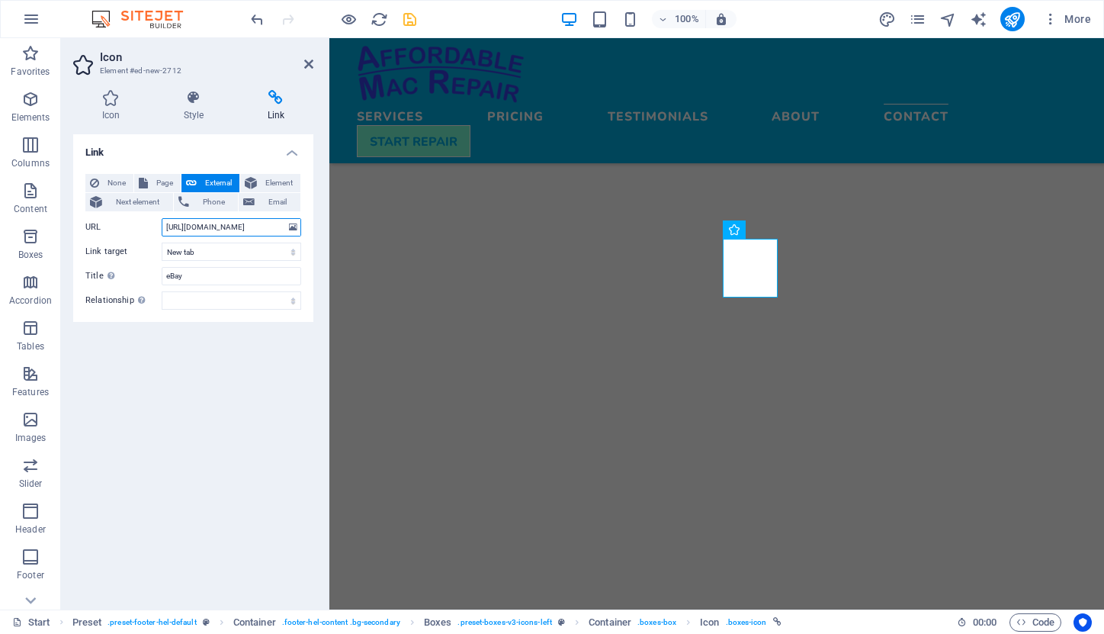
click at [204, 229] on input "[URL][DOMAIN_NAME]" at bounding box center [232, 227] width 140 height 18
paste input "//[DOMAIN_NAME][URL]"
type input "//[DOMAIN_NAME][URL]"
drag, startPoint x: 194, startPoint y: 280, endPoint x: 144, endPoint y: 279, distance: 49.6
click at [144, 279] on div "Title Additional link description, should not be the same as the link text. The…" at bounding box center [193, 276] width 216 height 18
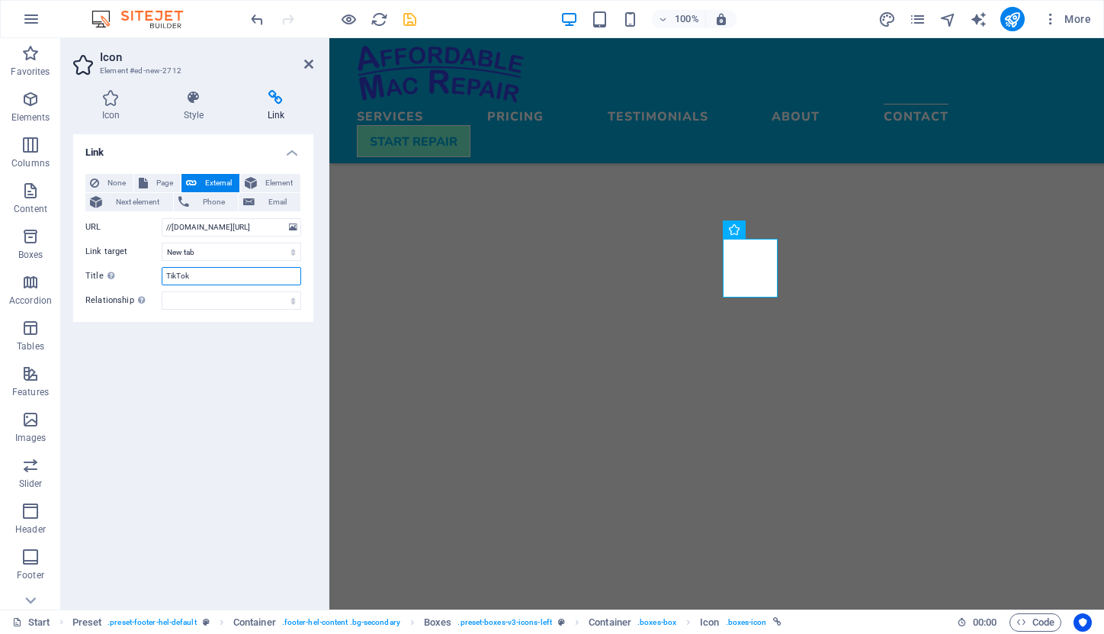
type input "TikTok"
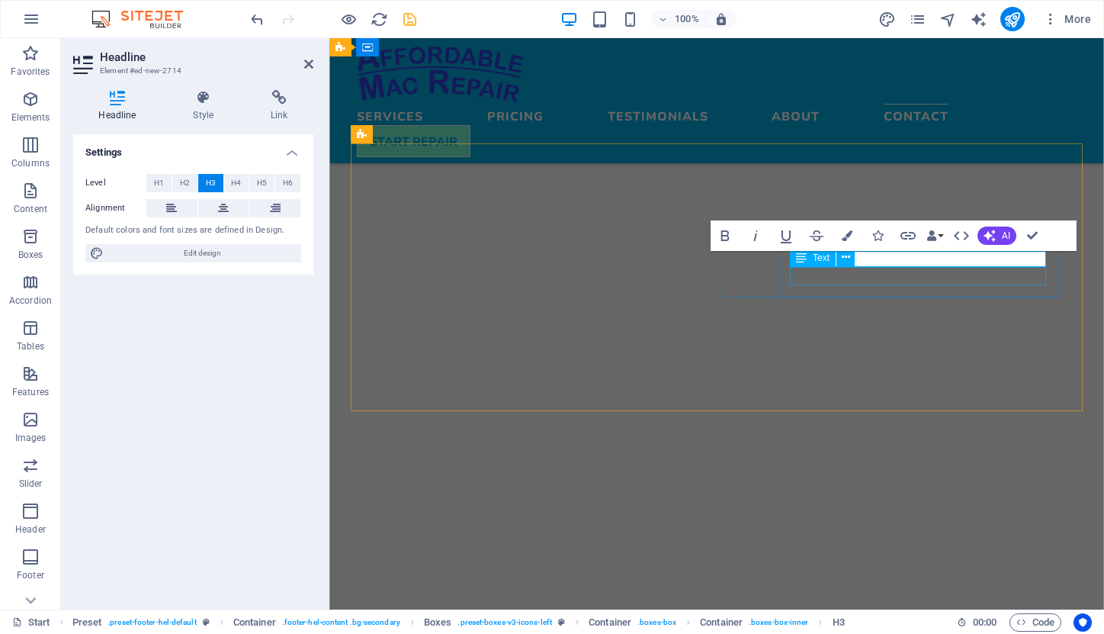
click at [865, 262] on div "Text" at bounding box center [827, 258] width 75 height 19
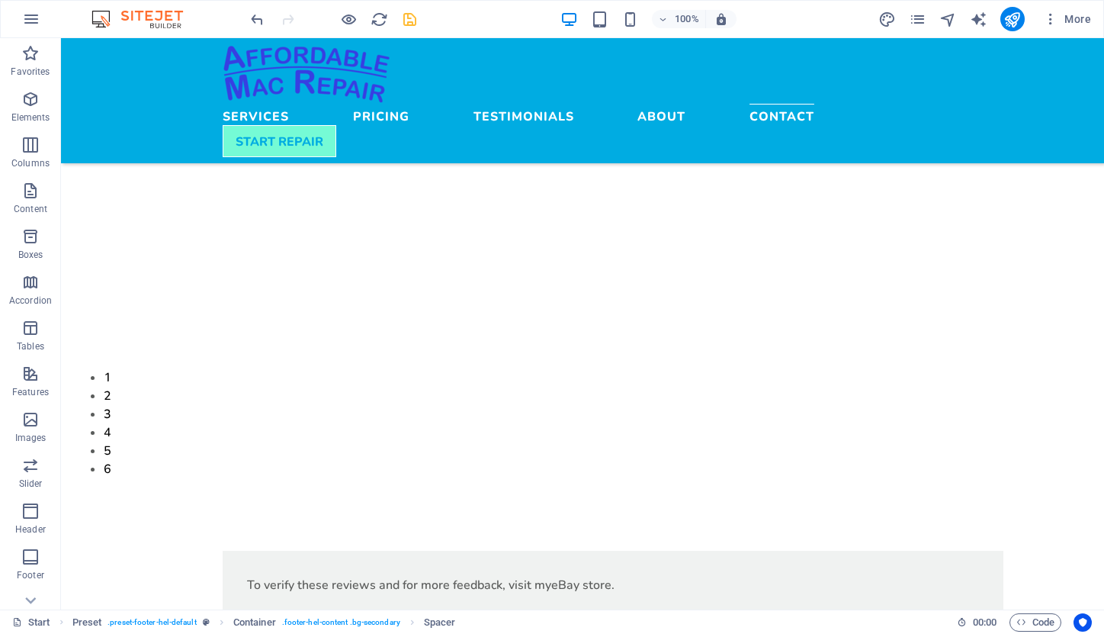
scroll to position [4715, 0]
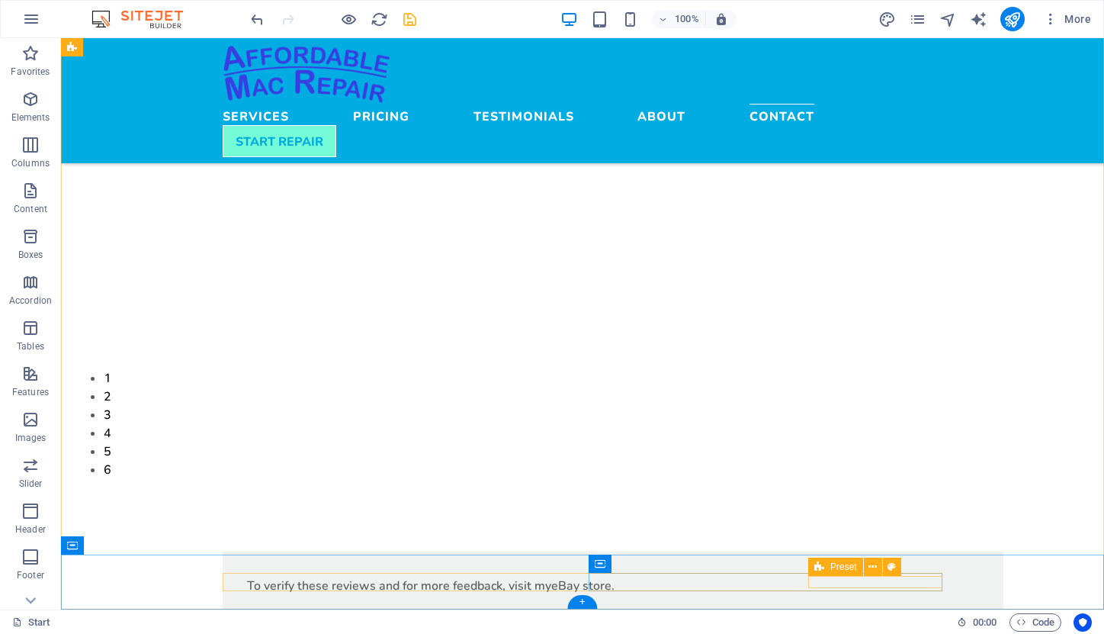
click at [848, 569] on span "Preset" at bounding box center [843, 566] width 27 height 9
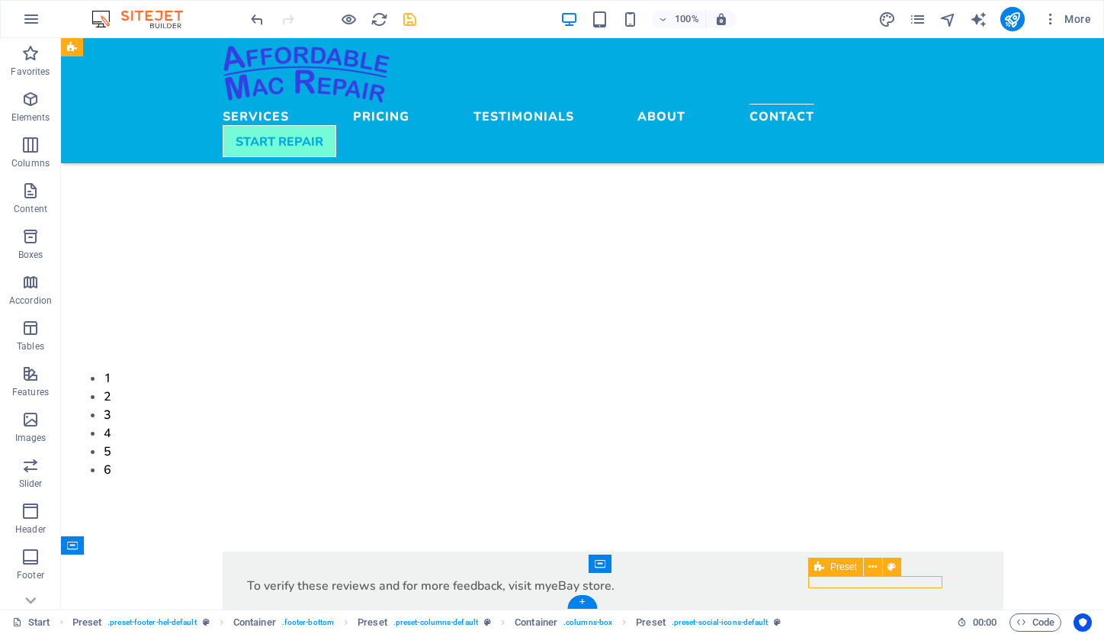
click at [848, 569] on span "Preset" at bounding box center [843, 566] width 27 height 9
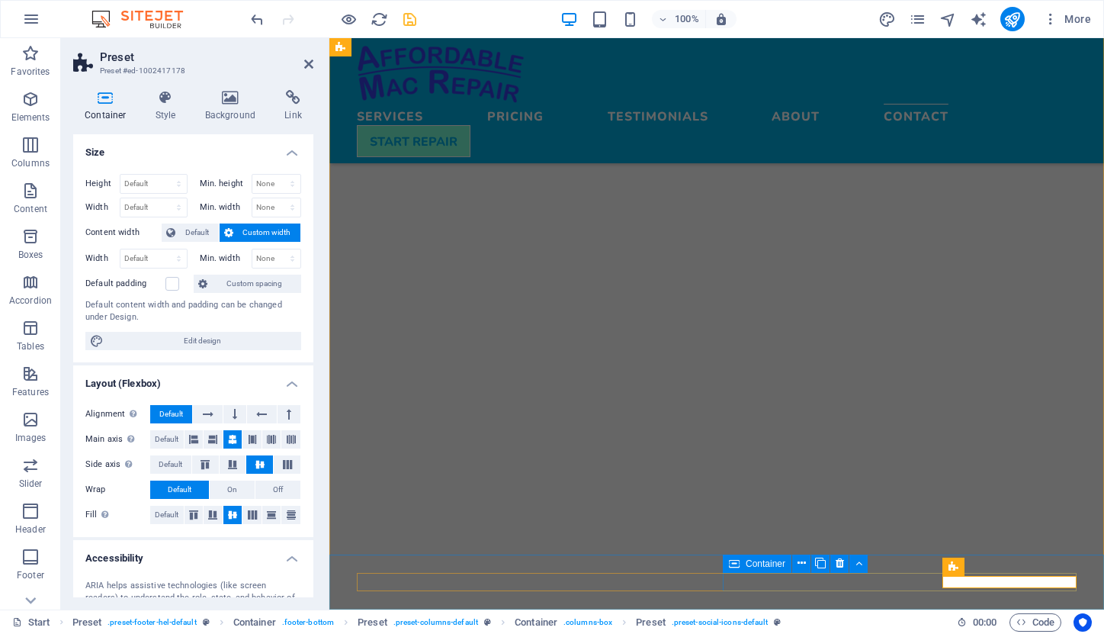
scroll to position [4702, 0]
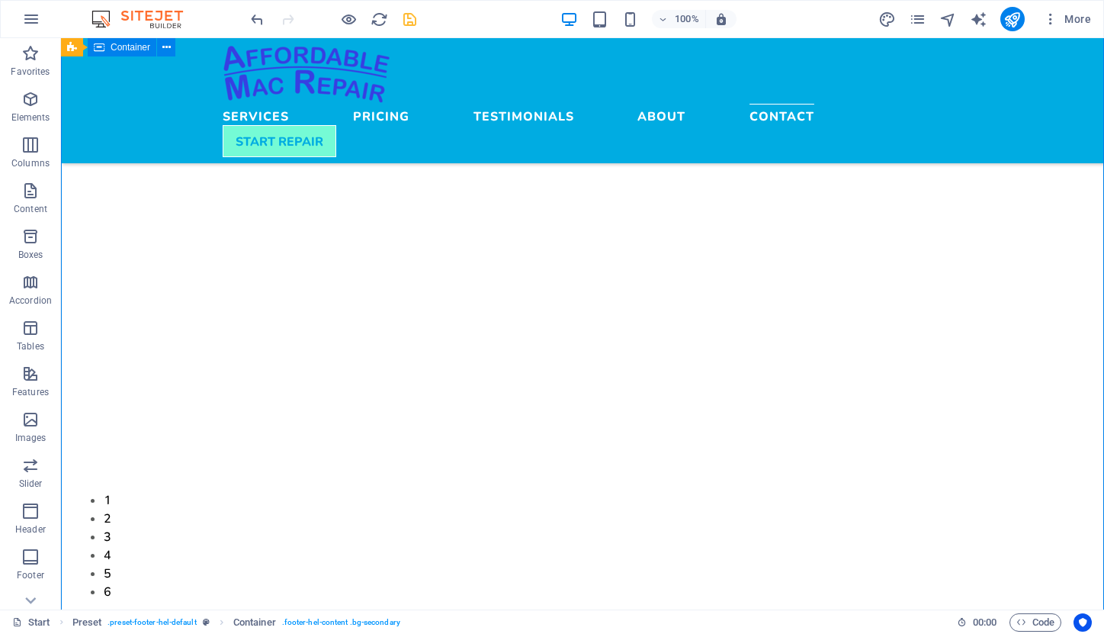
scroll to position [4590, 0]
click at [663, 188] on div "Container" at bounding box center [678, 187] width 69 height 18
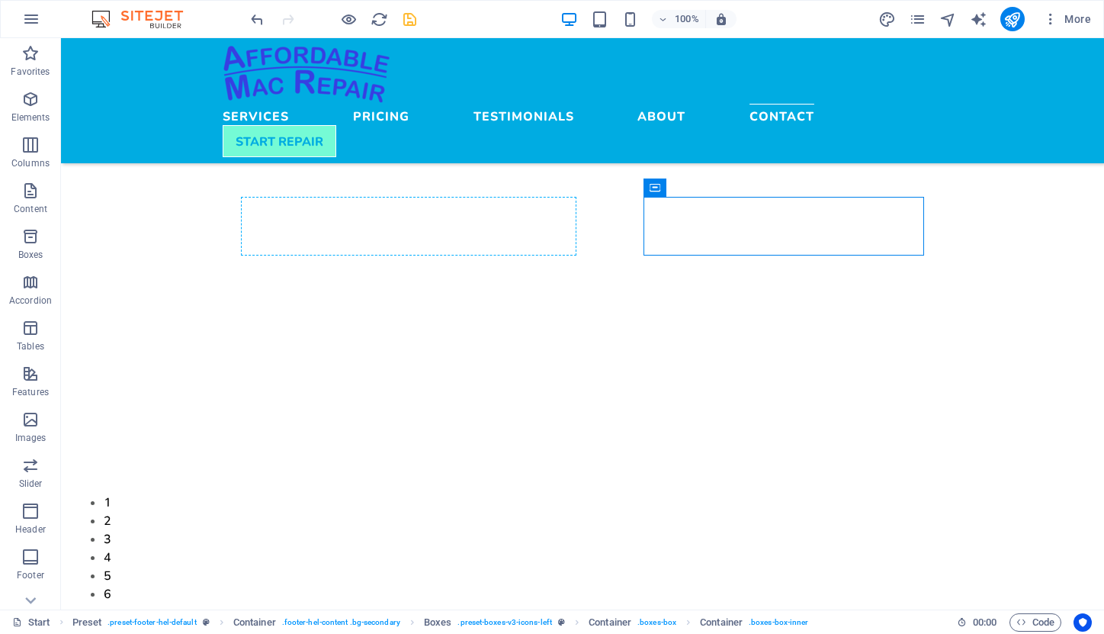
drag, startPoint x: 719, startPoint y: 226, endPoint x: 397, endPoint y: 202, distance: 322.6
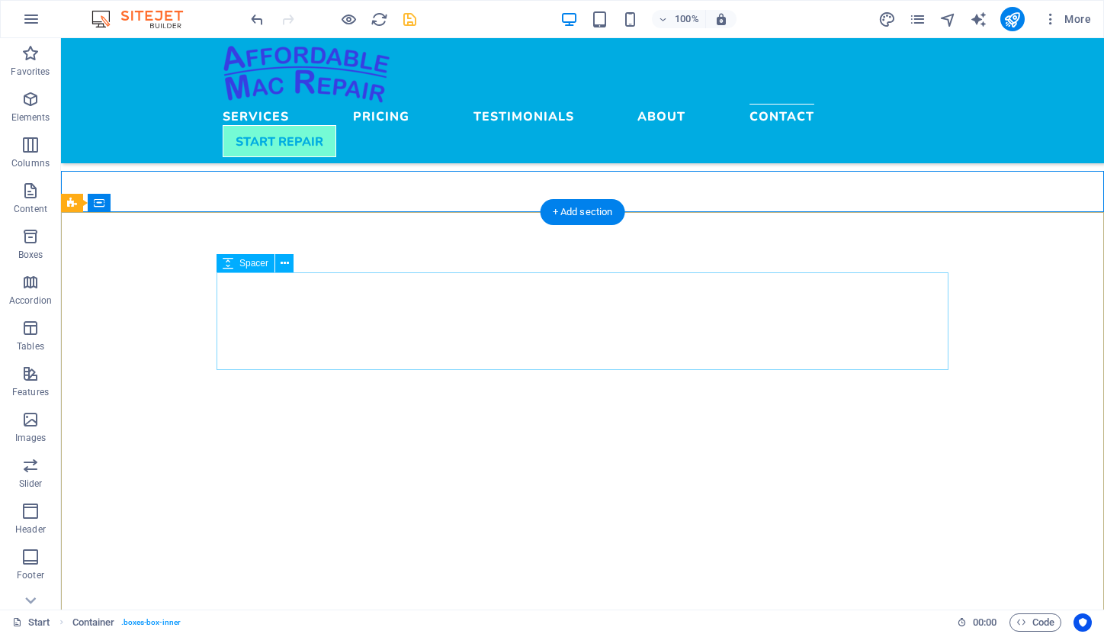
scroll to position [4365, 0]
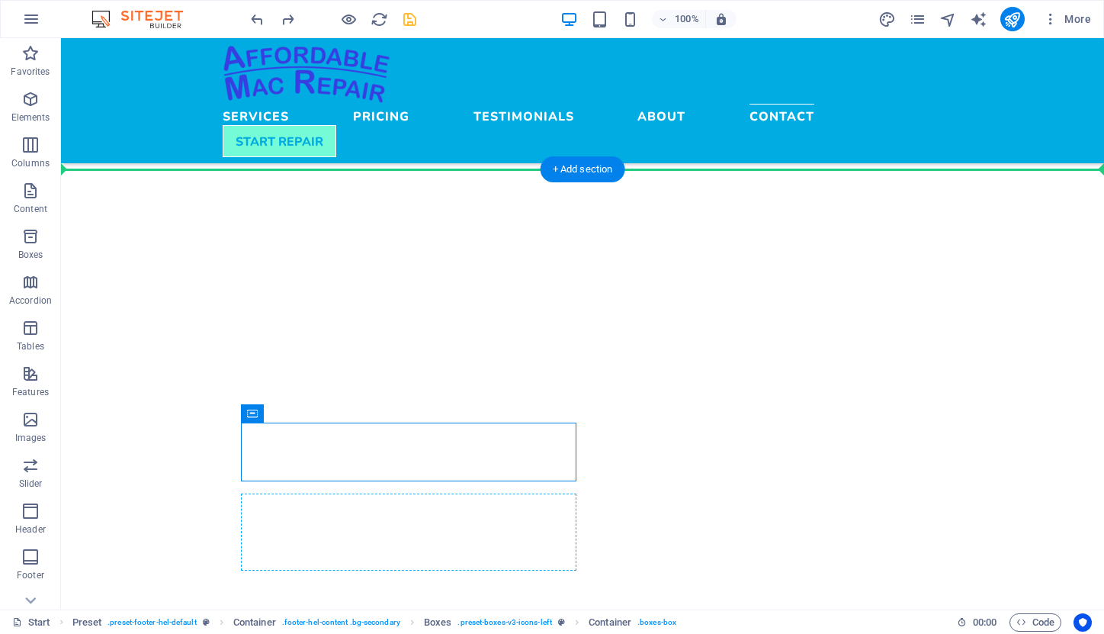
drag, startPoint x: 313, startPoint y: 451, endPoint x: 256, endPoint y: 515, distance: 85.9
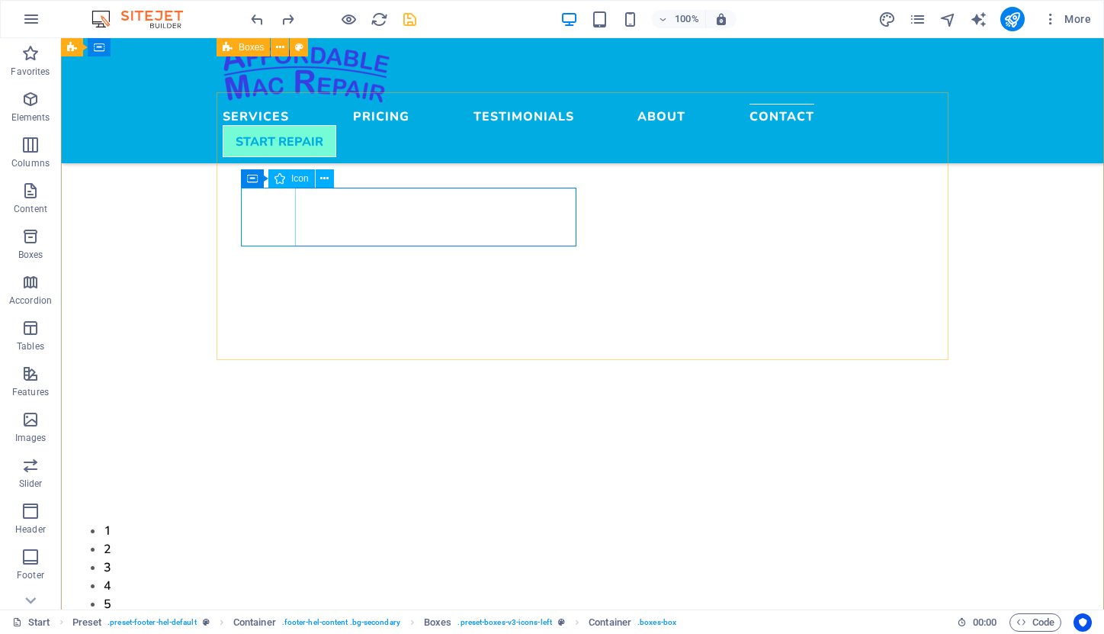
scroll to position [4553, 0]
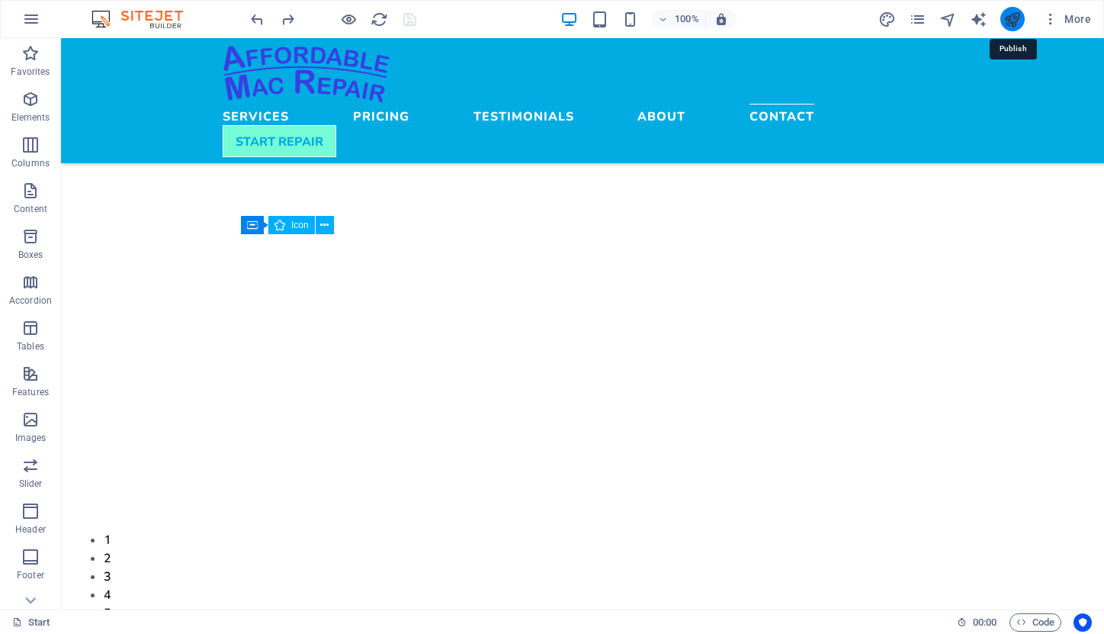
click at [1016, 15] on icon "publish" at bounding box center [1012, 20] width 18 height 18
